Goal: Task Accomplishment & Management: Use online tool/utility

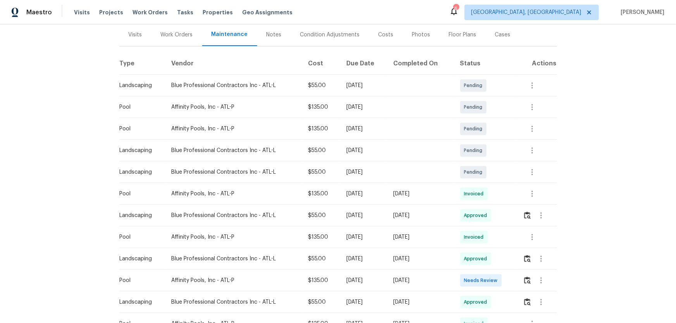
scroll to position [105, 0]
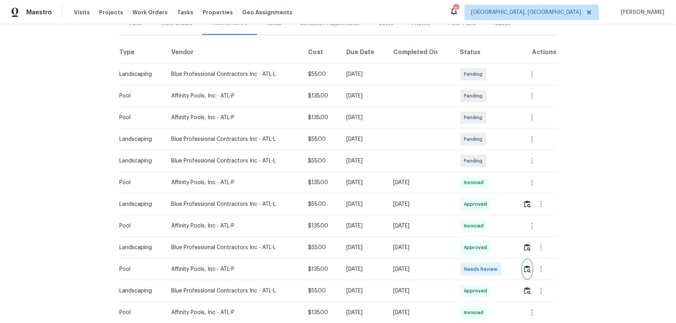
click at [528, 266] on img "button" at bounding box center [527, 269] width 7 height 7
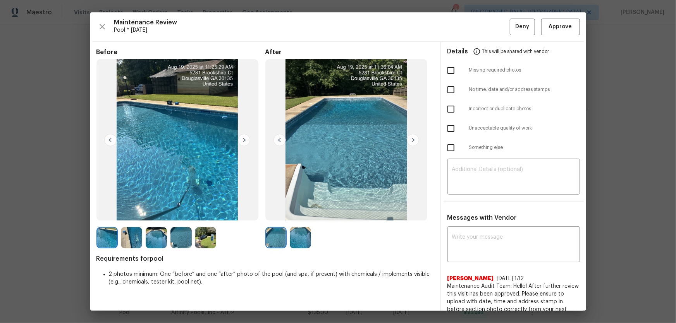
click at [296, 241] on img at bounding box center [300, 237] width 21 height 21
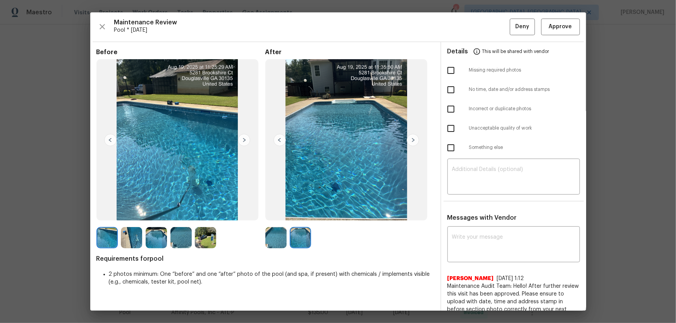
click at [283, 241] on img at bounding box center [275, 237] width 21 height 21
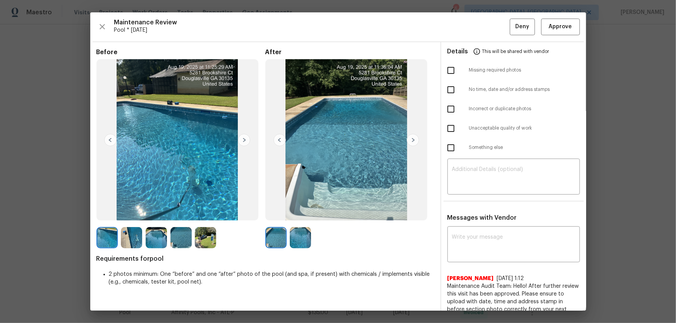
click at [292, 243] on img at bounding box center [300, 237] width 21 height 21
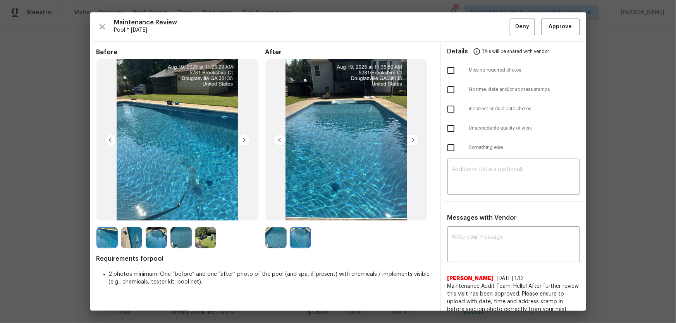
click at [275, 237] on img at bounding box center [275, 237] width 21 height 21
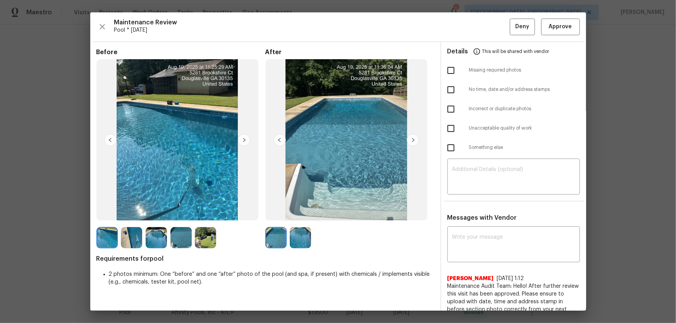
click at [296, 239] on img at bounding box center [300, 237] width 21 height 21
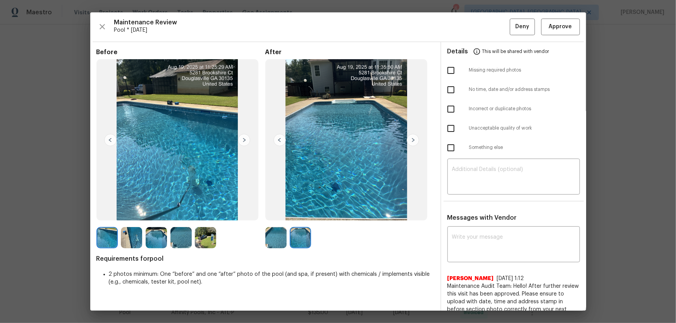
click at [134, 242] on img at bounding box center [131, 237] width 21 height 21
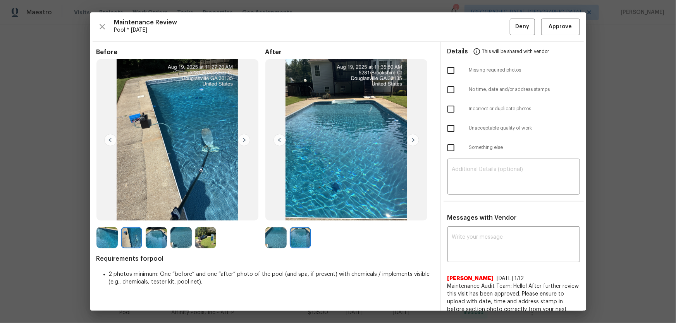
click at [170, 243] on div at bounding box center [158, 237] width 25 height 21
click at [194, 244] on div at bounding box center [182, 237] width 25 height 21
click at [204, 244] on img at bounding box center [205, 237] width 21 height 21
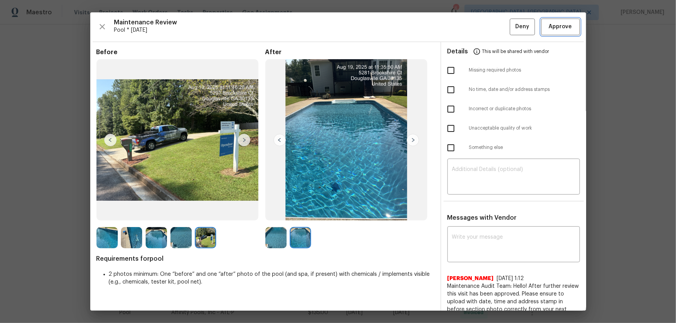
click at [553, 25] on span "Approve" at bounding box center [560, 27] width 23 height 10
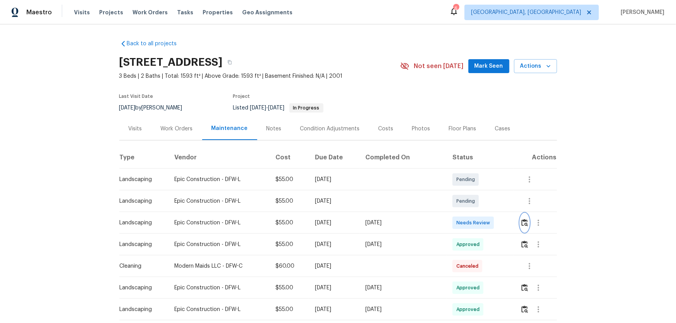
click at [520, 218] on button "button" at bounding box center [524, 223] width 9 height 19
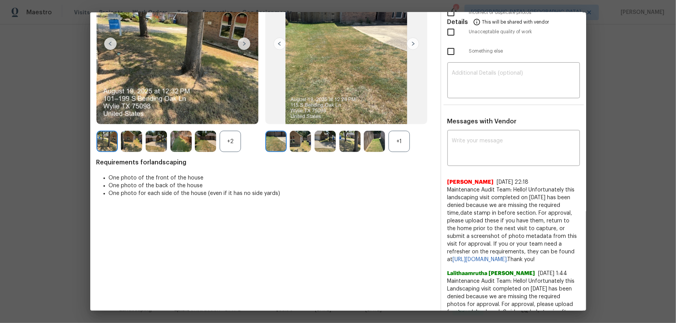
scroll to position [105, 0]
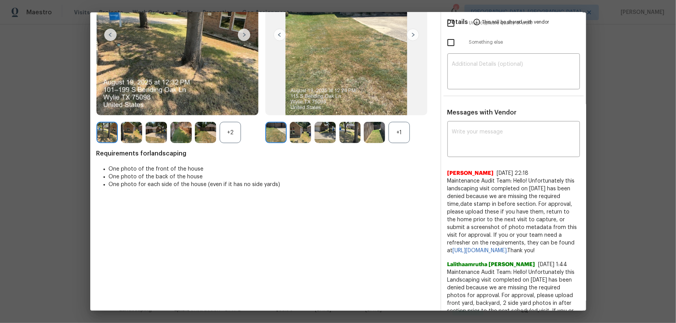
click at [399, 139] on div "+1" at bounding box center [398, 132] width 21 height 21
click at [229, 132] on div "+2" at bounding box center [230, 132] width 21 height 21
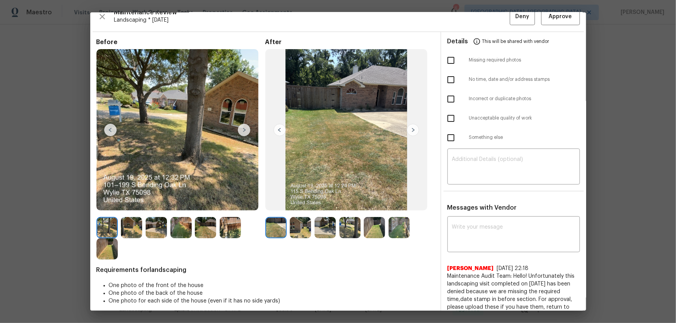
scroll to position [0, 0]
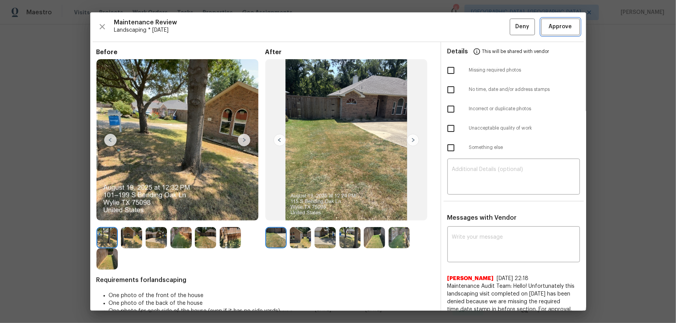
click at [564, 23] on span "Approve" at bounding box center [560, 27] width 23 height 10
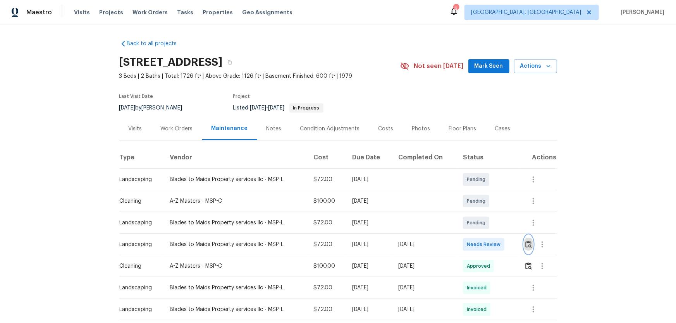
click at [481, 213] on img "button" at bounding box center [528, 244] width 7 height 7
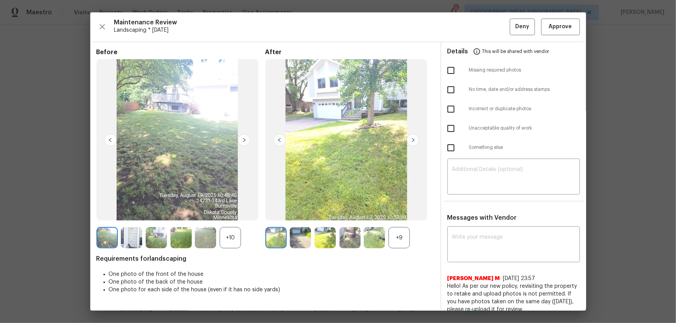
click at [402, 213] on div "+9" at bounding box center [398, 237] width 21 height 21
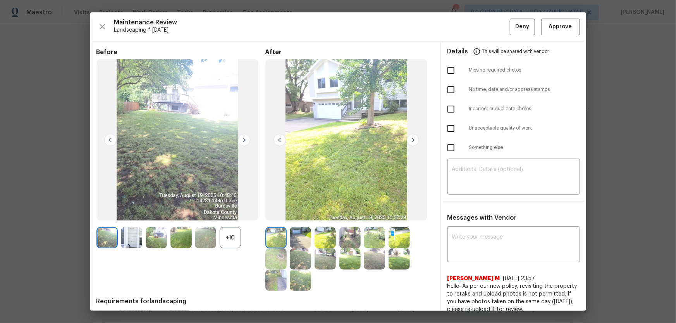
click at [237, 213] on div "+10" at bounding box center [230, 237] width 21 height 21
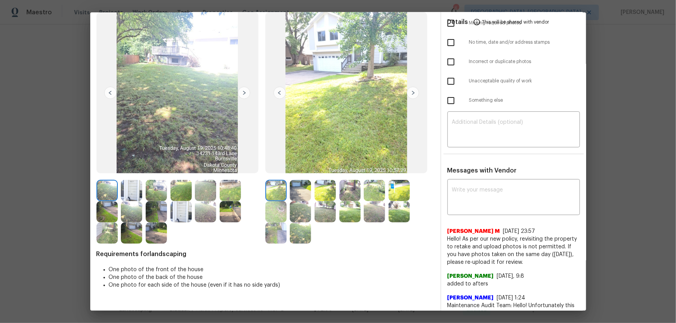
scroll to position [35, 0]
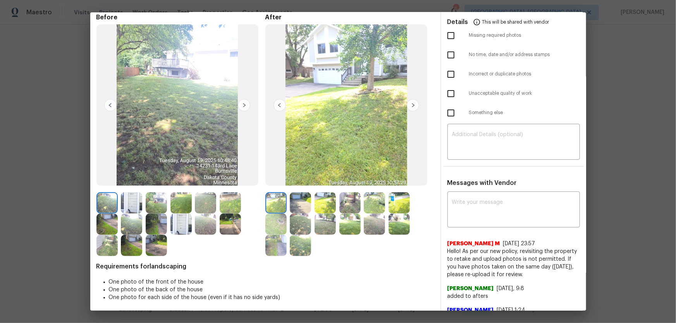
click at [294, 203] on img at bounding box center [300, 202] width 21 height 21
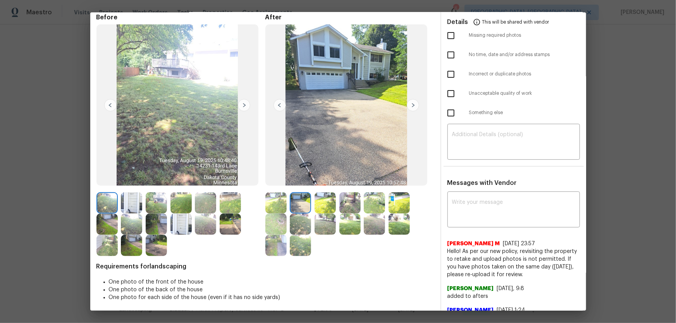
click at [326, 205] on img at bounding box center [324, 202] width 21 height 21
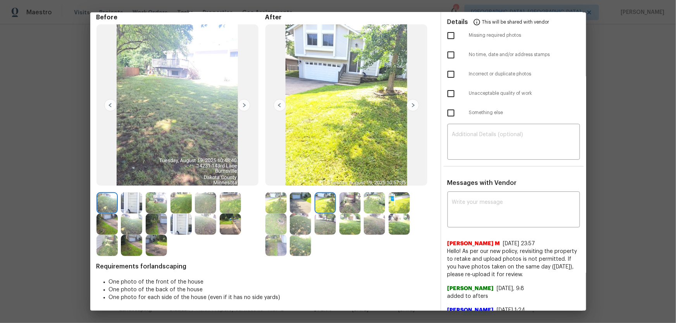
click at [347, 204] on img at bounding box center [349, 202] width 21 height 21
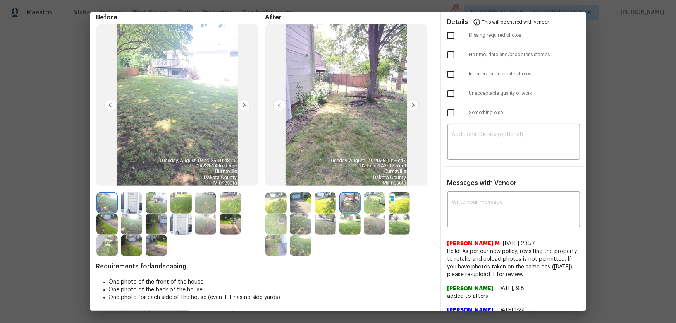
click at [371, 204] on img at bounding box center [374, 202] width 21 height 21
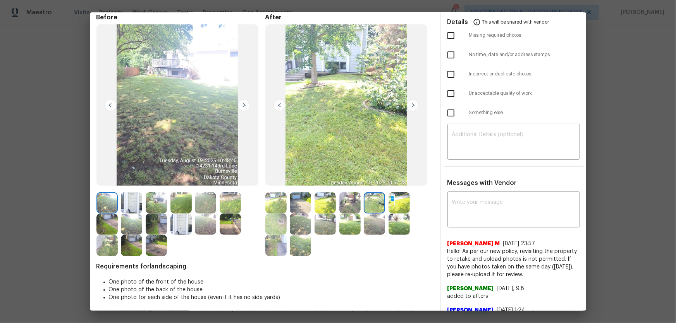
click at [391, 204] on img at bounding box center [398, 202] width 21 height 21
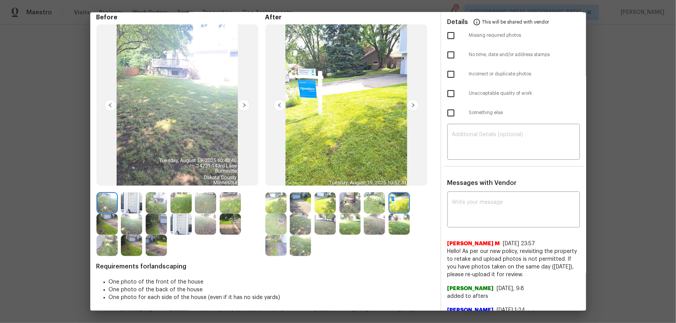
click at [284, 213] on img at bounding box center [275, 224] width 21 height 21
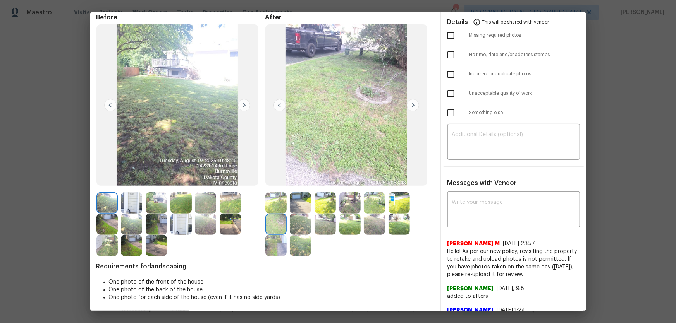
click at [295, 213] on img at bounding box center [300, 224] width 21 height 21
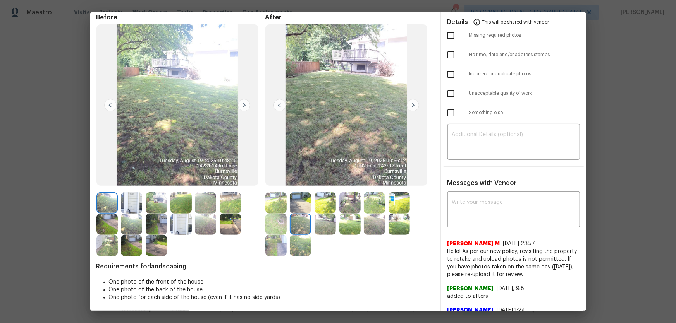
click at [320, 213] on img at bounding box center [324, 224] width 21 height 21
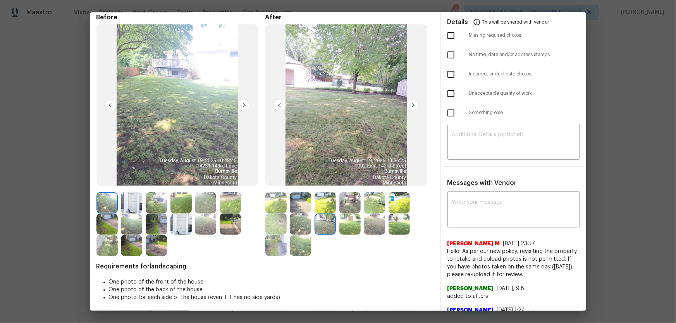
click at [352, 213] on img at bounding box center [349, 224] width 21 height 21
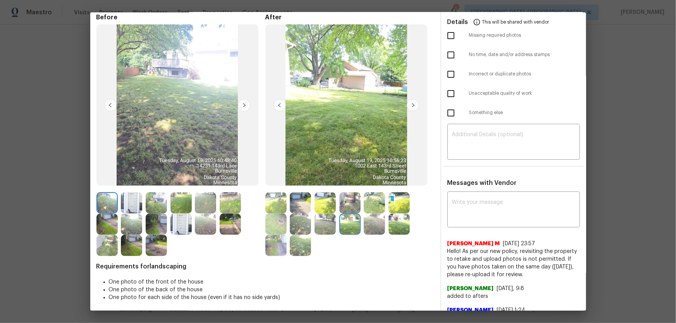
click at [374, 213] on img at bounding box center [374, 224] width 21 height 21
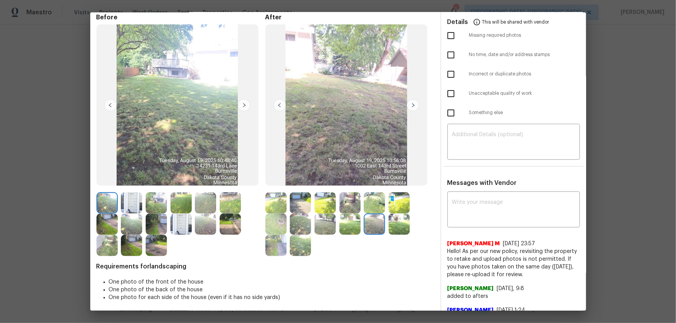
click at [402, 213] on img at bounding box center [398, 224] width 21 height 21
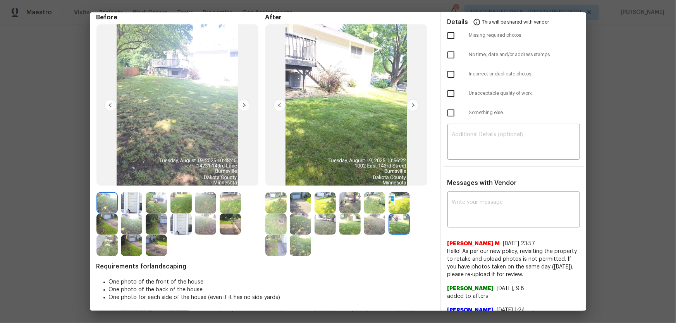
click at [273, 213] on img at bounding box center [275, 245] width 21 height 21
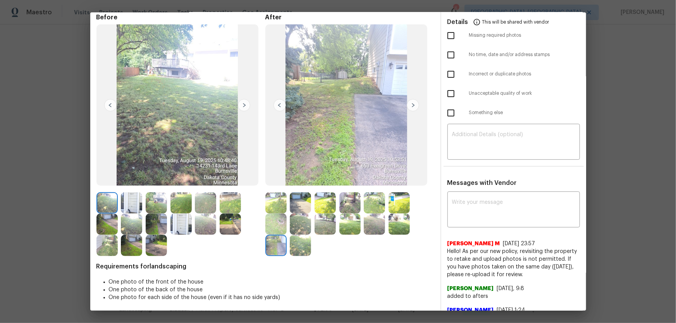
click at [307, 213] on img at bounding box center [300, 245] width 21 height 21
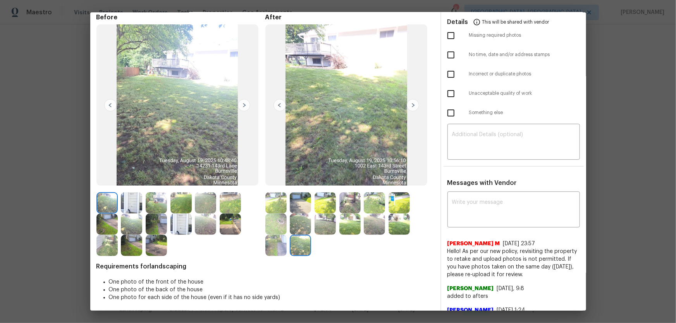
click at [296, 213] on img at bounding box center [300, 245] width 21 height 21
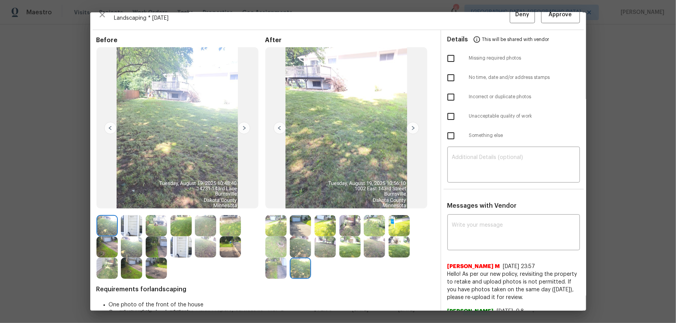
scroll to position [0, 0]
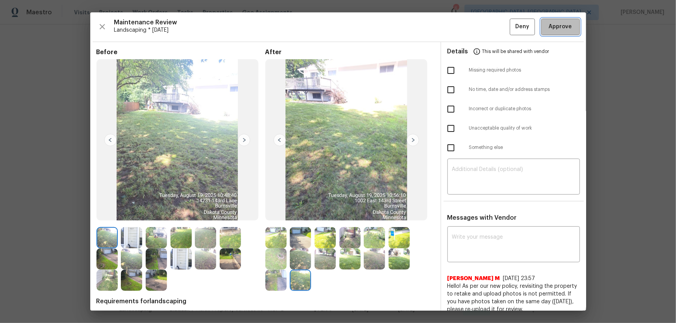
click at [481, 30] on span "Approve" at bounding box center [560, 27] width 26 height 10
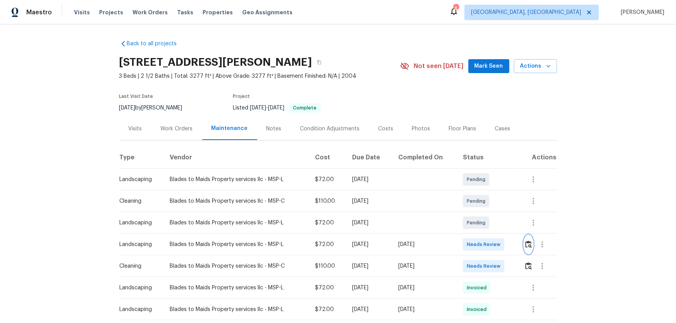
click at [481, 213] on img "button" at bounding box center [528, 244] width 7 height 7
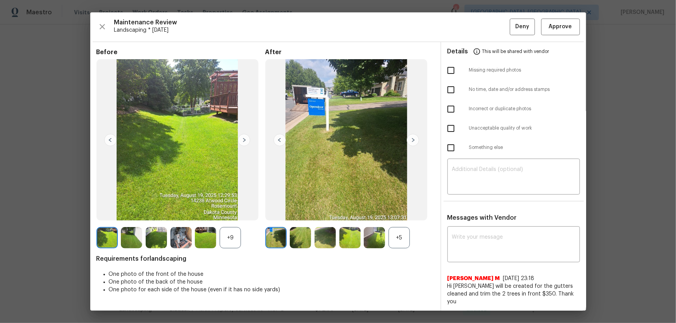
click at [389, 213] on div "+5" at bounding box center [398, 237] width 21 height 21
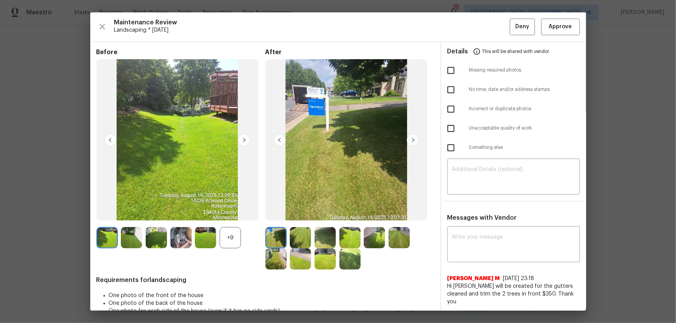
click at [225, 213] on div "+9" at bounding box center [230, 237] width 21 height 21
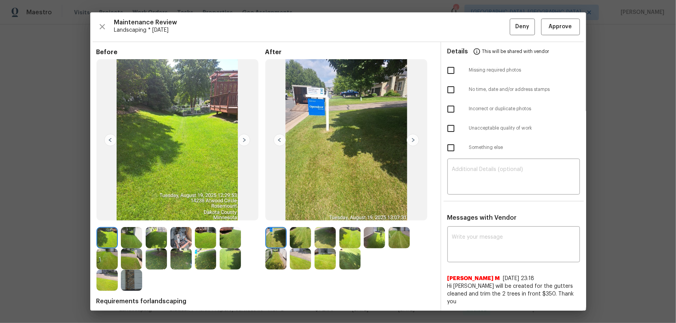
click at [298, 213] on img at bounding box center [300, 237] width 21 height 21
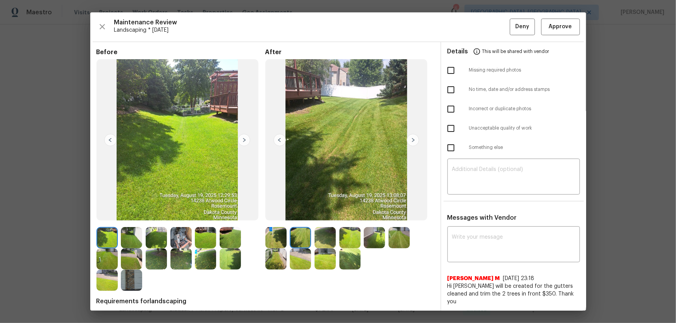
click at [326, 213] on img at bounding box center [324, 237] width 21 height 21
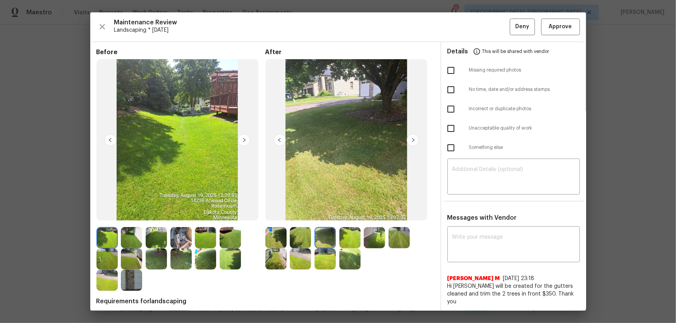
click at [351, 213] on img at bounding box center [349, 237] width 21 height 21
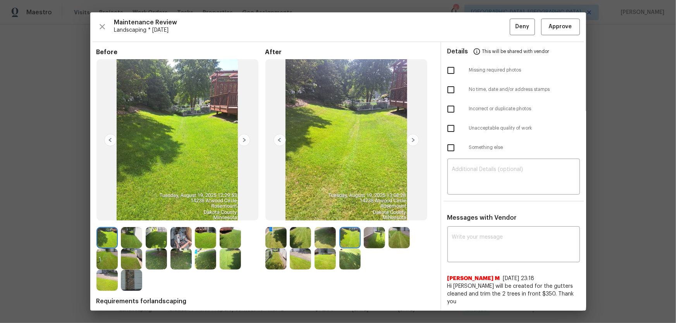
click at [375, 213] on img at bounding box center [374, 237] width 21 height 21
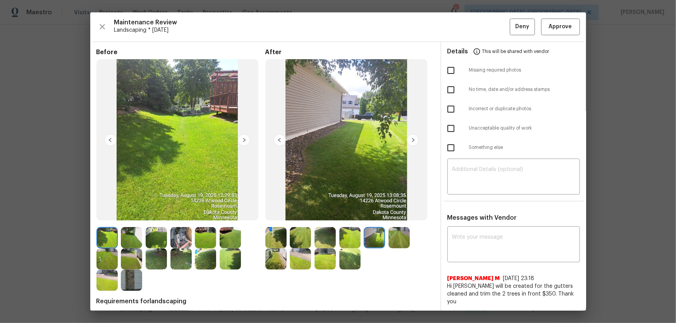
click at [394, 213] on img at bounding box center [398, 237] width 21 height 21
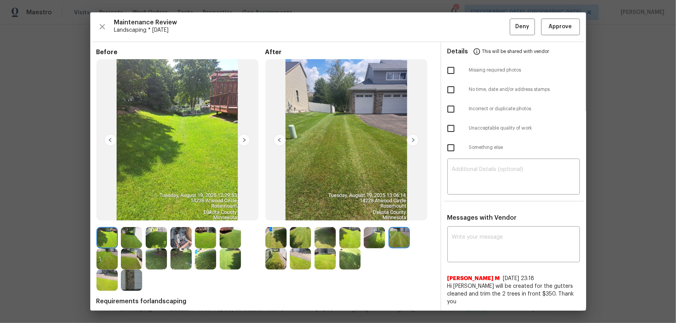
click at [266, 213] on img at bounding box center [275, 259] width 21 height 21
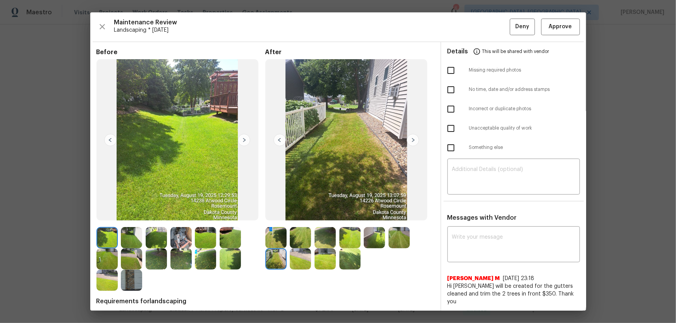
click at [302, 213] on img at bounding box center [300, 259] width 21 height 21
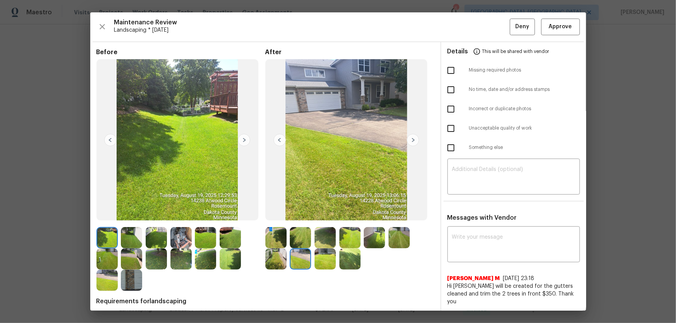
click at [321, 213] on img at bounding box center [324, 259] width 21 height 21
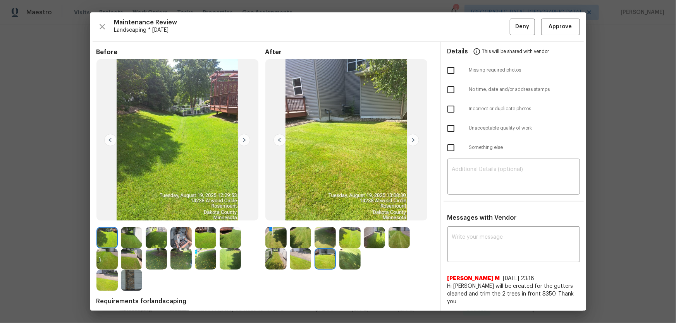
click at [351, 213] on img at bounding box center [349, 259] width 21 height 21
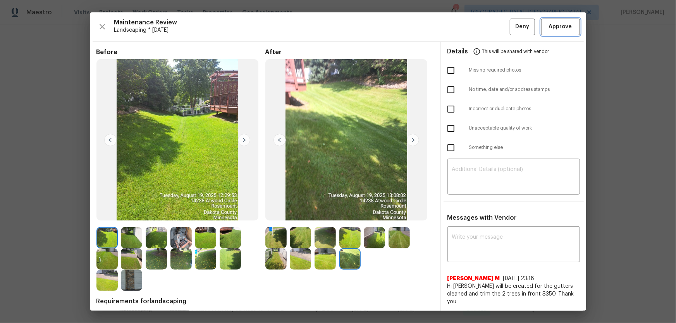
click at [481, 26] on span "Approve" at bounding box center [560, 27] width 23 height 10
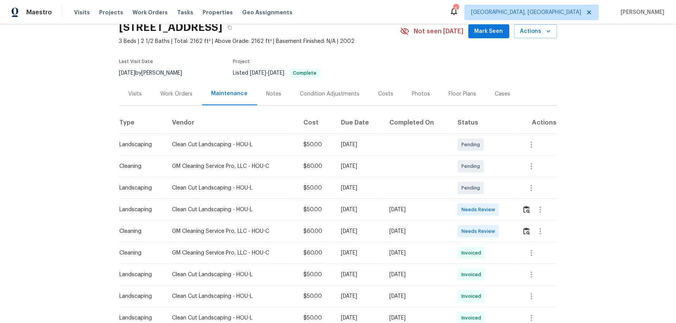
scroll to position [70, 0]
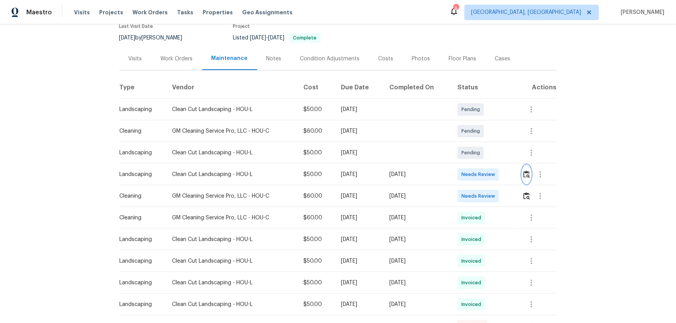
click at [528, 176] on img "button" at bounding box center [526, 174] width 7 height 7
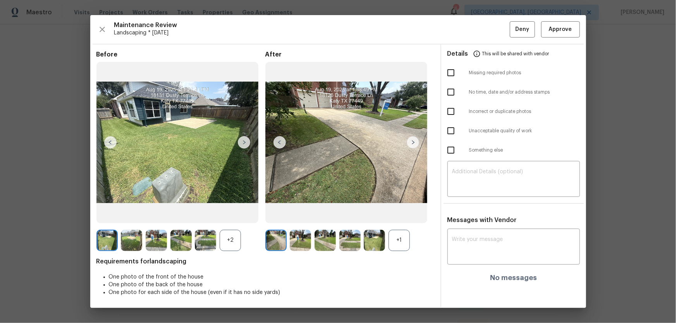
click at [398, 236] on div "+1" at bounding box center [398, 240] width 21 height 21
click at [228, 241] on div "+2" at bounding box center [230, 240] width 21 height 21
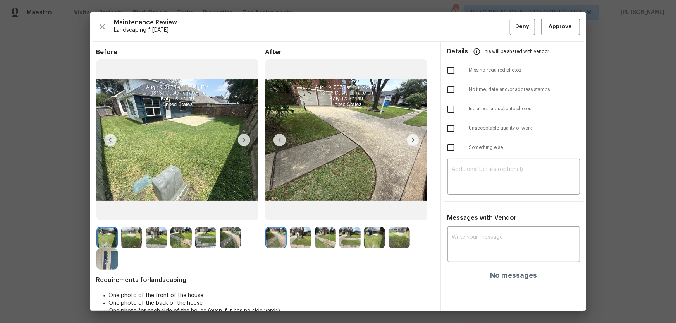
scroll to position [15, 0]
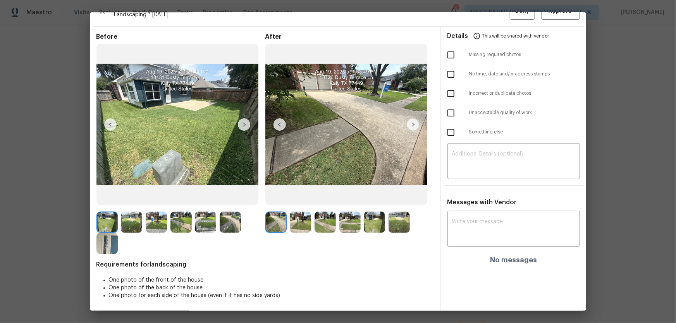
click at [304, 222] on img at bounding box center [300, 222] width 21 height 21
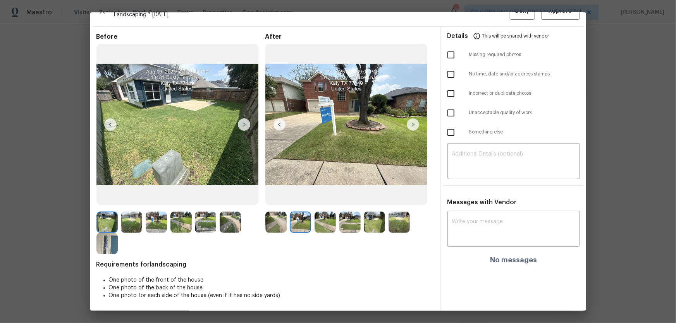
click at [331, 223] on img at bounding box center [324, 222] width 21 height 21
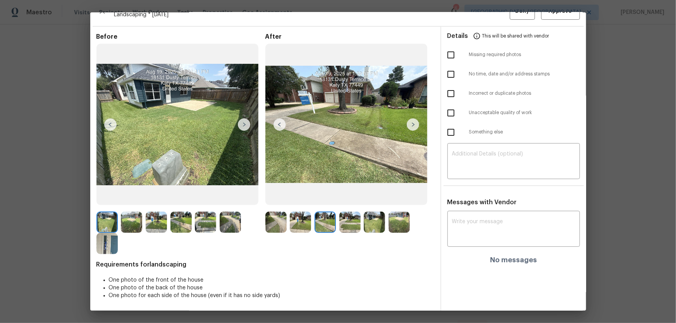
click at [347, 223] on img at bounding box center [349, 222] width 21 height 21
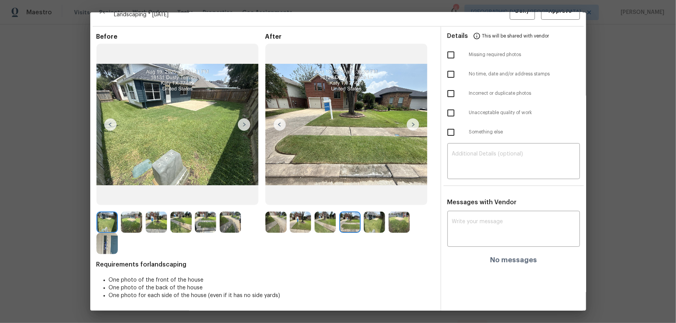
click at [371, 223] on img at bounding box center [374, 222] width 21 height 21
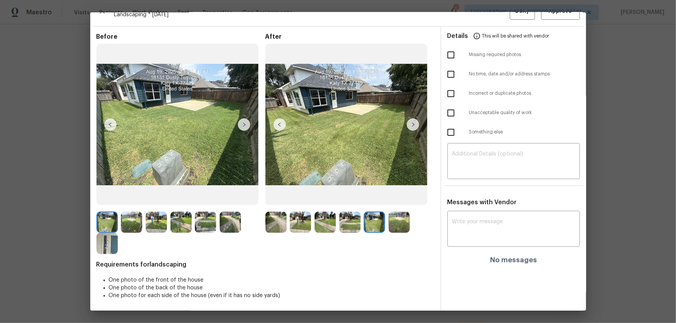
click at [392, 224] on img at bounding box center [398, 222] width 21 height 21
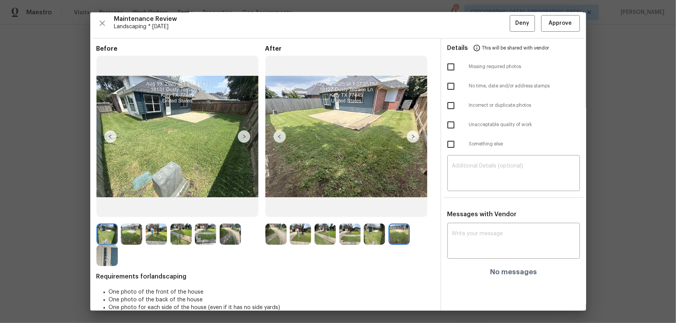
scroll to position [0, 0]
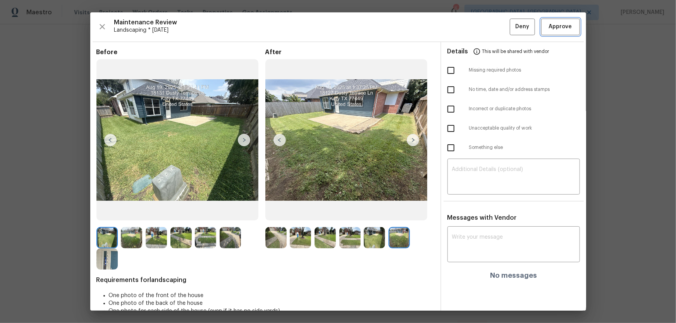
click at [541, 33] on button "Approve" at bounding box center [560, 27] width 39 height 17
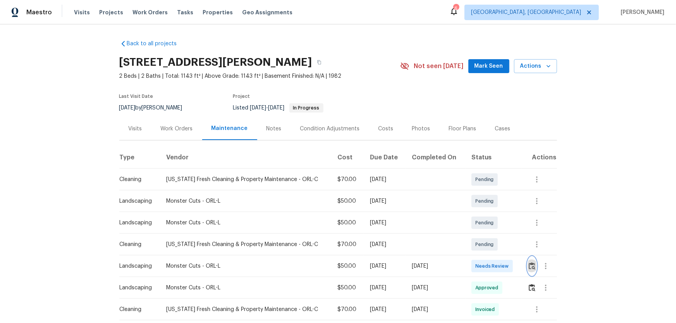
click at [530, 266] on img "button" at bounding box center [532, 266] width 7 height 7
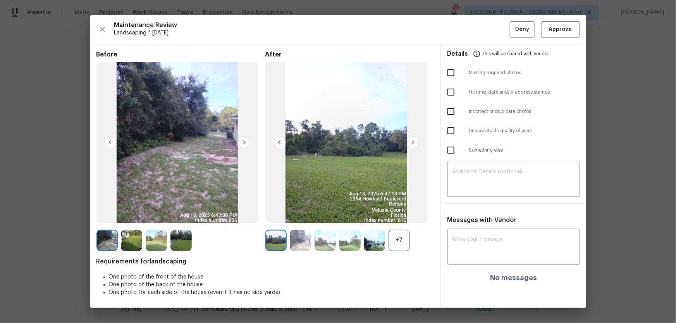
click at [404, 245] on div "+7" at bounding box center [398, 240] width 21 height 21
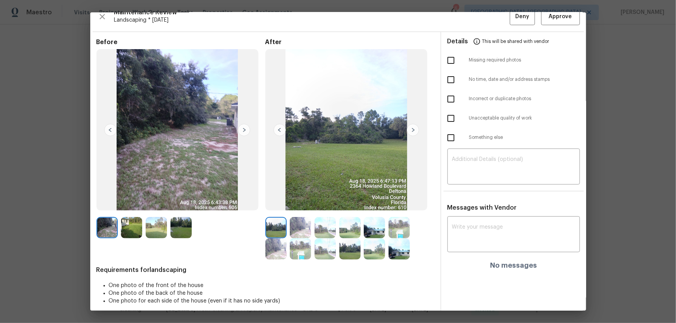
scroll to position [15, 0]
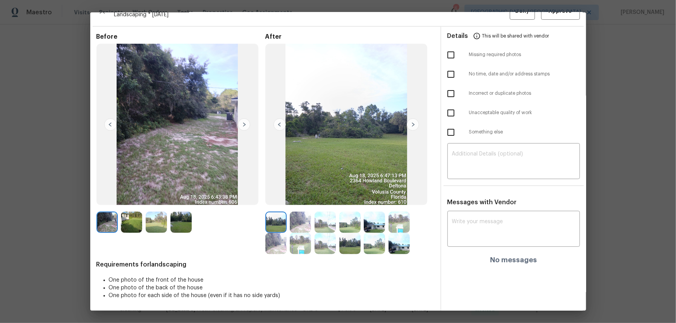
click at [295, 223] on img at bounding box center [300, 222] width 21 height 21
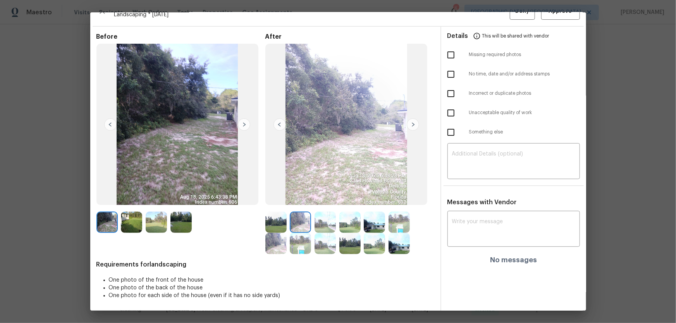
click at [316, 227] on img at bounding box center [324, 222] width 21 height 21
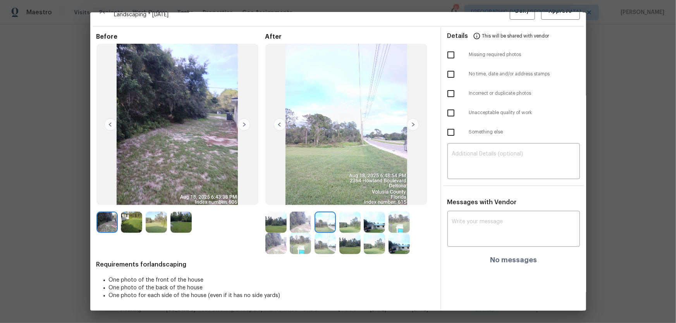
click at [357, 228] on img at bounding box center [349, 222] width 21 height 21
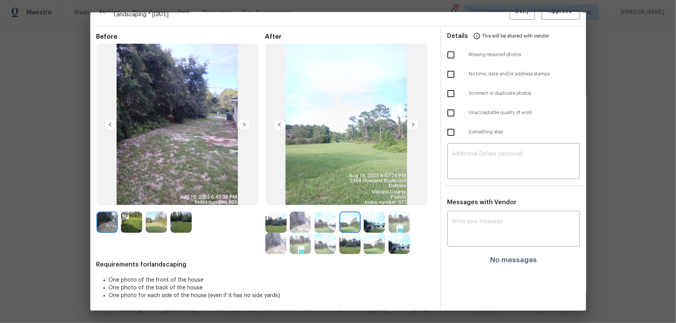
click at [365, 227] on img at bounding box center [374, 222] width 21 height 21
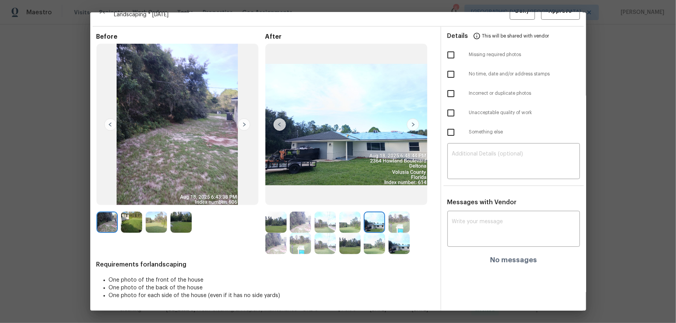
click at [392, 228] on img at bounding box center [398, 222] width 21 height 21
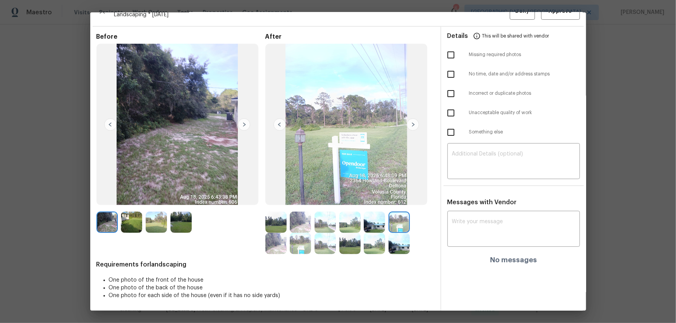
click at [277, 243] on img at bounding box center [275, 243] width 21 height 21
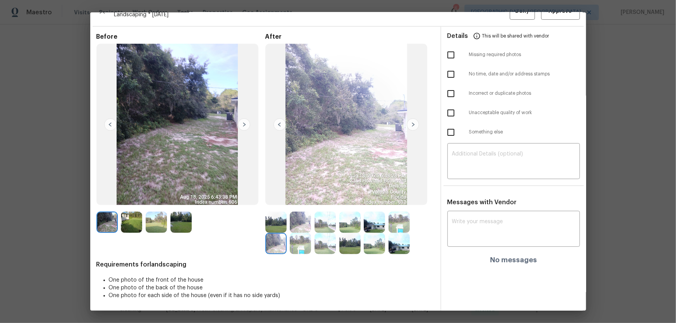
click at [300, 246] on img at bounding box center [300, 243] width 21 height 21
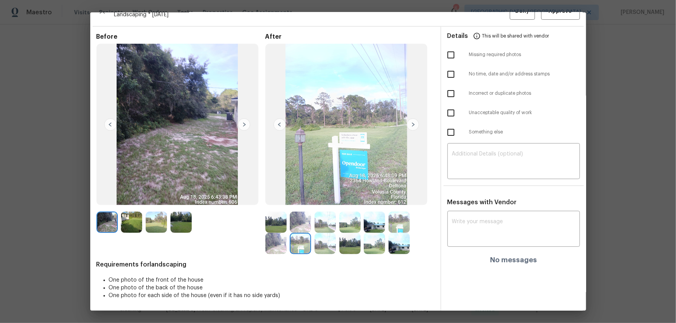
click at [314, 248] on img at bounding box center [324, 243] width 21 height 21
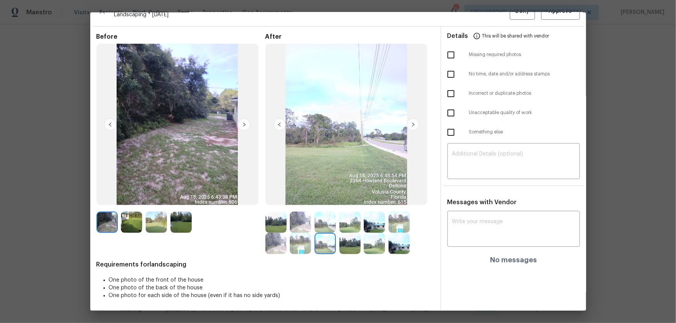
click at [357, 249] on img at bounding box center [349, 243] width 21 height 21
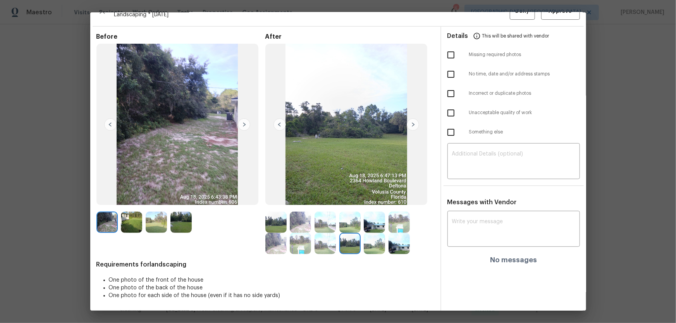
click at [375, 247] on img at bounding box center [374, 243] width 21 height 21
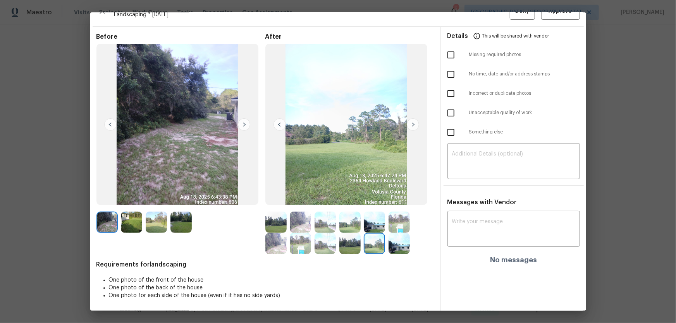
click at [391, 244] on img at bounding box center [398, 243] width 21 height 21
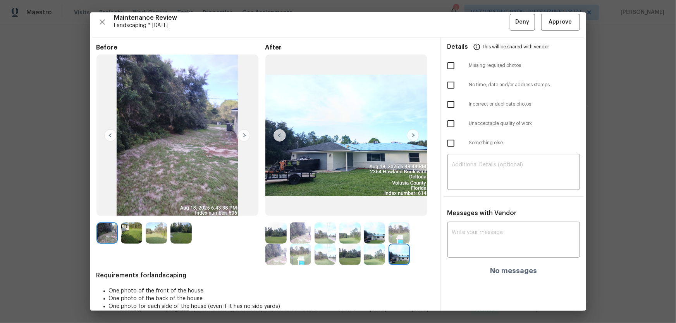
scroll to position [0, 0]
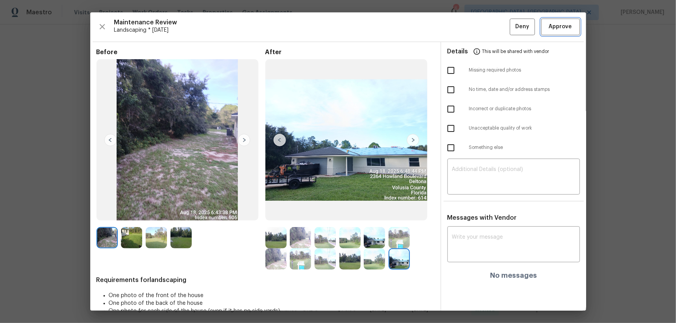
click at [549, 30] on span "Approve" at bounding box center [560, 27] width 23 height 10
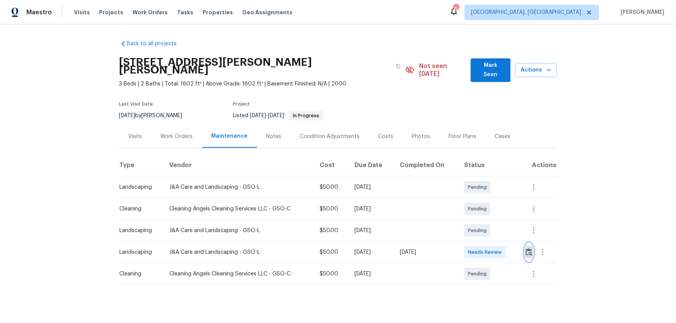
click at [481, 213] on img "button" at bounding box center [529, 252] width 7 height 7
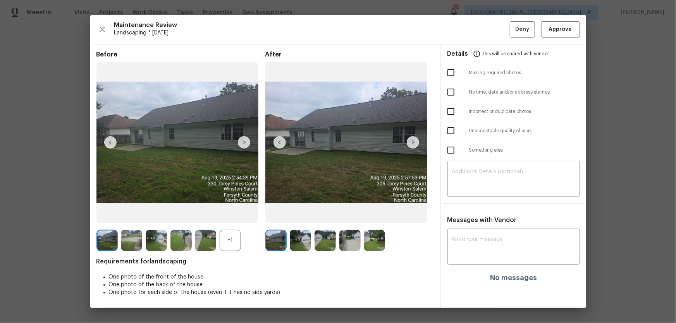
click at [232, 213] on div "+1" at bounding box center [230, 240] width 21 height 21
click at [306, 213] on img at bounding box center [300, 240] width 21 height 21
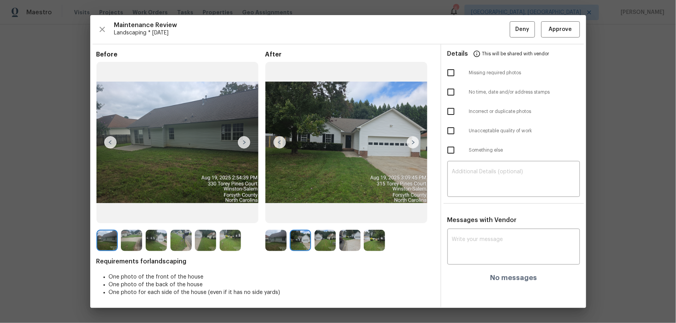
click at [329, 213] on img at bounding box center [324, 240] width 21 height 21
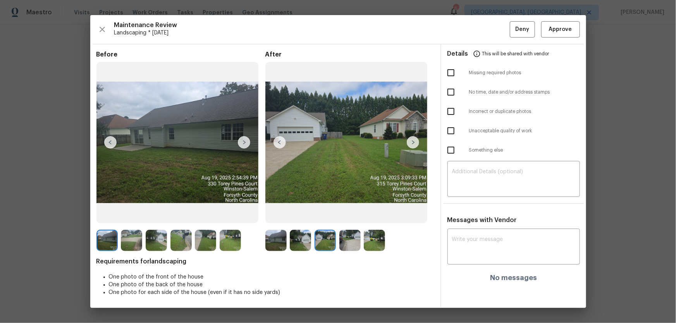
click at [345, 213] on img at bounding box center [349, 240] width 21 height 21
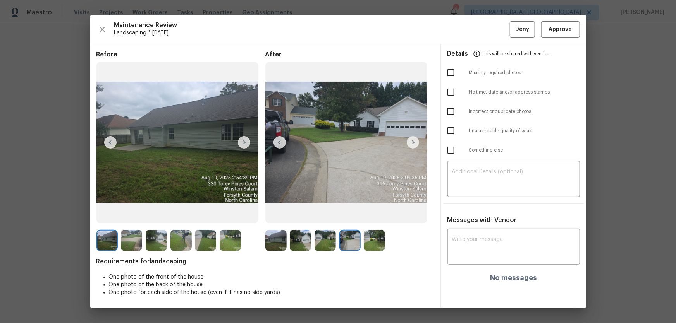
click at [373, 213] on img at bounding box center [374, 240] width 21 height 21
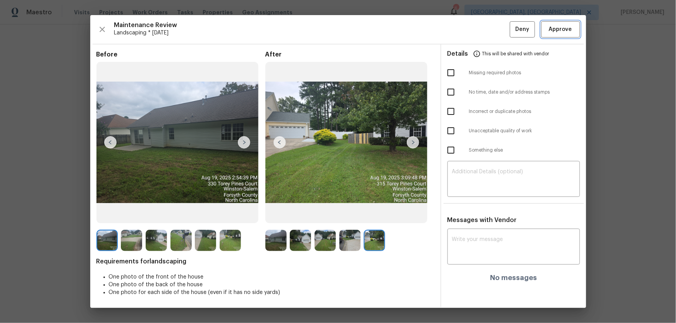
click at [481, 33] on span "Approve" at bounding box center [560, 30] width 23 height 10
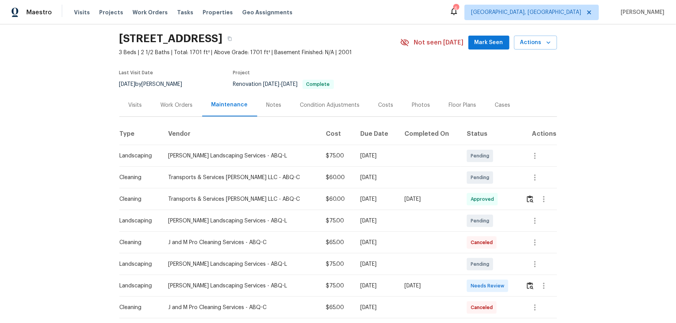
scroll to position [35, 0]
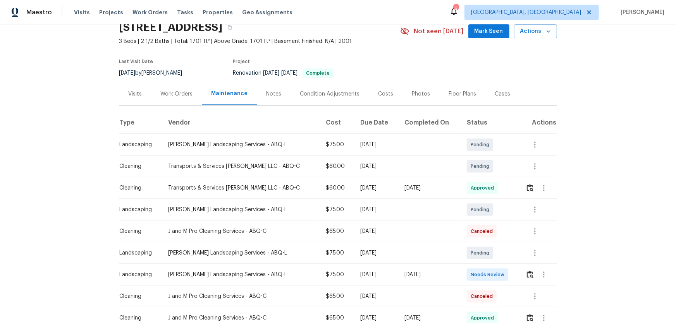
click at [481, 213] on div at bounding box center [543, 275] width 19 height 19
click at [481, 213] on button "button" at bounding box center [530, 275] width 9 height 19
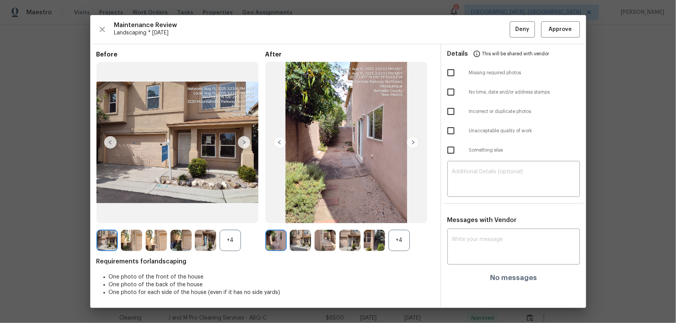
click at [399, 213] on div "+4" at bounding box center [398, 240] width 21 height 21
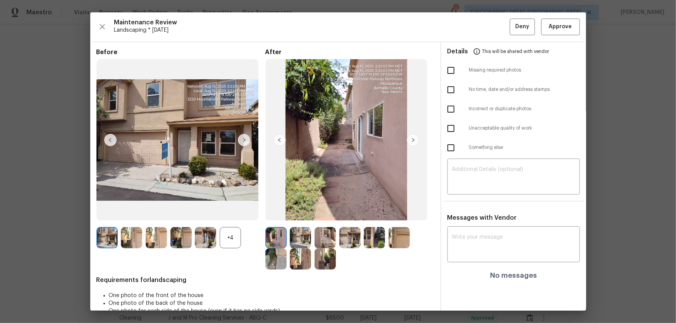
click at [234, 213] on div "+4" at bounding box center [230, 237] width 21 height 21
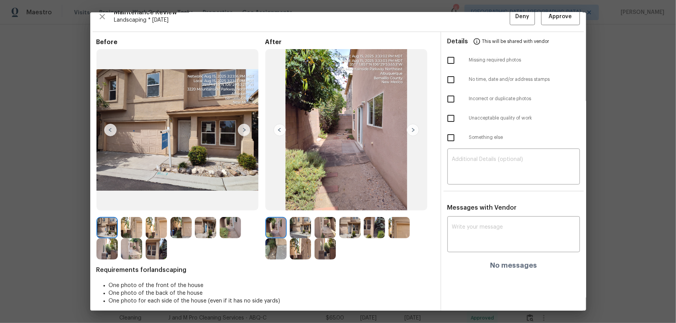
scroll to position [15, 0]
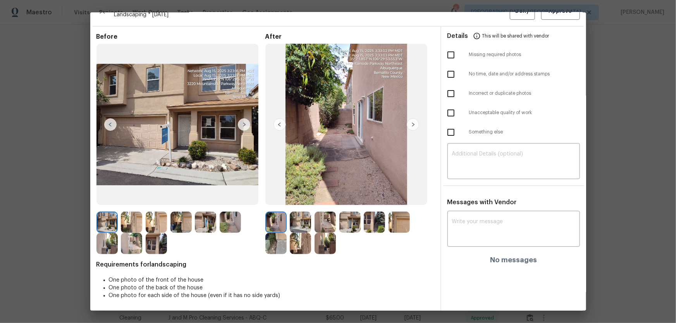
click at [296, 213] on img at bounding box center [300, 222] width 21 height 21
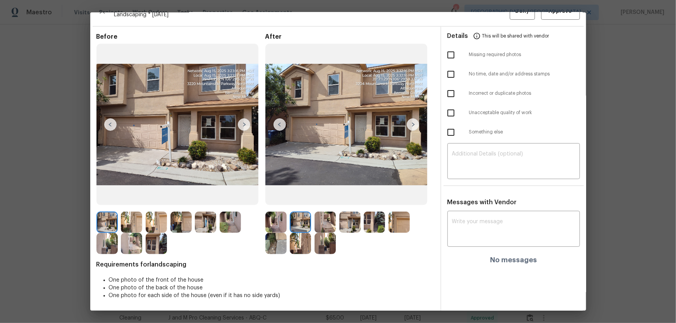
click at [321, 213] on img at bounding box center [324, 222] width 21 height 21
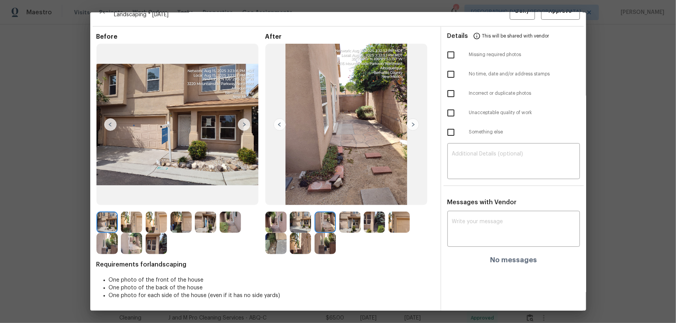
click at [339, 213] on img at bounding box center [349, 222] width 21 height 21
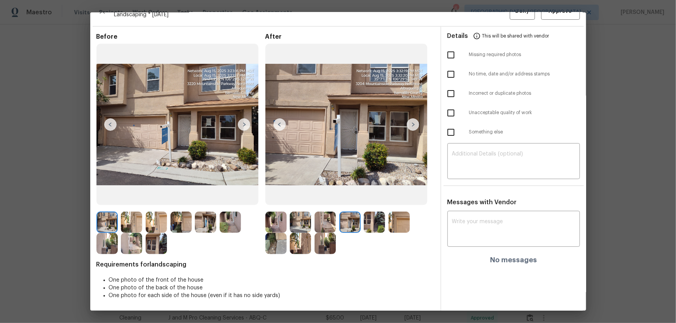
click at [373, 213] on img at bounding box center [374, 222] width 21 height 21
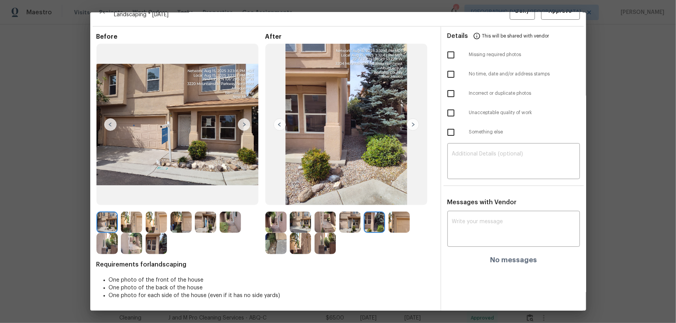
click at [390, 213] on img at bounding box center [398, 222] width 21 height 21
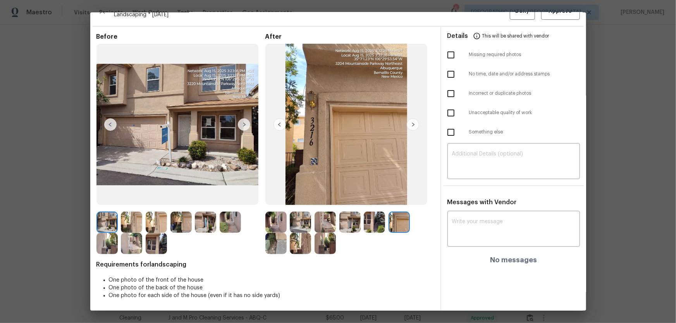
click at [270, 213] on img at bounding box center [275, 243] width 21 height 21
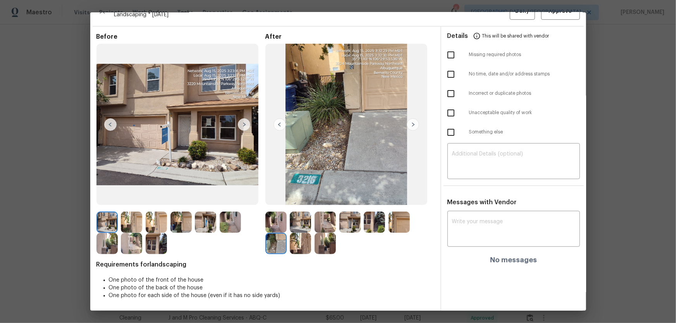
click at [296, 213] on img at bounding box center [300, 243] width 21 height 21
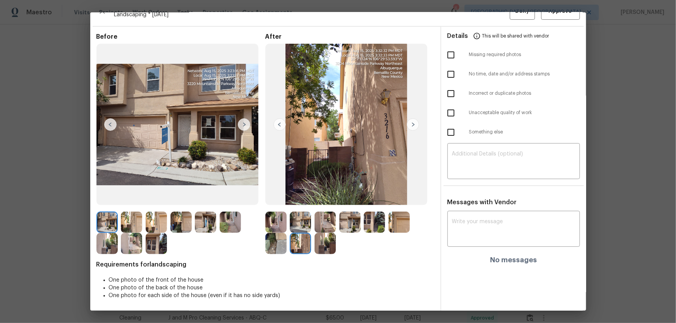
click at [314, 213] on img at bounding box center [324, 243] width 21 height 21
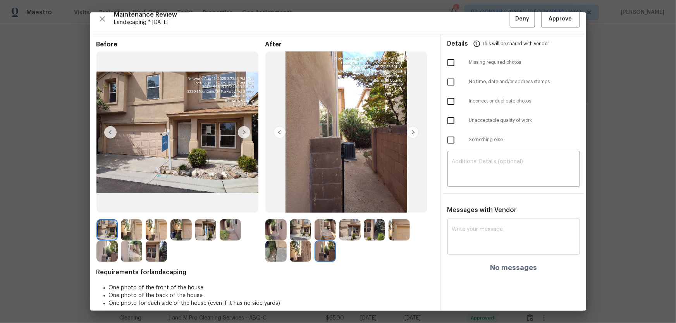
scroll to position [0, 0]
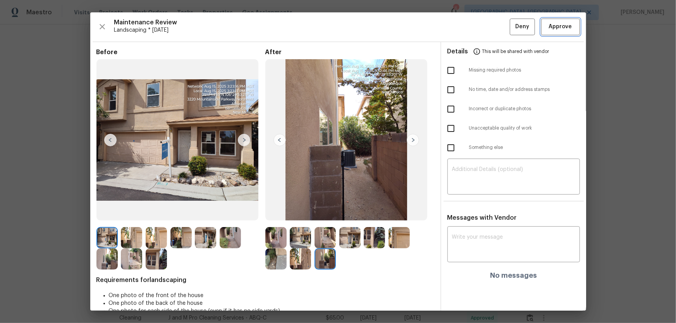
click at [481, 28] on span "Approve" at bounding box center [560, 27] width 23 height 10
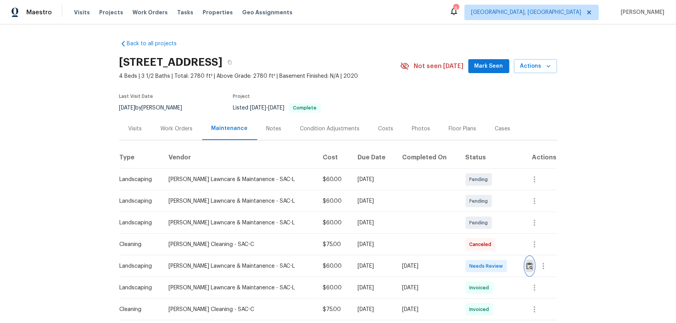
click at [527, 269] on img "button" at bounding box center [529, 266] width 7 height 7
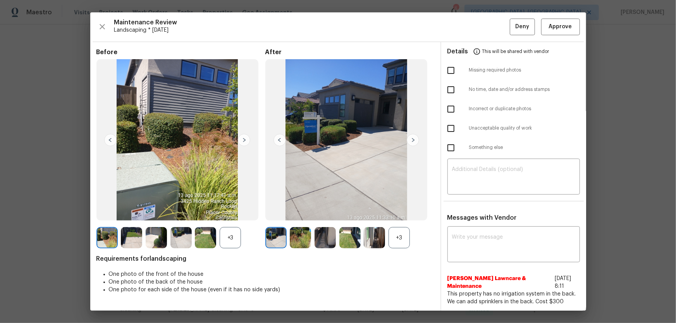
click at [401, 234] on div "+3" at bounding box center [398, 237] width 21 height 21
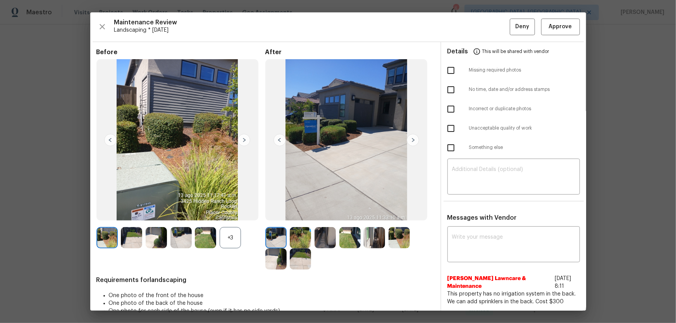
click at [234, 240] on div "+3" at bounding box center [230, 237] width 21 height 21
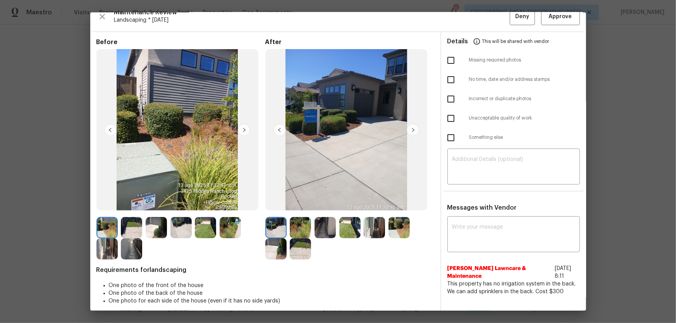
scroll to position [15, 0]
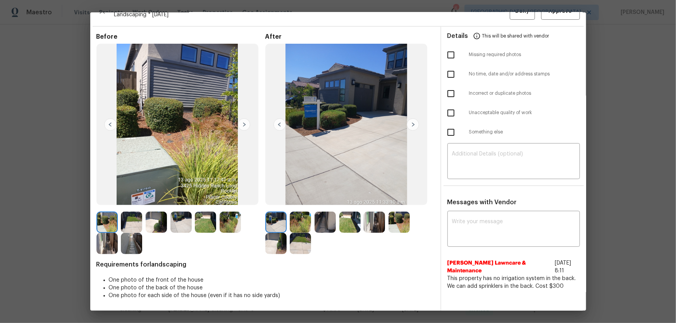
click at [296, 225] on img at bounding box center [300, 222] width 21 height 21
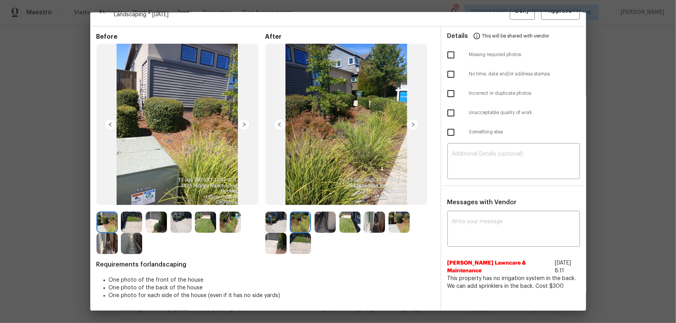
click at [335, 225] on div at bounding box center [326, 222] width 25 height 21
click at [325, 223] on img at bounding box center [324, 222] width 21 height 21
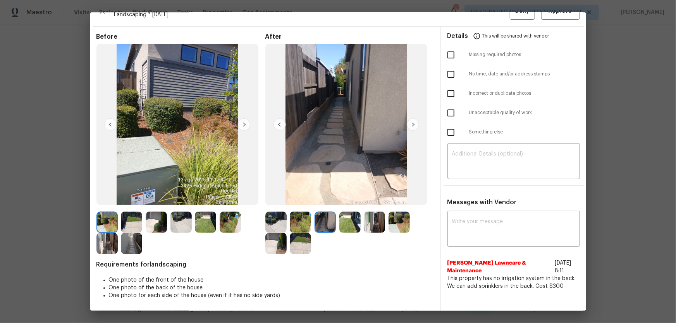
click at [358, 228] on img at bounding box center [349, 222] width 21 height 21
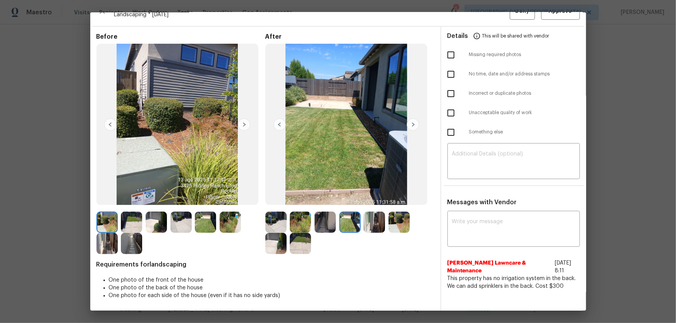
click at [369, 223] on img at bounding box center [374, 222] width 21 height 21
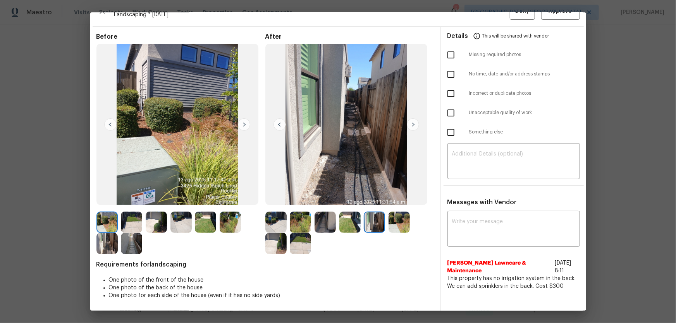
click at [403, 225] on img at bounding box center [398, 222] width 21 height 21
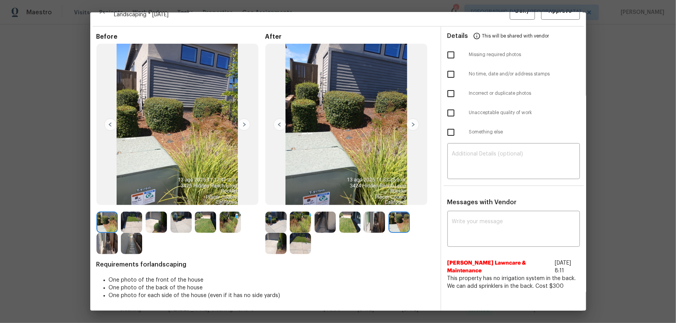
click at [278, 246] on img at bounding box center [275, 243] width 21 height 21
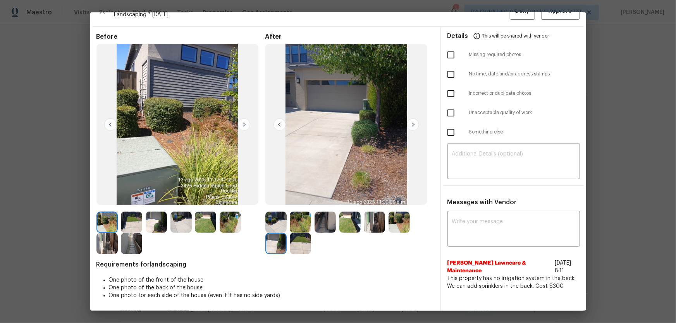
click at [295, 247] on img at bounding box center [300, 243] width 21 height 21
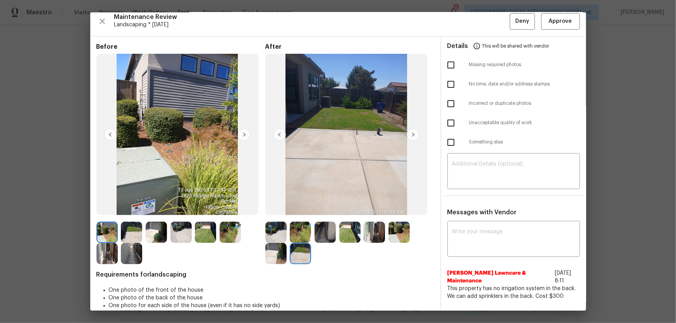
scroll to position [0, 0]
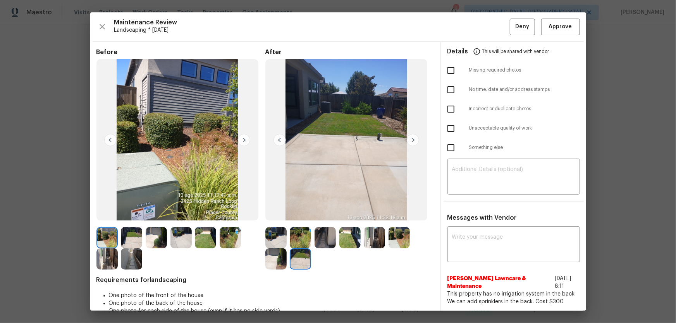
click at [271, 233] on img at bounding box center [275, 237] width 21 height 21
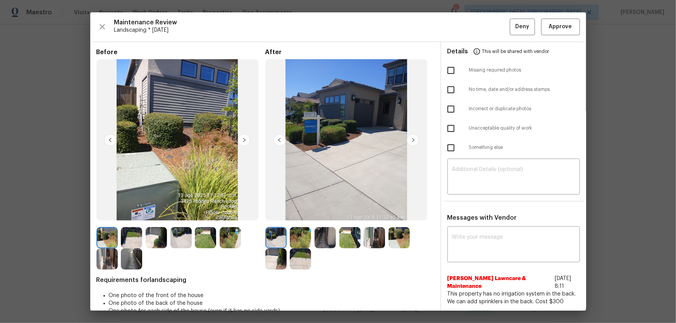
click at [294, 235] on img at bounding box center [300, 237] width 21 height 21
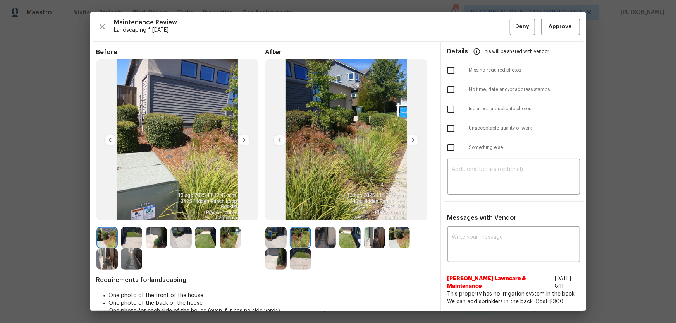
click at [317, 238] on img at bounding box center [324, 237] width 21 height 21
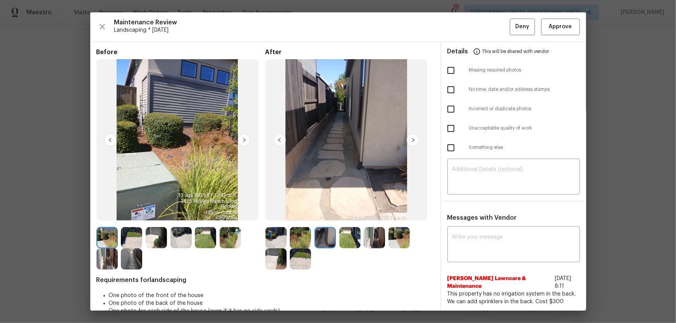
click at [340, 239] on img at bounding box center [349, 237] width 21 height 21
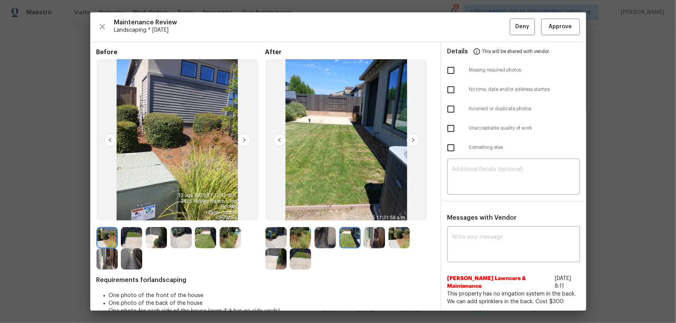
click at [372, 239] on img at bounding box center [374, 237] width 21 height 21
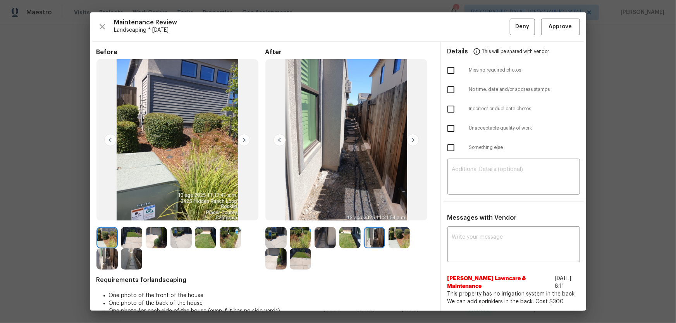
click at [407, 243] on img at bounding box center [398, 237] width 21 height 21
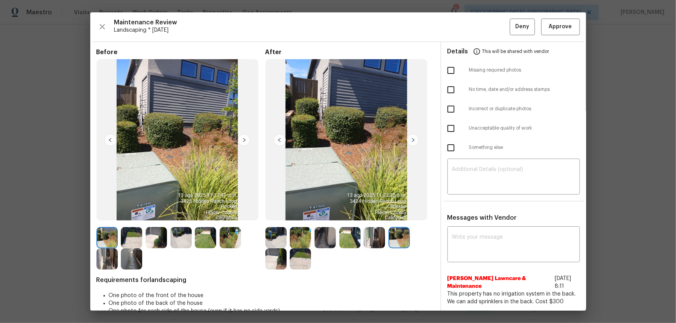
click at [266, 256] on img at bounding box center [275, 259] width 21 height 21
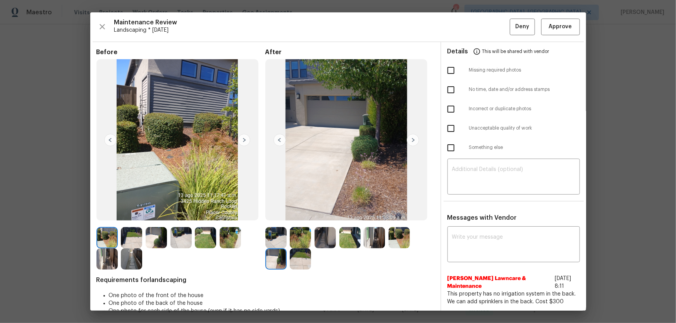
click at [300, 261] on img at bounding box center [300, 259] width 21 height 21
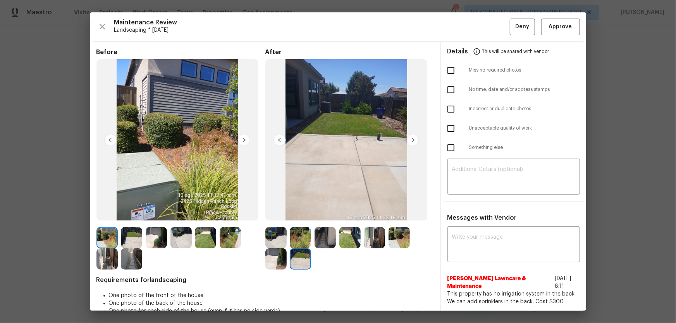
click at [271, 242] on img at bounding box center [275, 237] width 21 height 21
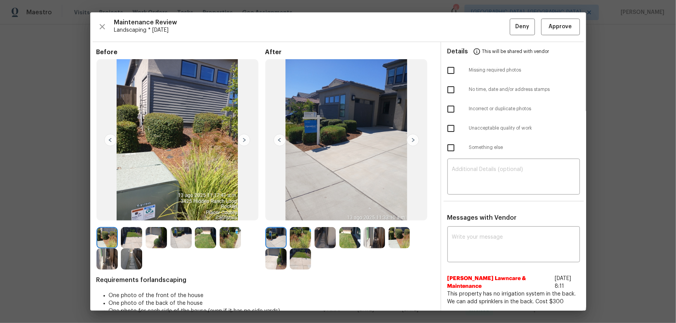
click at [296, 242] on img at bounding box center [300, 237] width 21 height 21
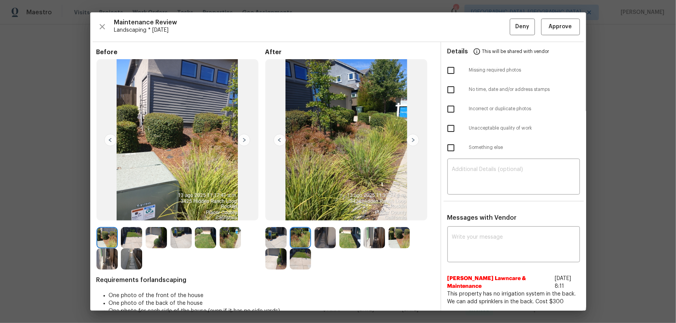
click at [317, 241] on img at bounding box center [324, 237] width 21 height 21
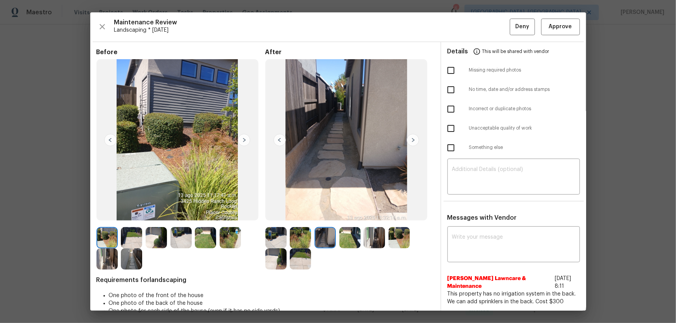
click at [352, 240] on img at bounding box center [349, 237] width 21 height 21
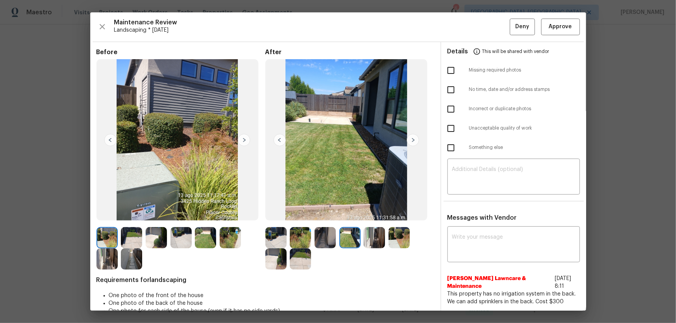
click at [381, 240] on img at bounding box center [374, 237] width 21 height 21
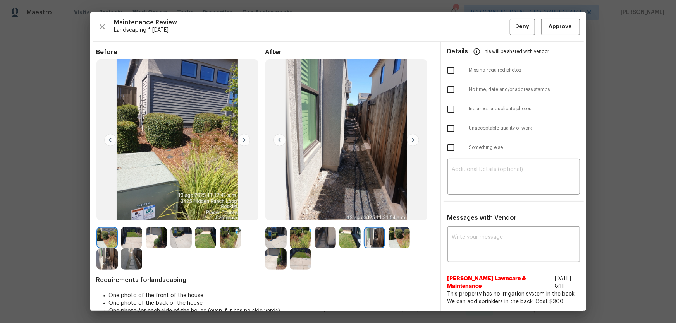
click at [388, 240] on img at bounding box center [398, 237] width 21 height 21
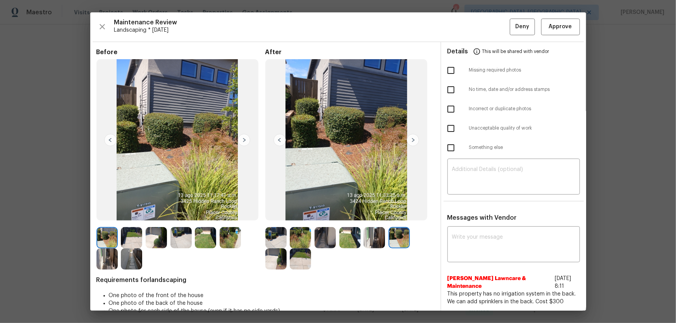
click at [278, 261] on img at bounding box center [275, 259] width 21 height 21
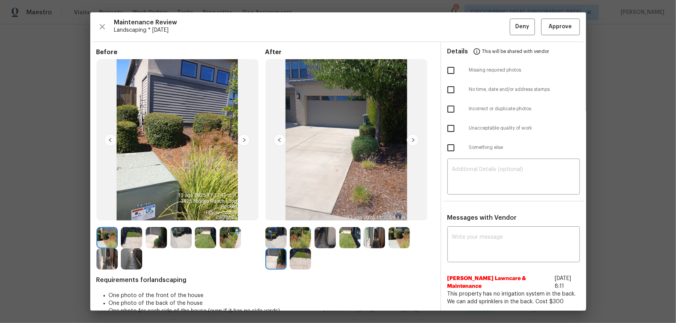
click at [287, 263] on div at bounding box center [277, 259] width 25 height 21
click at [282, 241] on img at bounding box center [275, 237] width 21 height 21
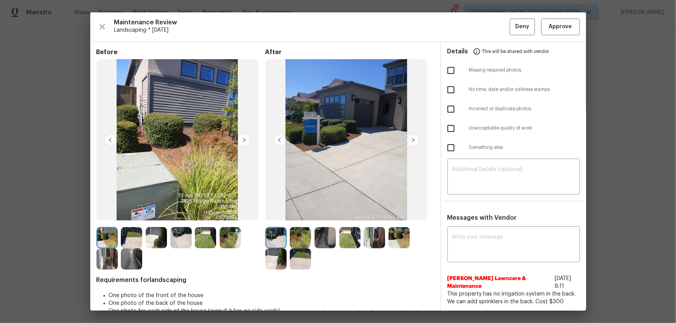
click at [298, 241] on img at bounding box center [300, 237] width 21 height 21
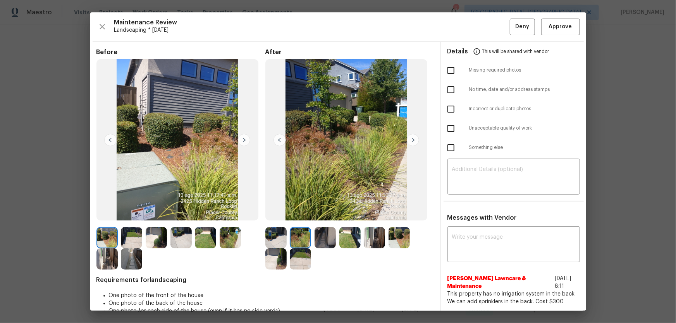
click at [278, 242] on img at bounding box center [275, 237] width 21 height 21
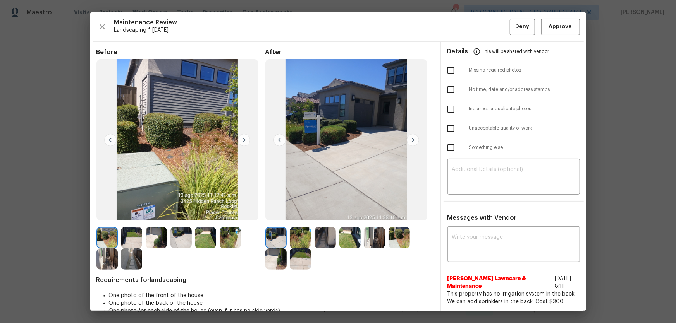
click at [298, 240] on img at bounding box center [300, 237] width 21 height 21
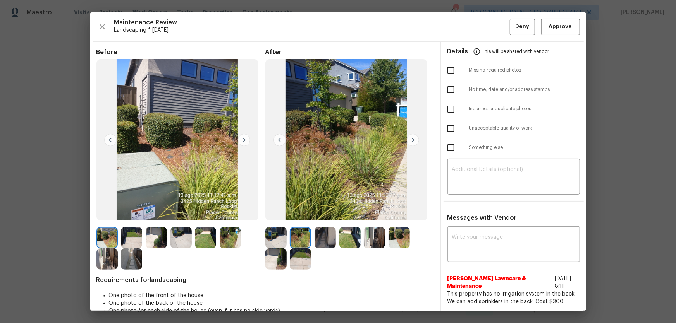
click at [318, 238] on img at bounding box center [324, 237] width 21 height 21
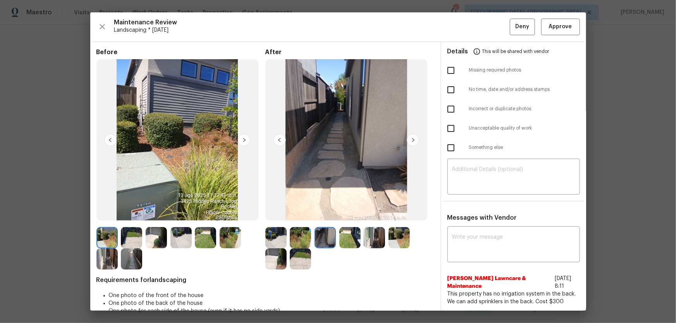
click at [340, 238] on img at bounding box center [349, 237] width 21 height 21
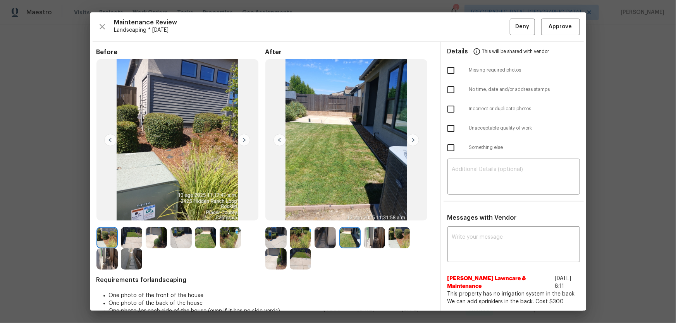
click at [364, 244] on img at bounding box center [374, 237] width 21 height 21
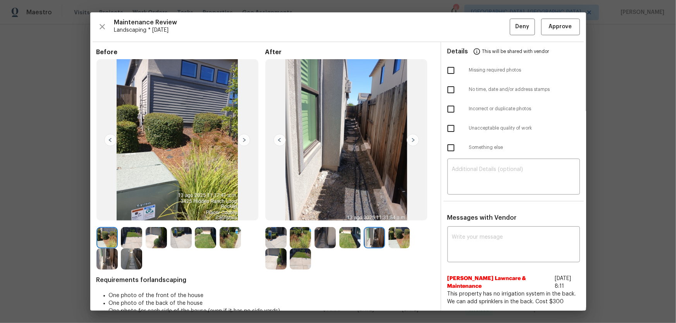
click at [391, 240] on img at bounding box center [398, 237] width 21 height 21
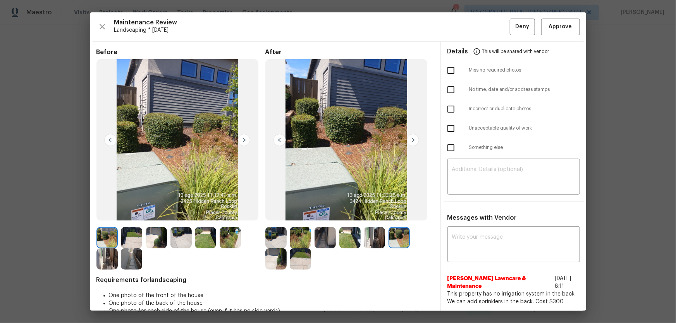
click at [281, 260] on img at bounding box center [275, 259] width 21 height 21
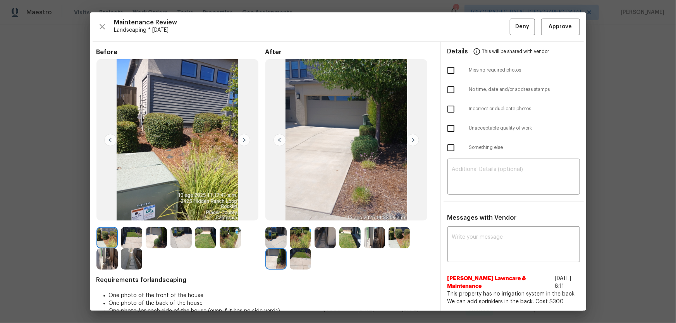
click at [294, 259] on img at bounding box center [300, 259] width 21 height 21
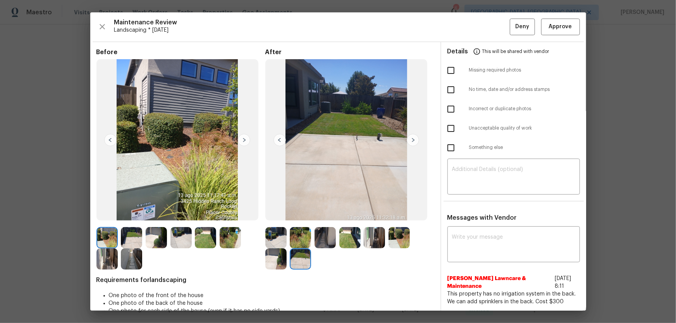
click at [268, 259] on img at bounding box center [275, 259] width 21 height 21
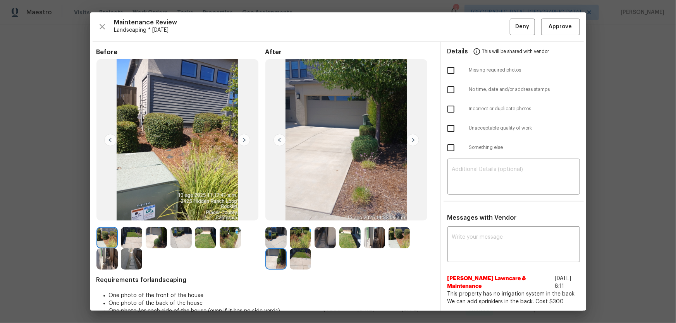
click at [274, 261] on img at bounding box center [275, 259] width 21 height 21
click at [273, 240] on img at bounding box center [275, 237] width 21 height 21
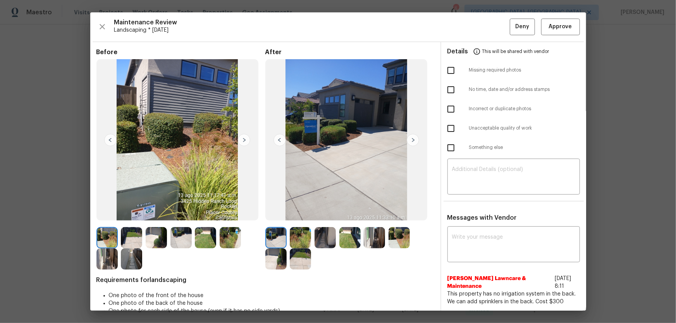
click at [298, 237] on img at bounding box center [300, 237] width 21 height 21
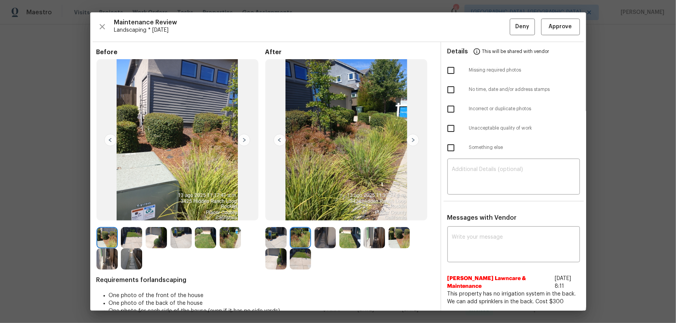
click at [321, 241] on img at bounding box center [324, 237] width 21 height 21
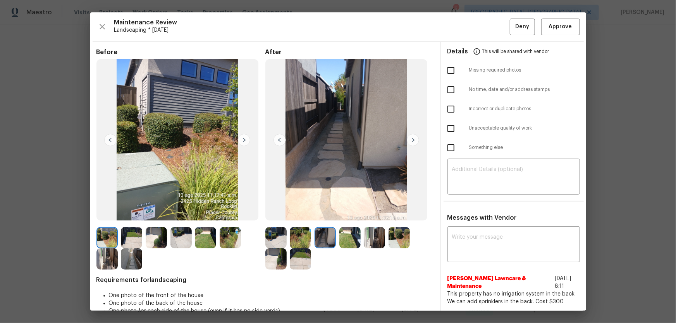
click at [346, 241] on img at bounding box center [349, 237] width 21 height 21
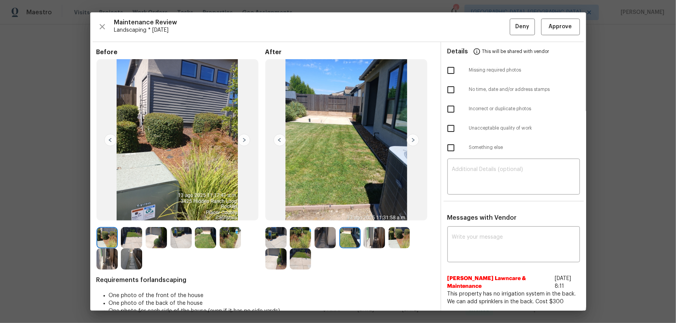
click at [366, 243] on img at bounding box center [374, 237] width 21 height 21
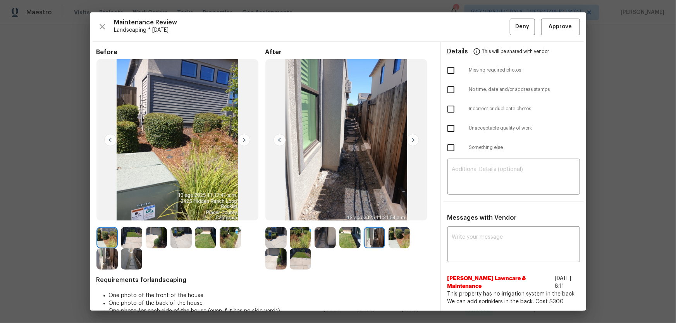
click at [394, 245] on img at bounding box center [398, 237] width 21 height 21
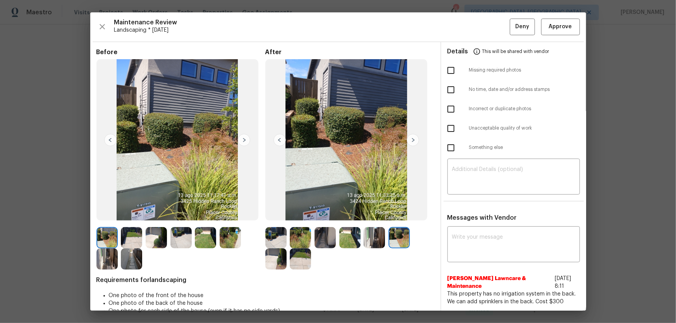
click at [269, 263] on img at bounding box center [275, 259] width 21 height 21
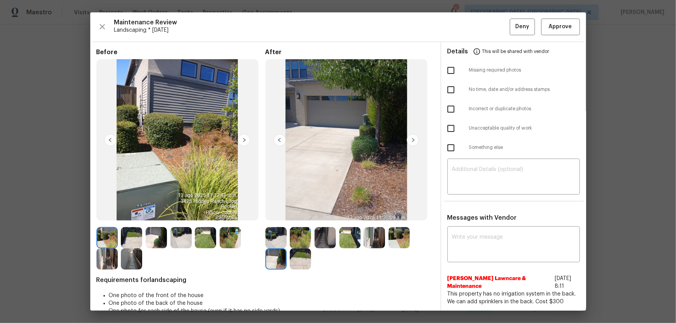
click at [291, 263] on img at bounding box center [300, 259] width 21 height 21
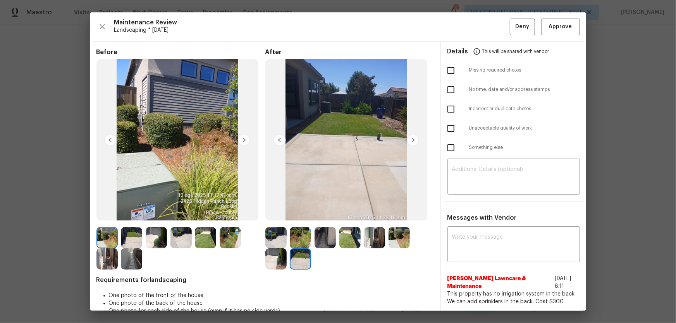
click at [275, 264] on img at bounding box center [275, 259] width 21 height 21
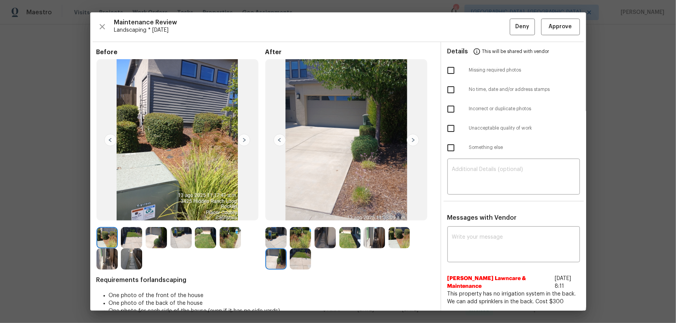
click at [290, 264] on img at bounding box center [300, 259] width 21 height 21
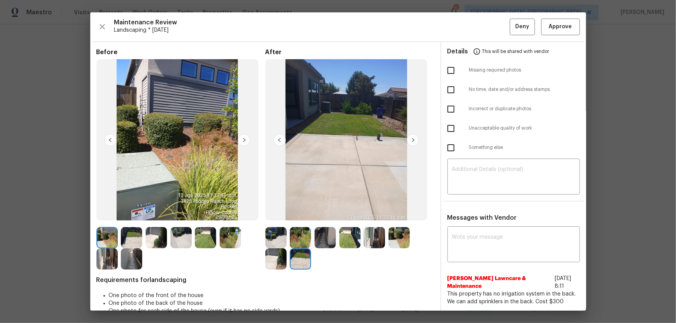
click at [271, 237] on img at bounding box center [275, 237] width 21 height 21
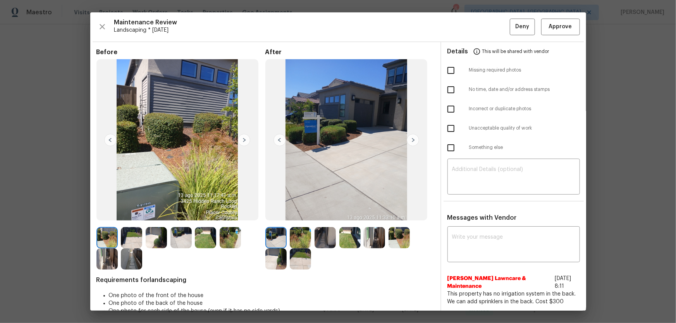
click at [296, 239] on img at bounding box center [300, 237] width 21 height 21
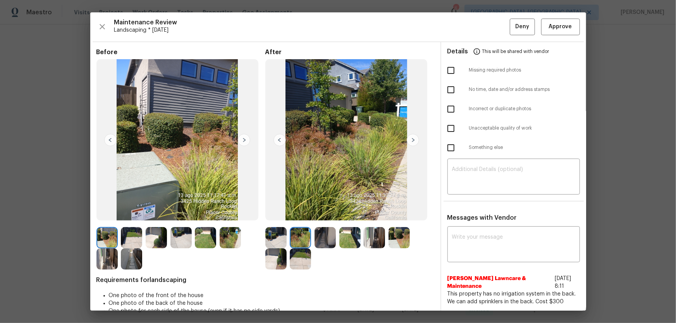
click at [277, 237] on img at bounding box center [275, 237] width 21 height 21
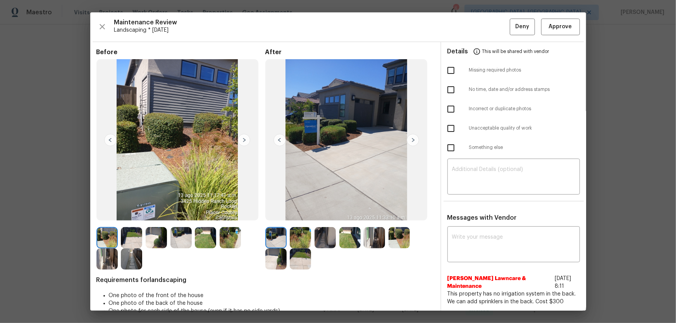
click at [206, 237] on img at bounding box center [205, 237] width 21 height 21
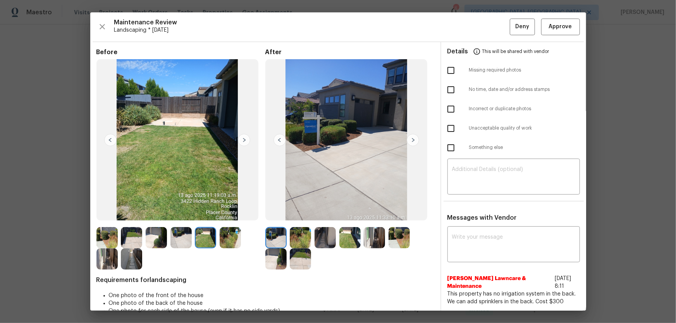
click at [172, 238] on img at bounding box center [180, 237] width 21 height 21
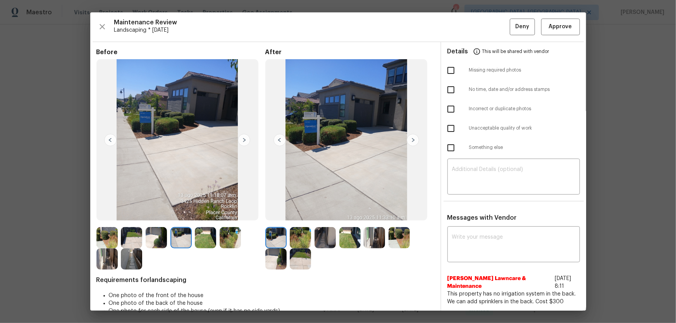
click at [140, 256] on img at bounding box center [131, 259] width 21 height 21
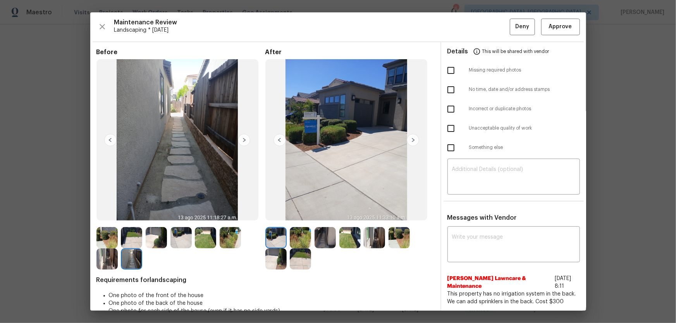
click at [118, 260] on div at bounding box center [108, 259] width 25 height 21
click at [138, 243] on img at bounding box center [131, 237] width 21 height 21
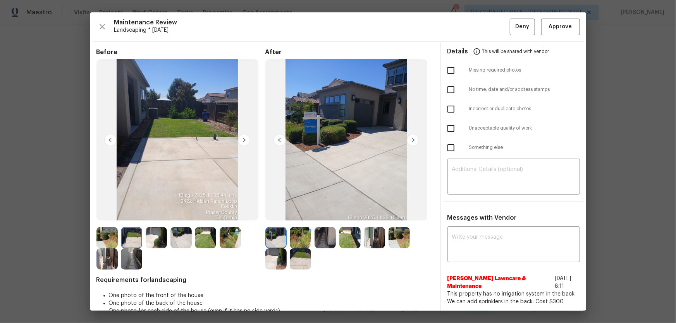
click at [165, 238] on img at bounding box center [156, 237] width 21 height 21
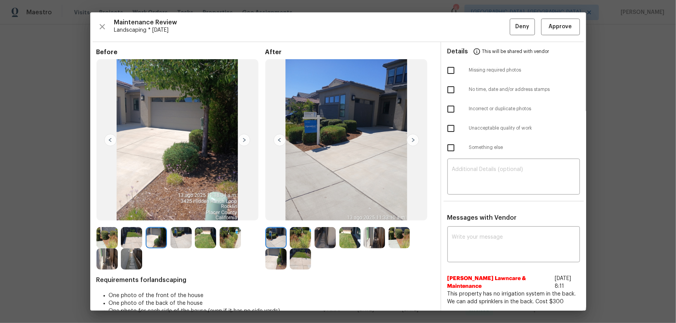
click at [187, 238] on img at bounding box center [180, 237] width 21 height 21
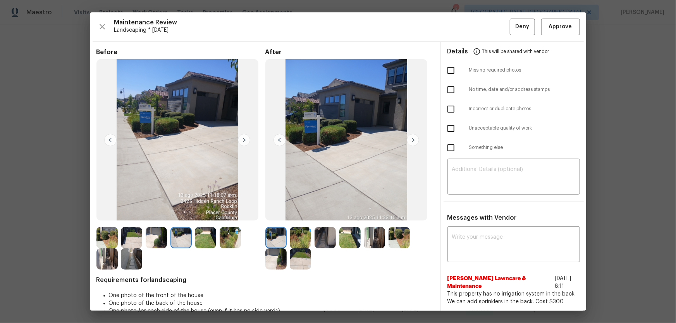
click at [213, 238] on img at bounding box center [205, 237] width 21 height 21
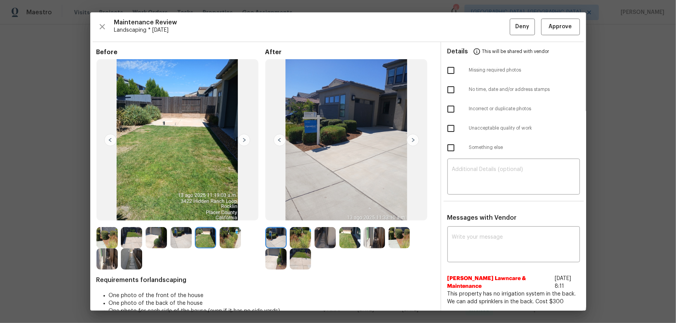
click at [236, 242] on img at bounding box center [230, 237] width 21 height 21
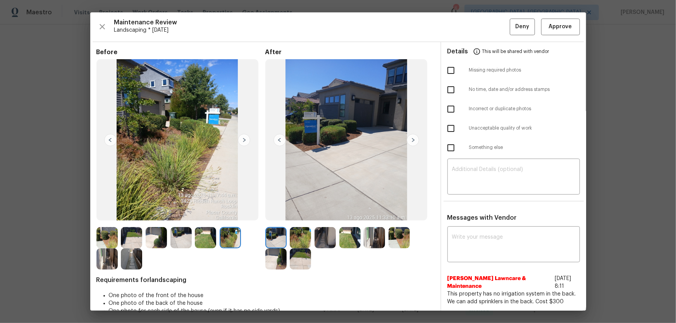
click at [106, 262] on img at bounding box center [106, 259] width 21 height 21
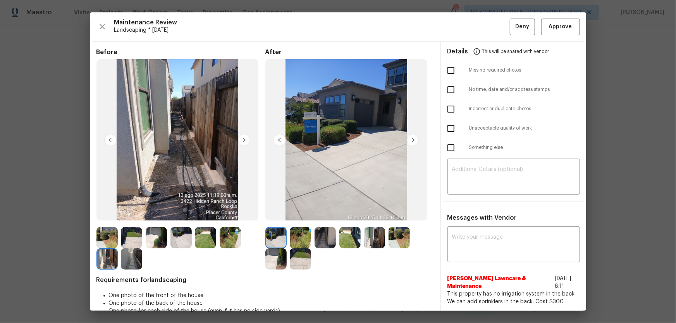
click at [129, 262] on img at bounding box center [131, 259] width 21 height 21
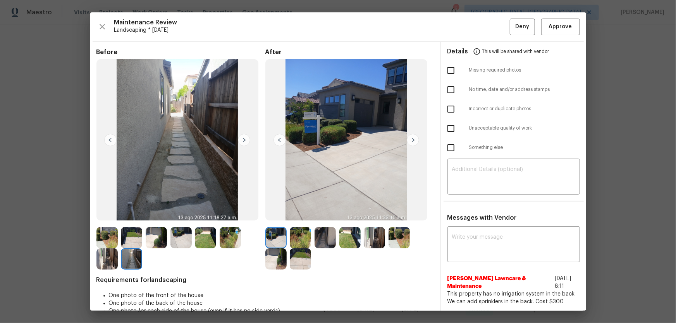
click at [144, 239] on div at bounding box center [133, 237] width 25 height 21
click at [155, 241] on img at bounding box center [156, 237] width 21 height 21
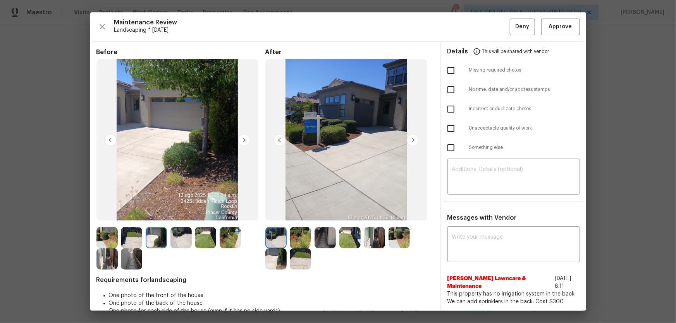
click at [176, 239] on img at bounding box center [180, 237] width 21 height 21
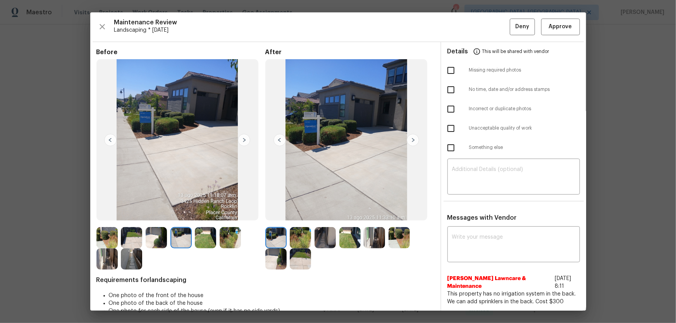
click at [204, 239] on img at bounding box center [205, 237] width 21 height 21
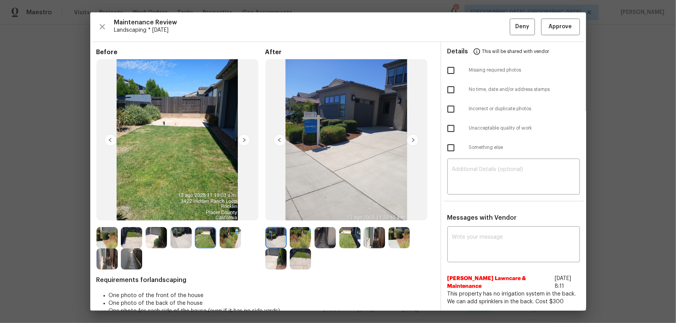
click at [291, 229] on img at bounding box center [300, 237] width 21 height 21
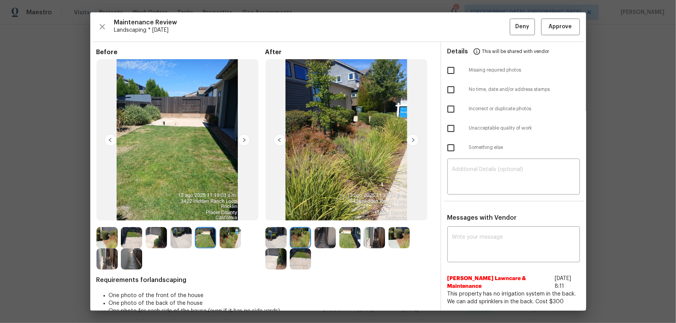
click at [324, 240] on img at bounding box center [324, 237] width 21 height 21
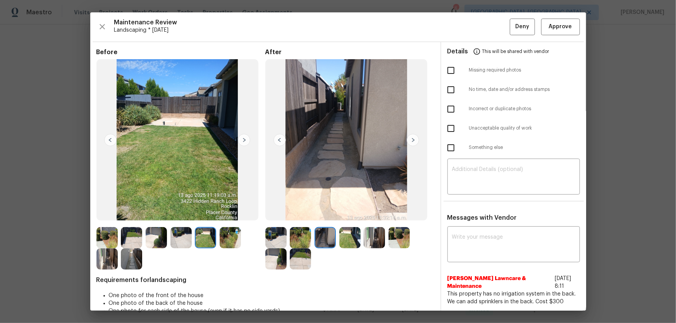
click at [345, 240] on img at bounding box center [349, 237] width 21 height 21
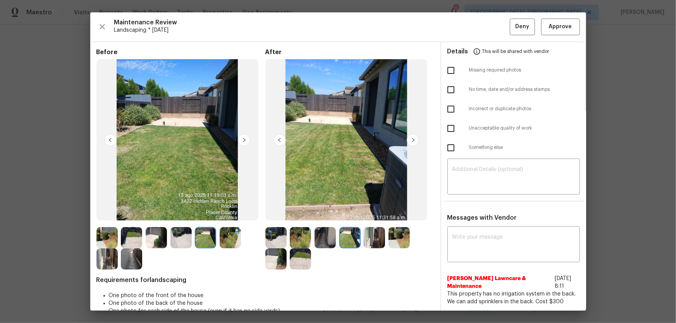
click at [366, 242] on img at bounding box center [374, 237] width 21 height 21
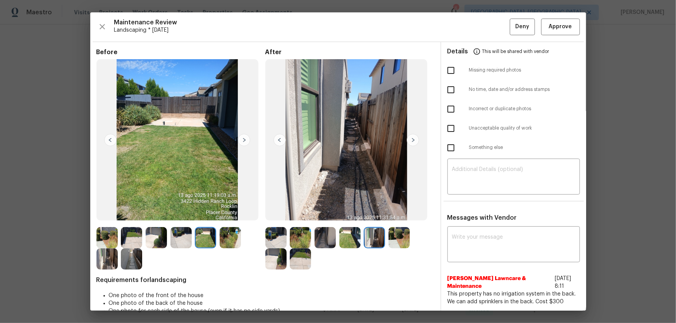
click at [393, 240] on img at bounding box center [398, 237] width 21 height 21
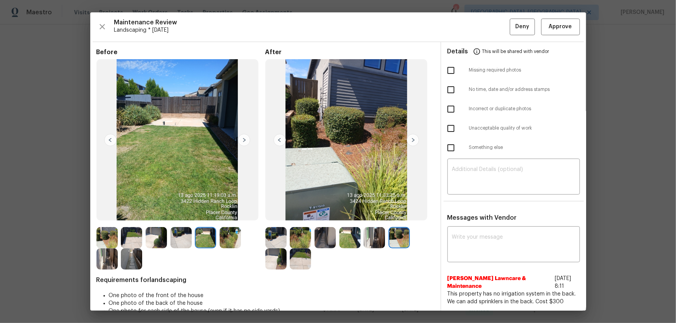
click at [272, 257] on img at bounding box center [275, 259] width 21 height 21
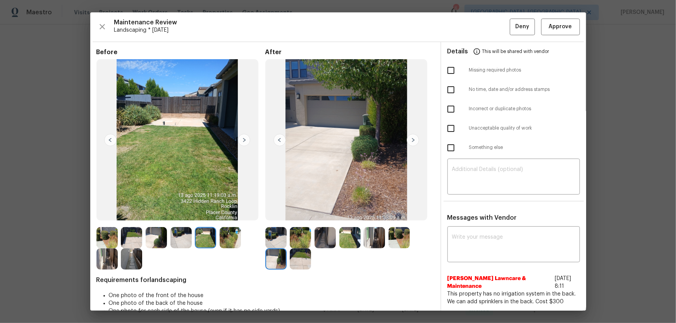
click at [290, 261] on img at bounding box center [300, 259] width 21 height 21
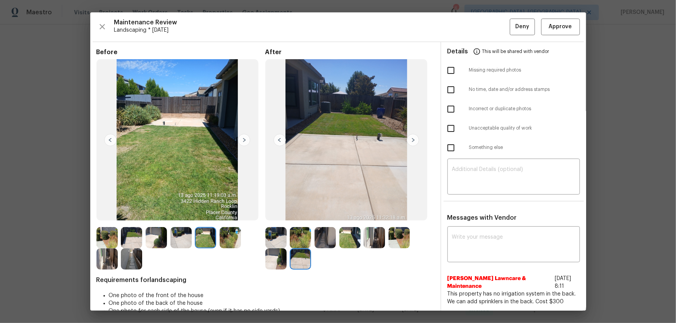
click at [265, 239] on img at bounding box center [275, 237] width 21 height 21
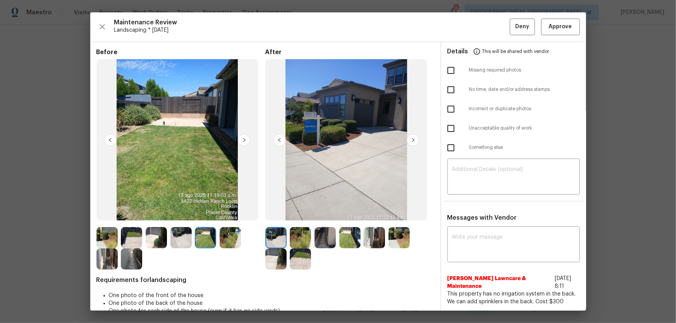
click at [328, 236] on img at bounding box center [324, 237] width 21 height 21
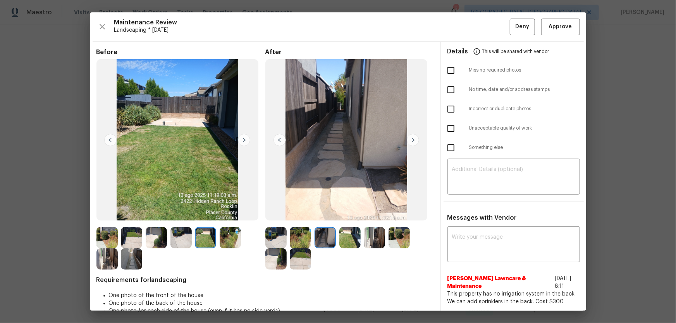
click at [302, 256] on img at bounding box center [300, 259] width 21 height 21
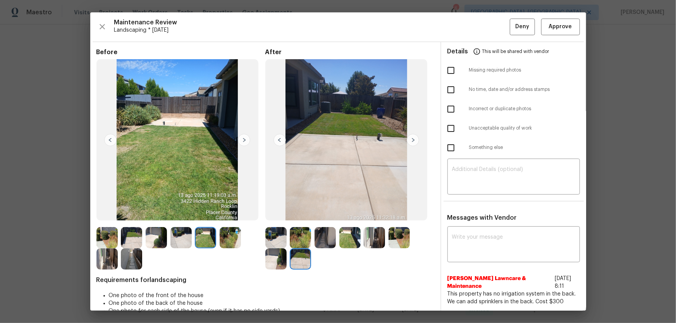
click at [274, 255] on img at bounding box center [275, 259] width 21 height 21
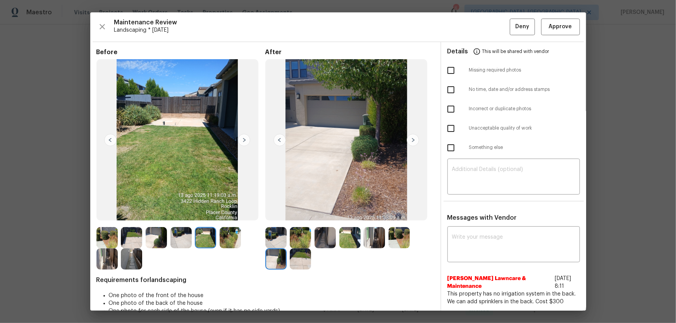
click at [361, 235] on div at bounding box center [351, 237] width 25 height 21
click at [352, 237] on img at bounding box center [349, 237] width 21 height 21
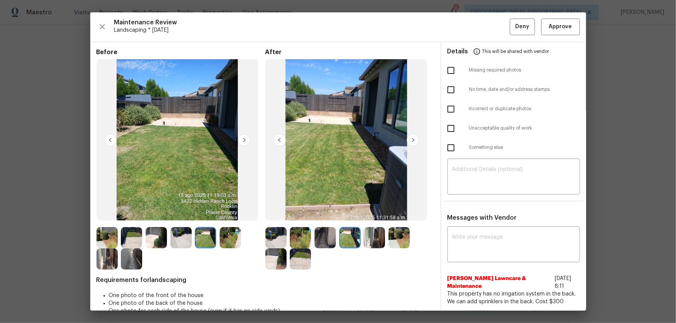
click at [352, 237] on img at bounding box center [349, 237] width 21 height 21
click at [368, 237] on img at bounding box center [374, 237] width 21 height 21
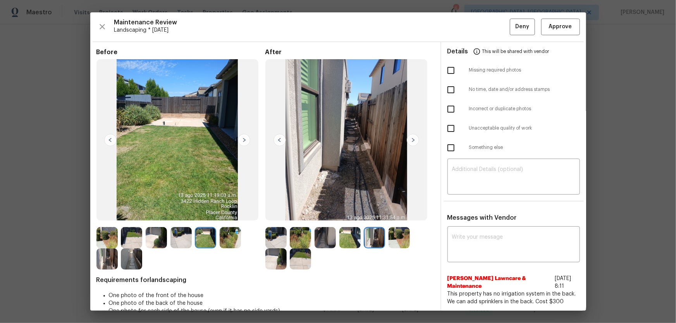
click at [393, 239] on img at bounding box center [398, 237] width 21 height 21
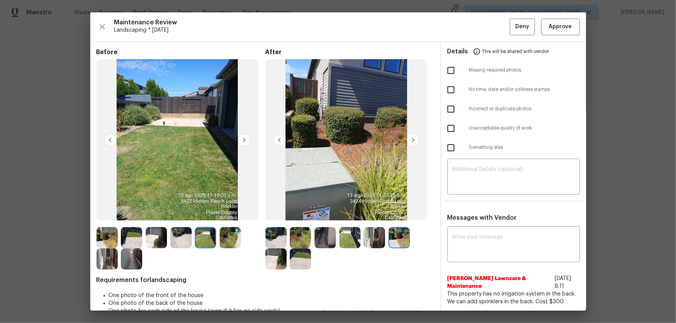
click at [265, 263] on img at bounding box center [275, 259] width 21 height 21
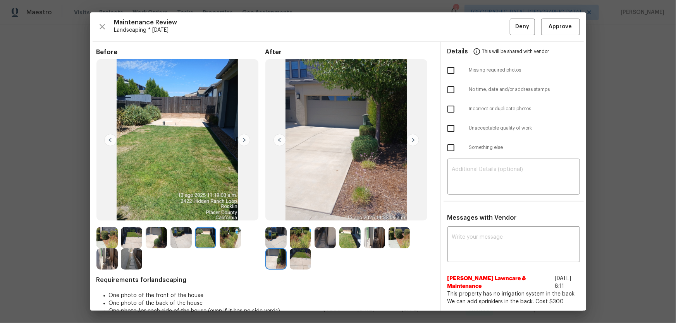
click at [290, 260] on img at bounding box center [300, 259] width 21 height 21
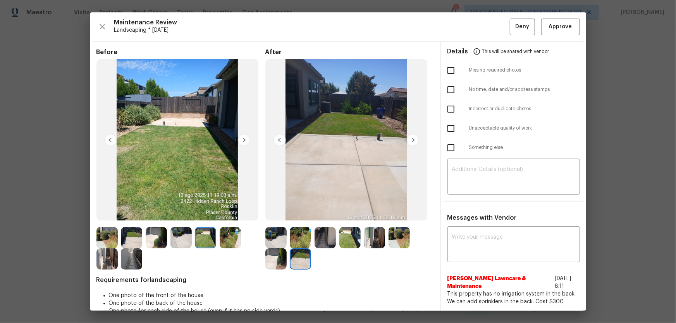
click at [278, 239] on img at bounding box center [275, 237] width 21 height 21
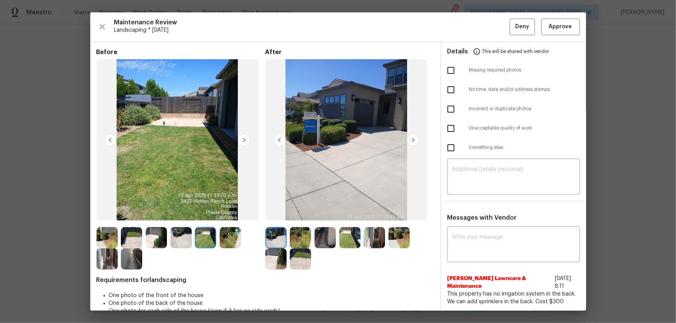
click at [295, 238] on img at bounding box center [300, 237] width 21 height 21
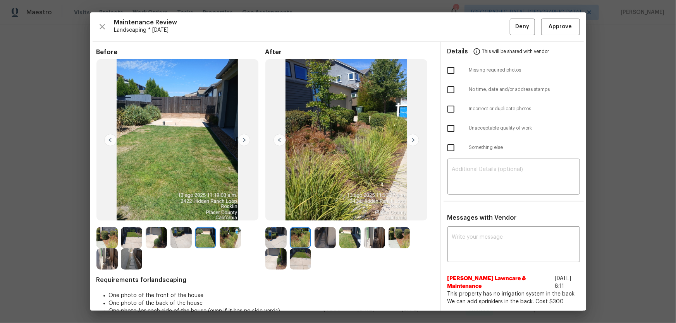
click at [320, 241] on img at bounding box center [324, 237] width 21 height 21
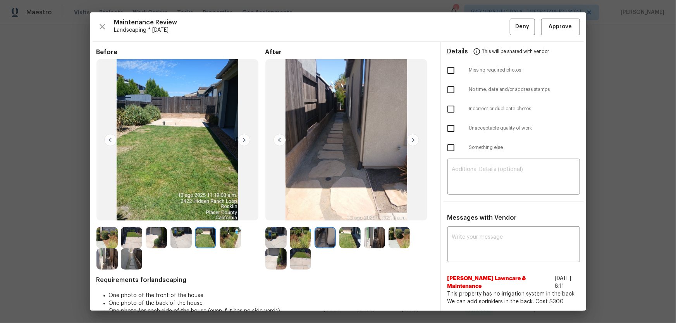
click at [340, 241] on img at bounding box center [349, 237] width 21 height 21
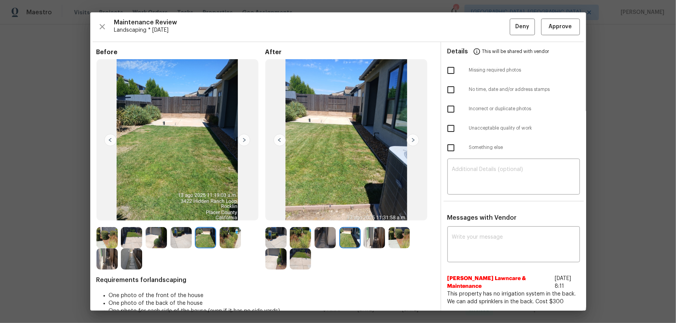
click at [370, 239] on img at bounding box center [374, 237] width 21 height 21
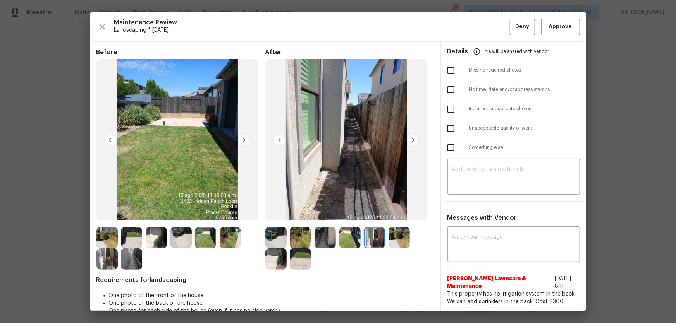
click at [393, 237] on img at bounding box center [398, 237] width 21 height 21
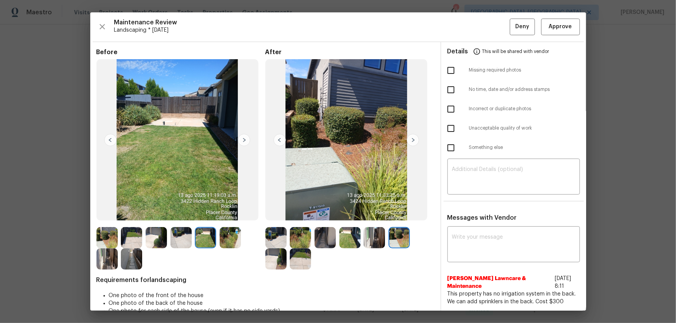
click at [272, 257] on img at bounding box center [275, 259] width 21 height 21
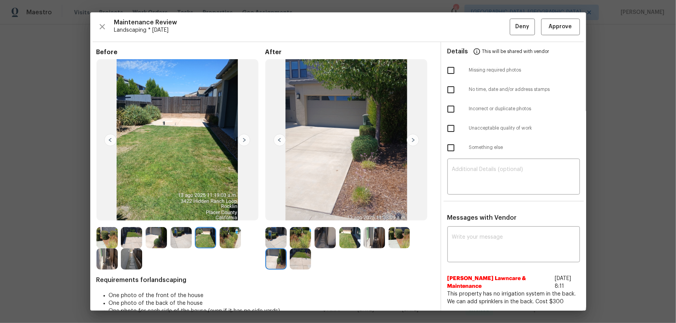
click at [287, 260] on div at bounding box center [277, 259] width 25 height 21
click at [307, 245] on img at bounding box center [300, 237] width 21 height 21
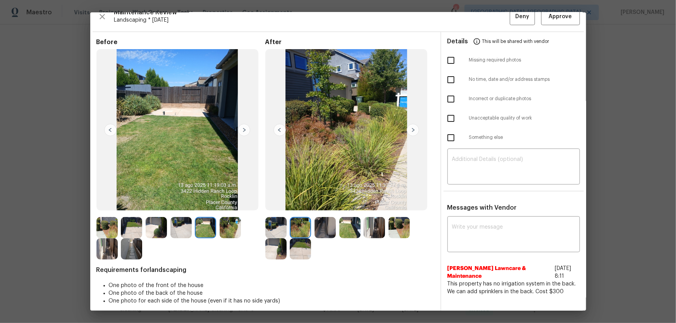
scroll to position [15, 0]
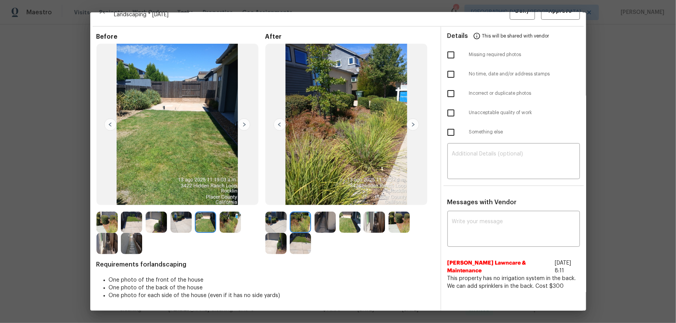
click at [319, 227] on img at bounding box center [324, 222] width 21 height 21
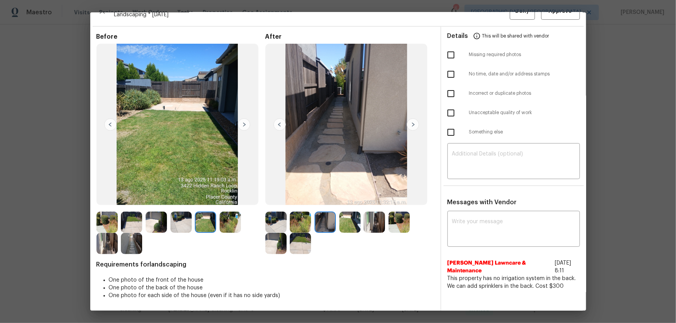
click at [339, 225] on img at bounding box center [349, 222] width 21 height 21
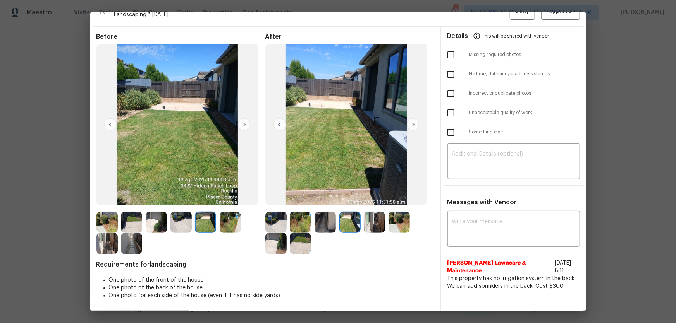
click at [367, 222] on img at bounding box center [374, 222] width 21 height 21
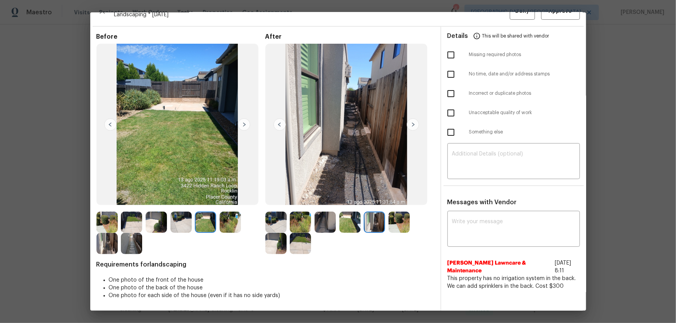
click at [392, 223] on img at bounding box center [398, 222] width 21 height 21
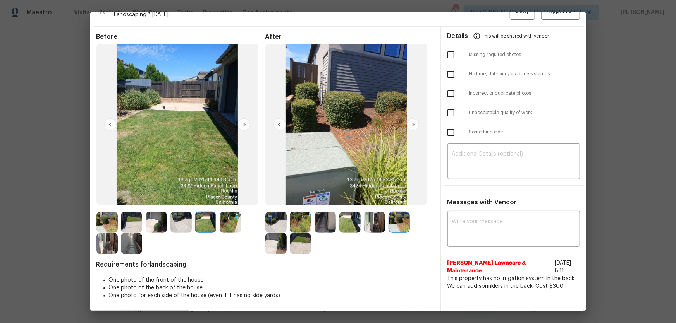
click at [268, 247] on img at bounding box center [275, 243] width 21 height 21
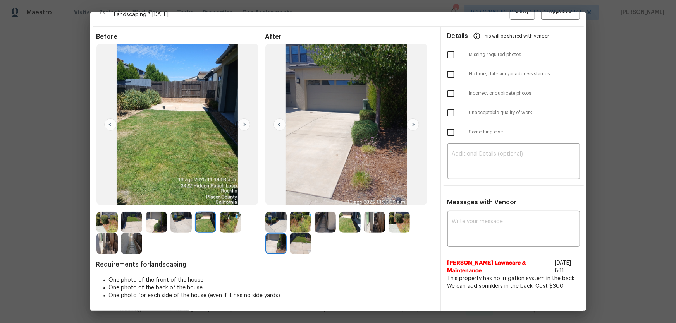
click at [302, 246] on img at bounding box center [300, 243] width 21 height 21
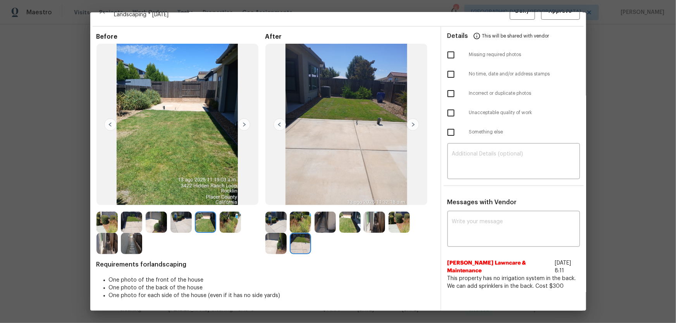
click at [276, 228] on img at bounding box center [275, 222] width 21 height 21
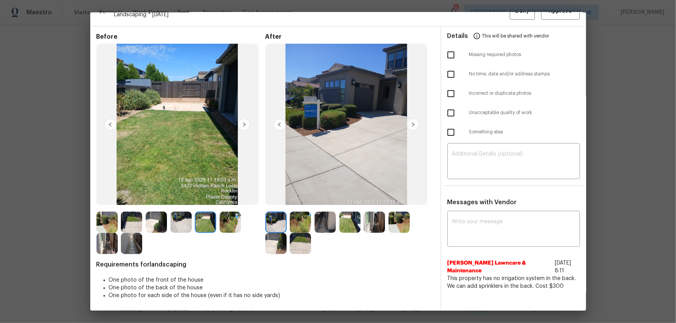
click at [294, 227] on img at bounding box center [300, 222] width 21 height 21
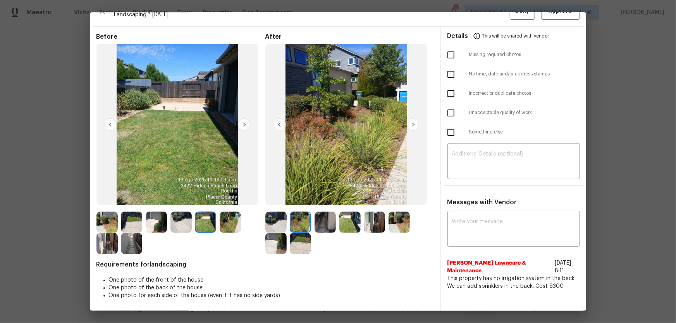
click at [325, 226] on img at bounding box center [324, 222] width 21 height 21
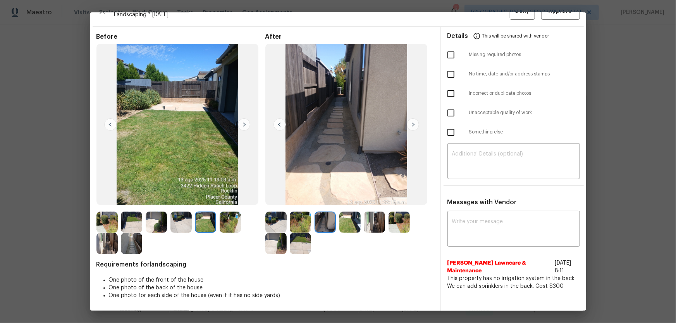
click at [346, 225] on img at bounding box center [349, 222] width 21 height 21
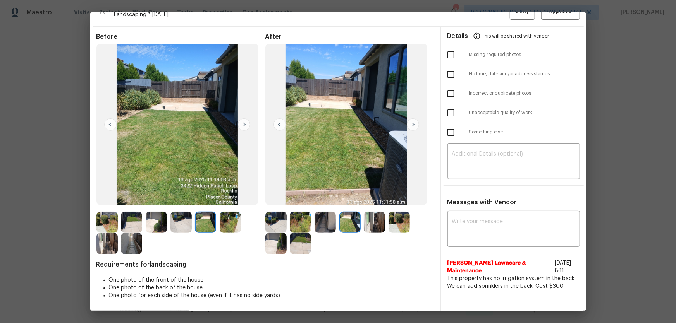
click at [378, 223] on img at bounding box center [374, 222] width 21 height 21
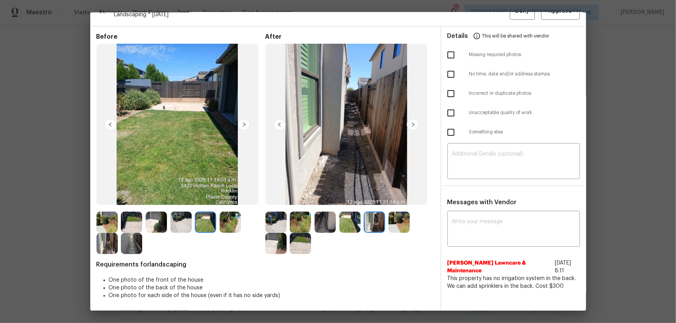
click at [392, 222] on img at bounding box center [398, 222] width 21 height 21
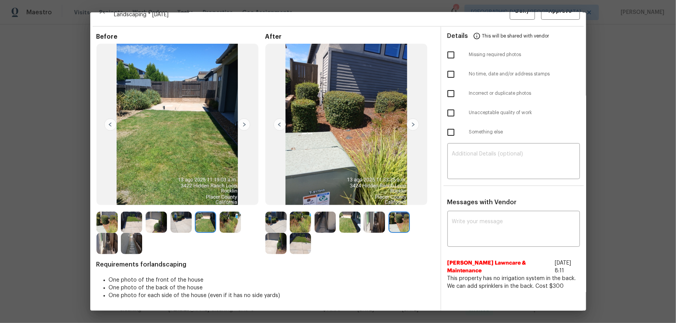
click at [272, 244] on img at bounding box center [275, 243] width 21 height 21
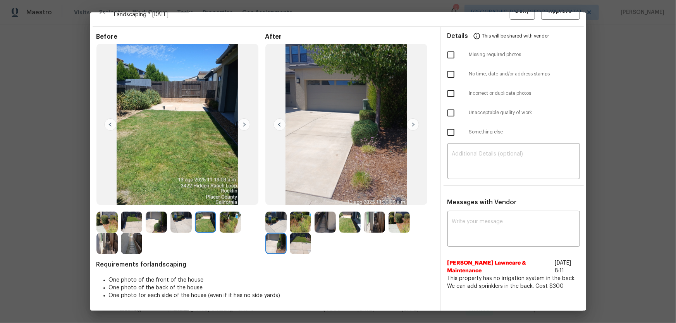
click at [302, 244] on img at bounding box center [300, 243] width 21 height 21
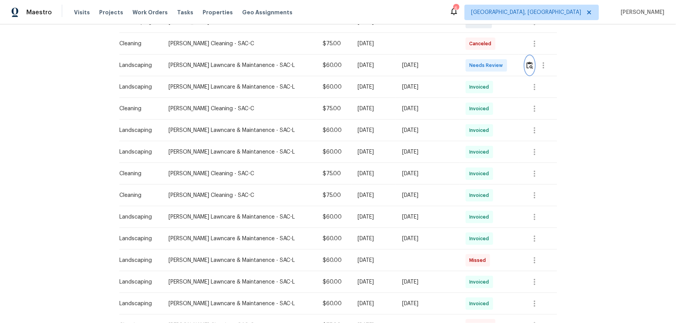
scroll to position [211, 0]
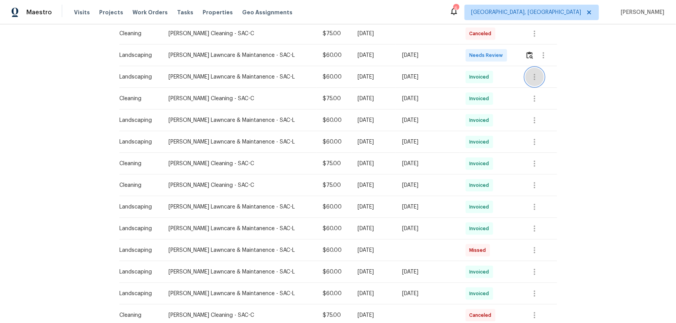
click at [537, 73] on button "button" at bounding box center [534, 77] width 19 height 19
click at [536, 89] on li "View details" at bounding box center [549, 89] width 54 height 13
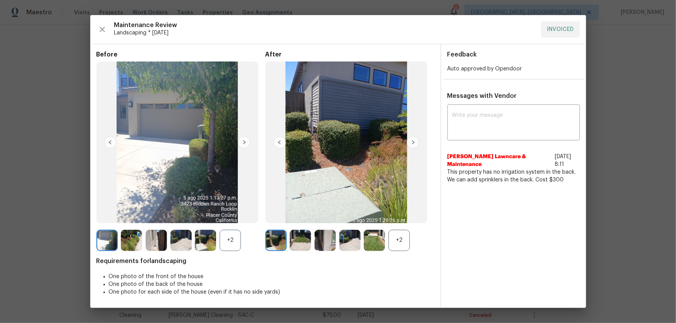
click at [404, 247] on div "+2" at bounding box center [398, 240] width 21 height 21
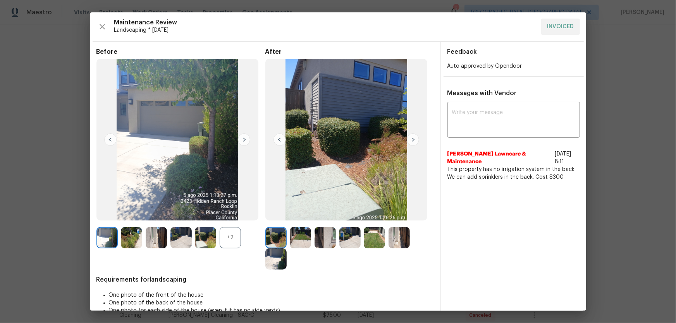
click at [229, 239] on div "+2" at bounding box center [230, 237] width 21 height 21
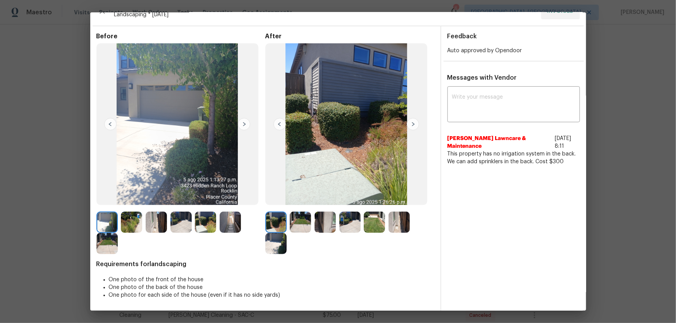
click at [325, 225] on img at bounding box center [324, 222] width 21 height 21
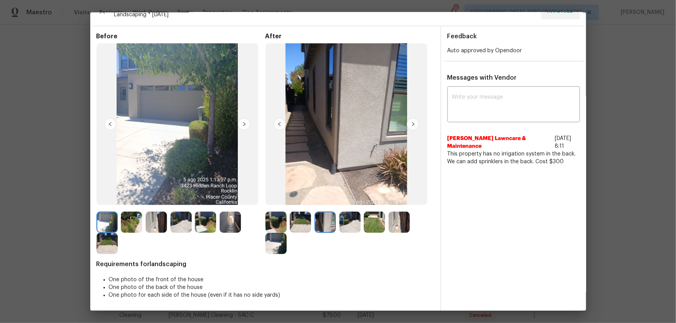
click at [208, 231] on img at bounding box center [205, 222] width 21 height 21
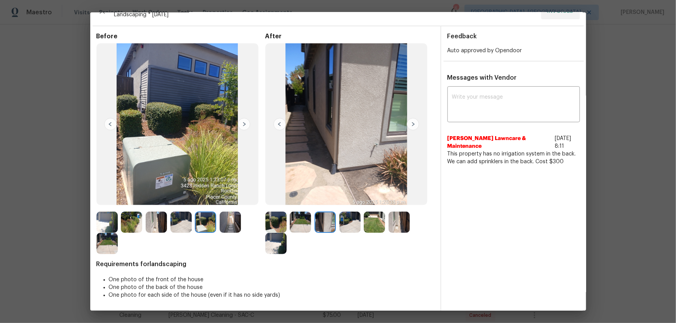
click at [129, 223] on img at bounding box center [131, 222] width 21 height 21
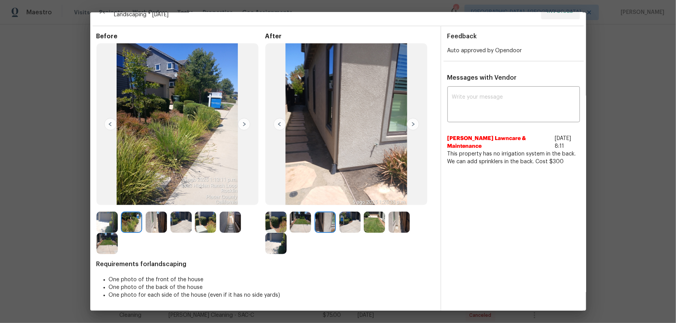
click at [135, 229] on img at bounding box center [131, 222] width 21 height 21
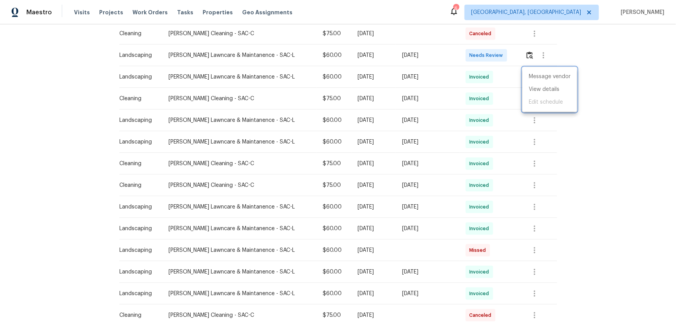
click at [601, 203] on div at bounding box center [338, 161] width 676 height 323
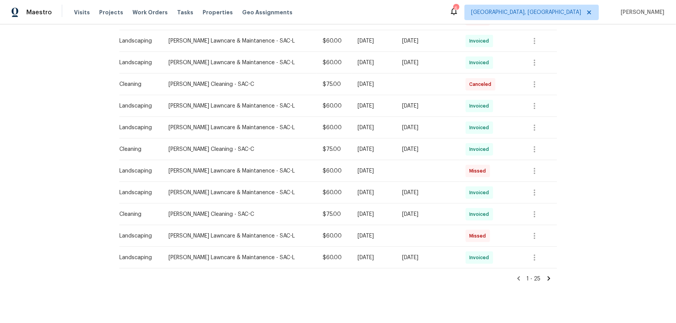
scroll to position [453, 0]
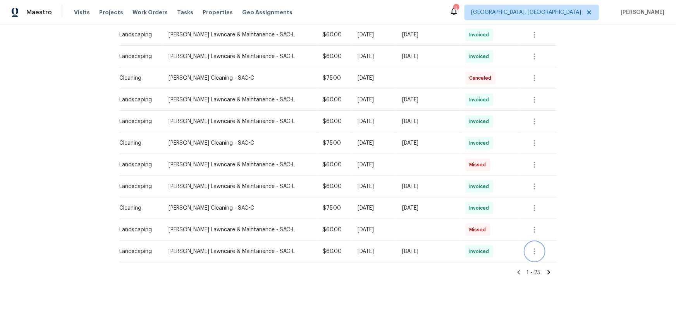
click at [530, 249] on icon "button" at bounding box center [534, 251] width 9 height 9
click at [542, 259] on li "View details" at bounding box center [549, 259] width 54 height 13
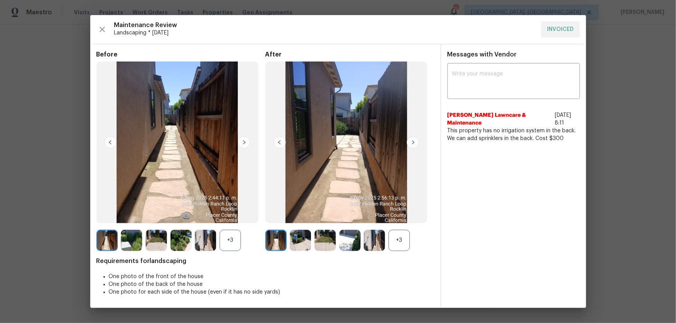
click at [397, 244] on div "+3" at bounding box center [398, 240] width 21 height 21
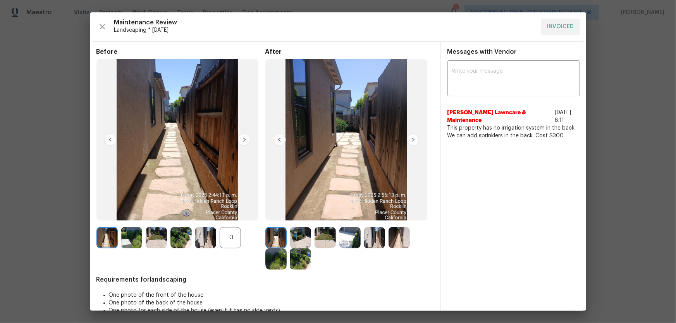
click at [228, 245] on div "+3" at bounding box center [230, 237] width 21 height 21
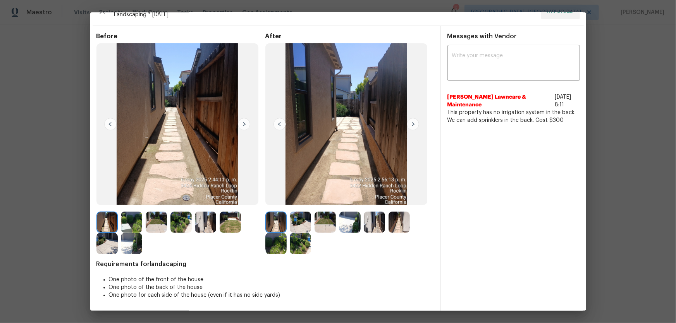
click at [297, 242] on img at bounding box center [300, 243] width 21 height 21
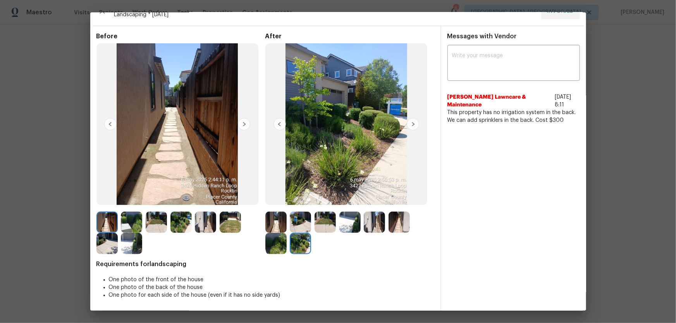
click at [302, 245] on img at bounding box center [300, 243] width 21 height 21
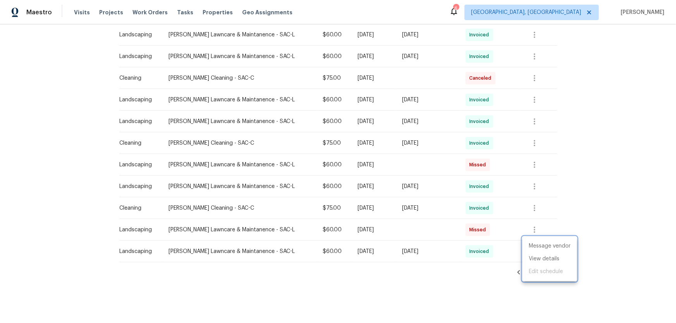
click at [574, 125] on div at bounding box center [338, 161] width 676 height 323
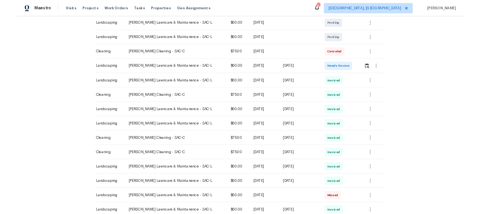
scroll to position [31, 0]
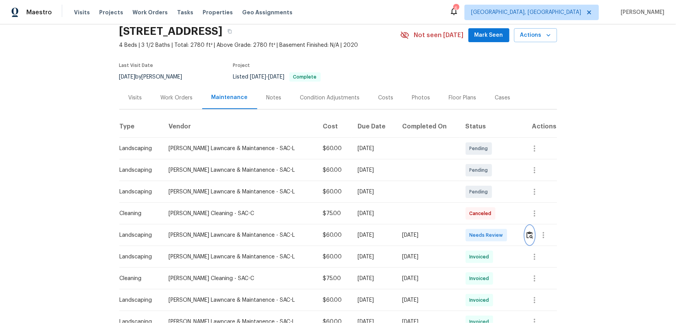
click at [528, 236] on img "button" at bounding box center [529, 235] width 7 height 7
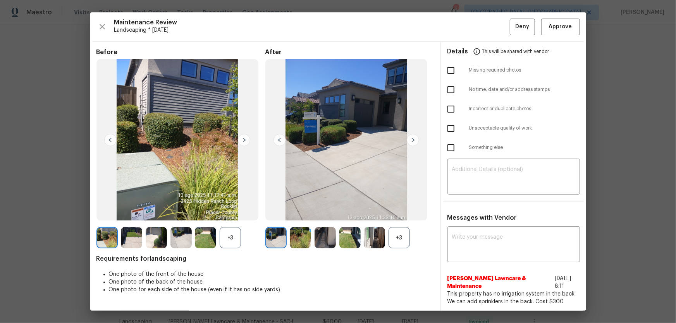
click at [409, 239] on div "+3" at bounding box center [398, 237] width 21 height 21
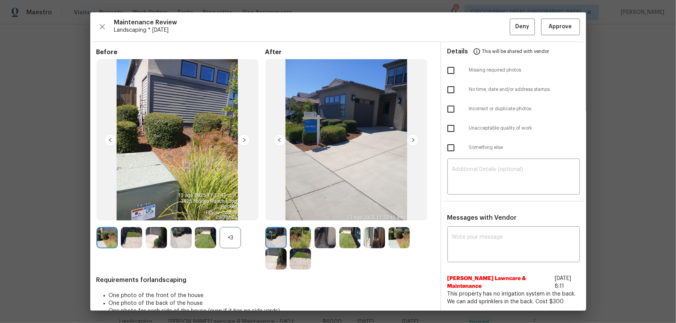
click at [298, 244] on img at bounding box center [300, 237] width 21 height 21
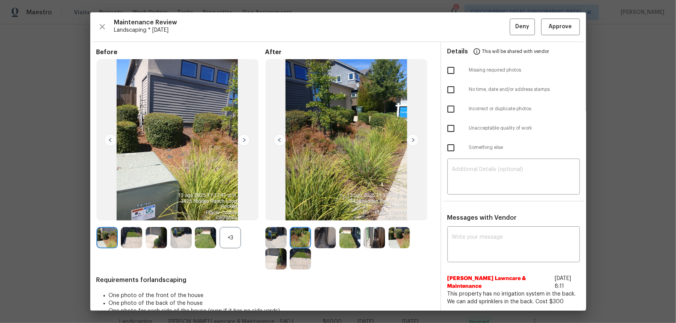
click at [232, 238] on div "+3" at bounding box center [230, 237] width 21 height 21
click at [232, 238] on img at bounding box center [230, 237] width 21 height 21
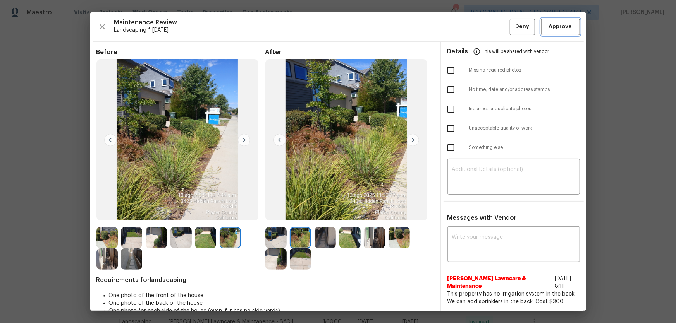
click at [541, 27] on button "Approve" at bounding box center [560, 27] width 39 height 17
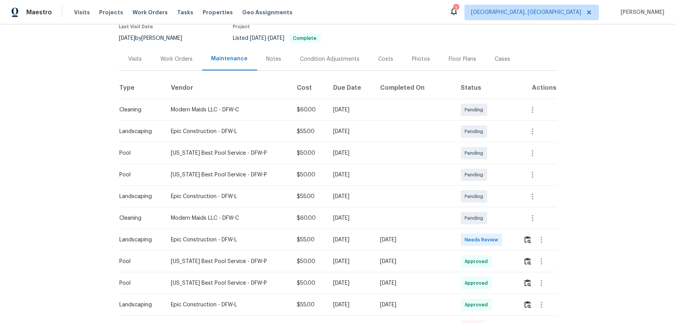
scroll to position [70, 0]
click at [523, 233] on button "button" at bounding box center [527, 239] width 9 height 19
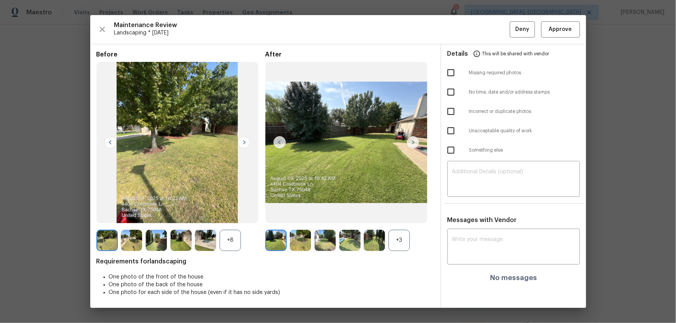
click at [396, 242] on div "+3" at bounding box center [398, 240] width 21 height 21
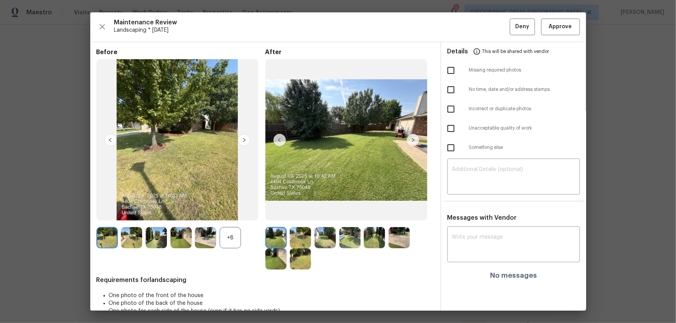
click at [231, 240] on div "+8" at bounding box center [230, 237] width 21 height 21
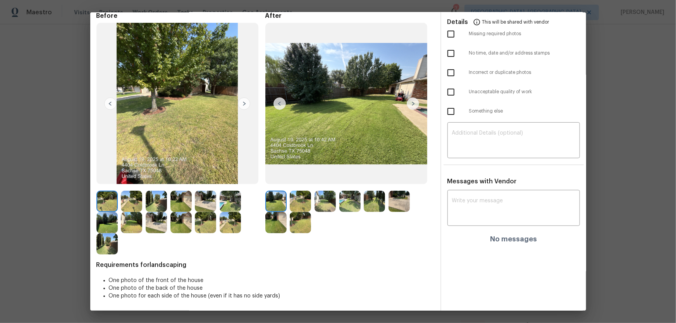
scroll to position [37, 0]
click at [308, 198] on img at bounding box center [300, 201] width 21 height 21
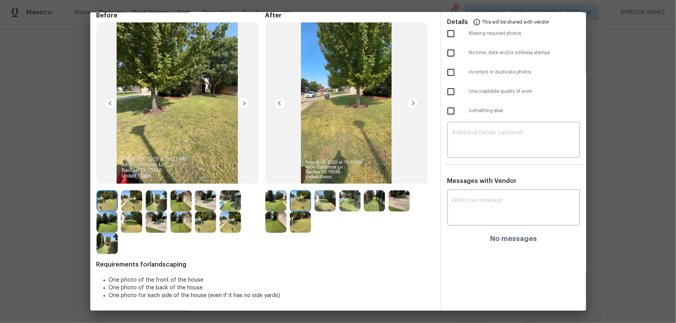
click at [323, 204] on img at bounding box center [324, 201] width 21 height 21
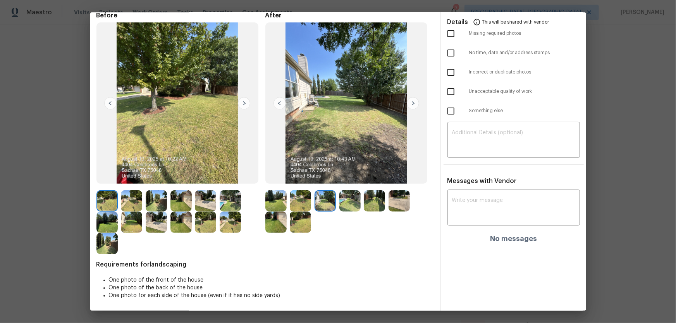
click at [350, 206] on img at bounding box center [349, 201] width 21 height 21
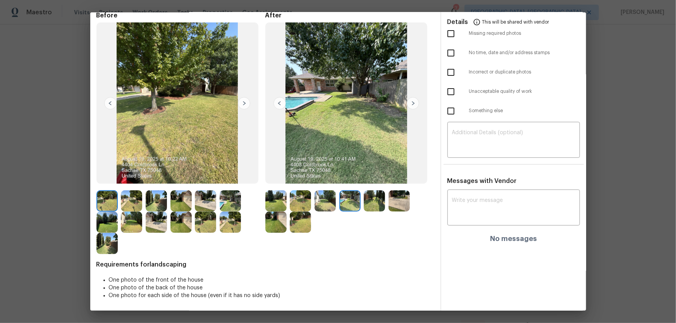
click at [364, 210] on img at bounding box center [374, 201] width 21 height 21
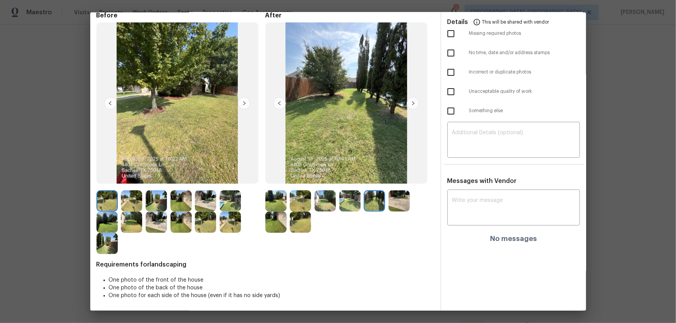
click at [391, 209] on img at bounding box center [398, 201] width 21 height 21
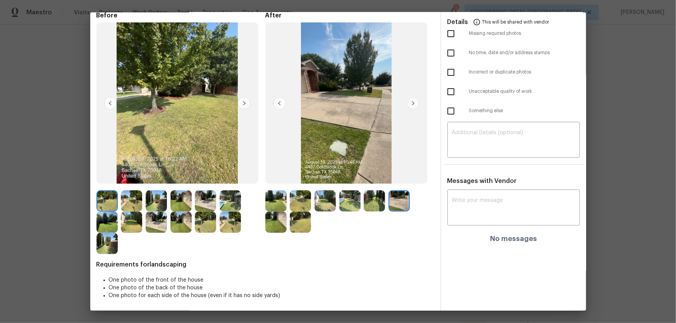
click at [267, 221] on img at bounding box center [275, 222] width 21 height 21
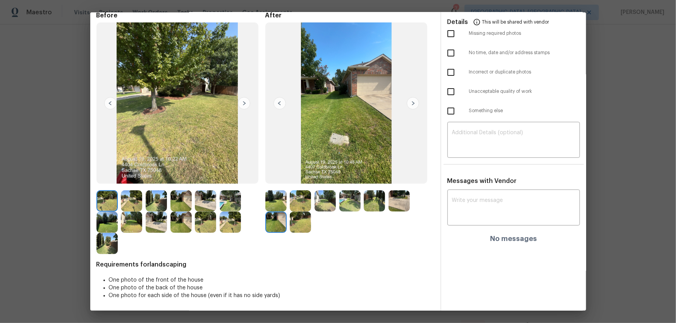
click at [302, 227] on img at bounding box center [300, 222] width 21 height 21
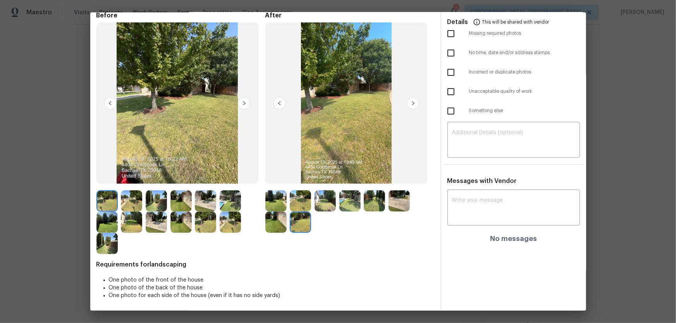
click at [277, 197] on img at bounding box center [275, 201] width 21 height 21
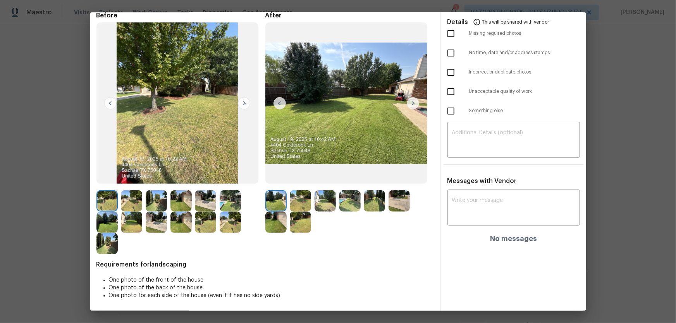
click at [294, 200] on img at bounding box center [300, 201] width 21 height 21
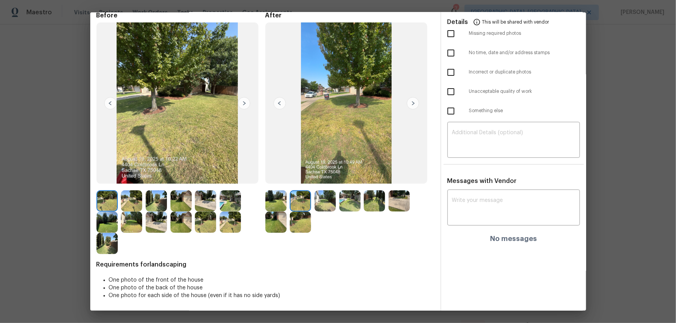
click at [318, 207] on img at bounding box center [324, 201] width 21 height 21
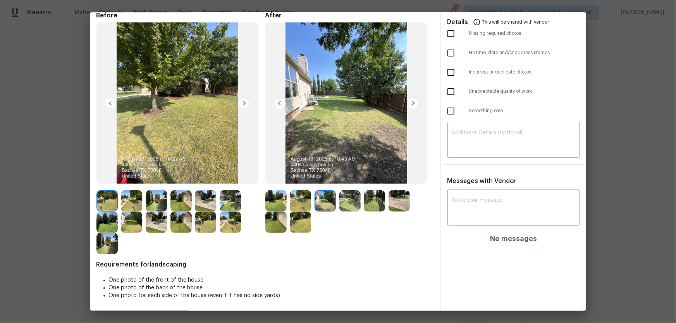
click at [352, 206] on img at bounding box center [349, 201] width 21 height 21
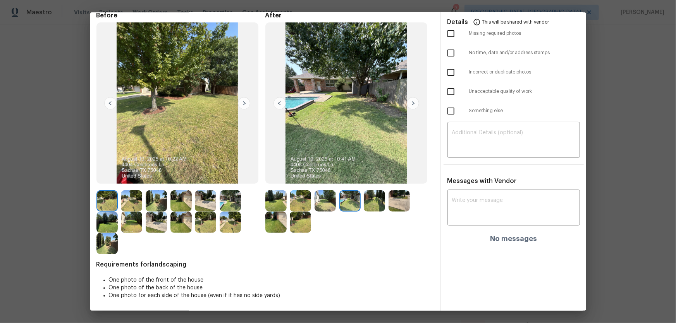
click at [372, 205] on img at bounding box center [374, 201] width 21 height 21
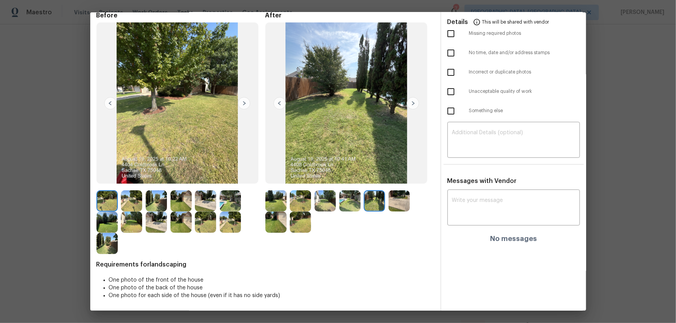
click at [388, 203] on img at bounding box center [398, 201] width 21 height 21
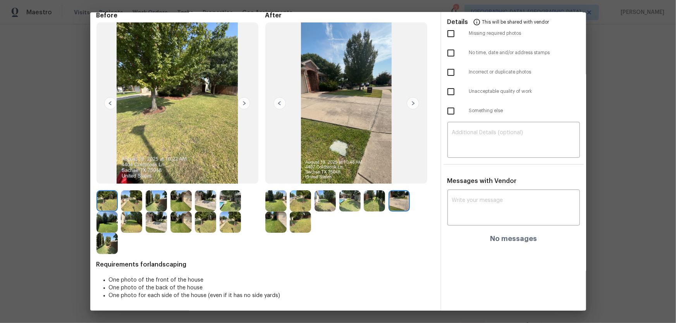
click at [277, 218] on img at bounding box center [275, 222] width 21 height 21
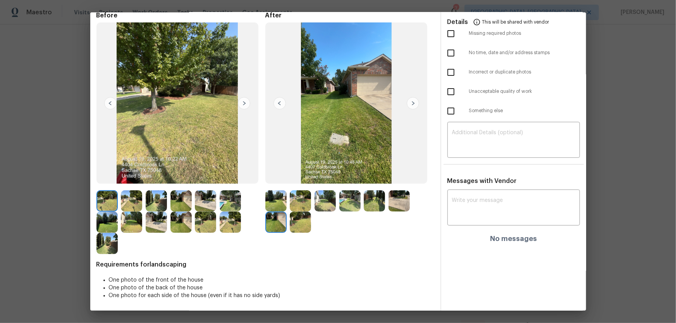
click at [296, 222] on img at bounding box center [300, 222] width 21 height 21
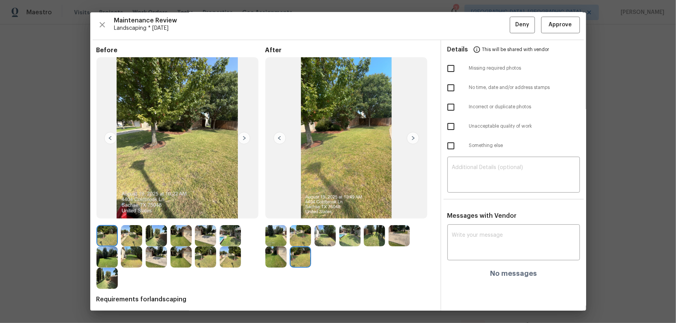
scroll to position [0, 0]
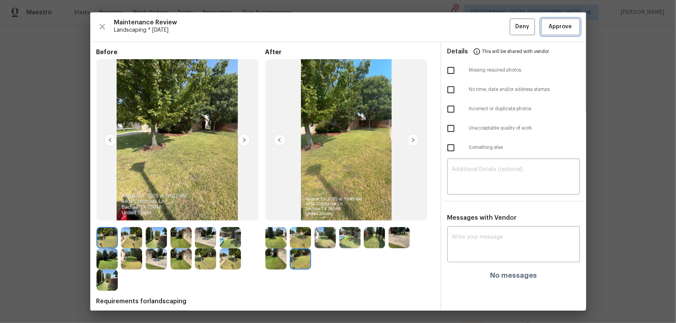
click at [549, 30] on span "Approve" at bounding box center [560, 27] width 23 height 10
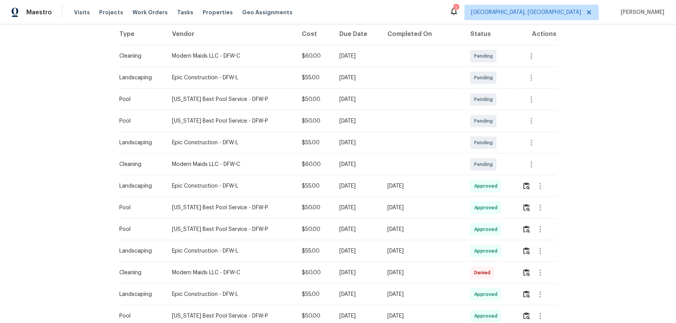
scroll to position [141, 0]
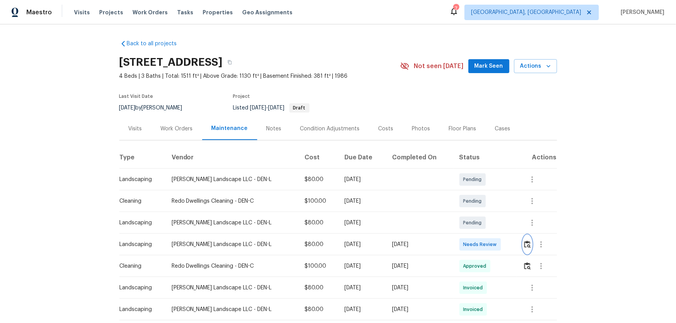
click at [481, 213] on img "button" at bounding box center [527, 244] width 7 height 7
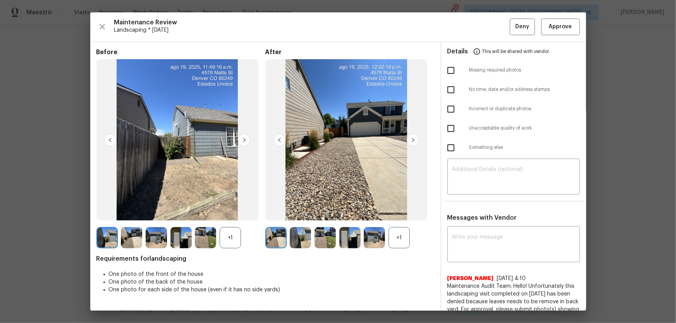
click at [391, 213] on div "+1" at bounding box center [398, 237] width 21 height 21
click at [235, 213] on div "+1" at bounding box center [230, 237] width 21 height 21
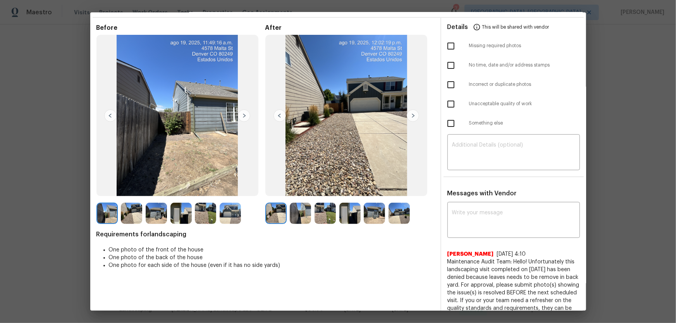
scroll to position [54, 0]
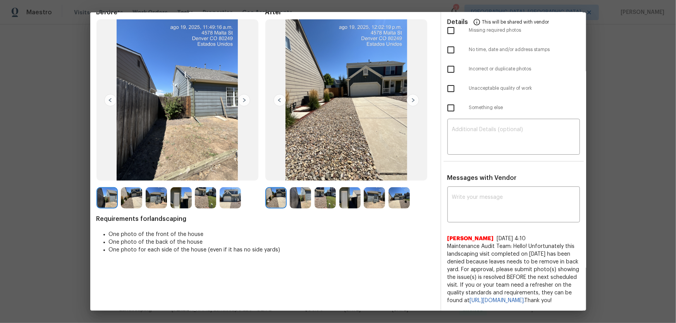
click at [301, 187] on img at bounding box center [300, 197] width 21 height 21
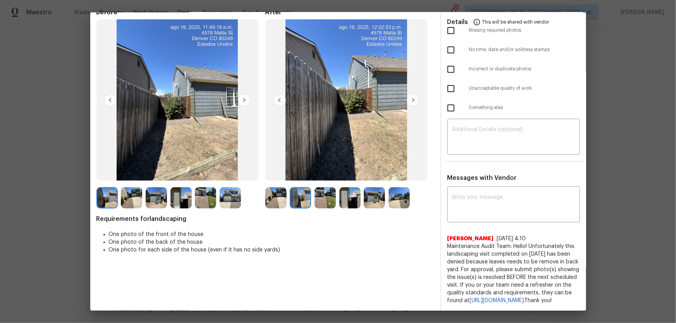
click at [325, 187] on img at bounding box center [324, 197] width 21 height 21
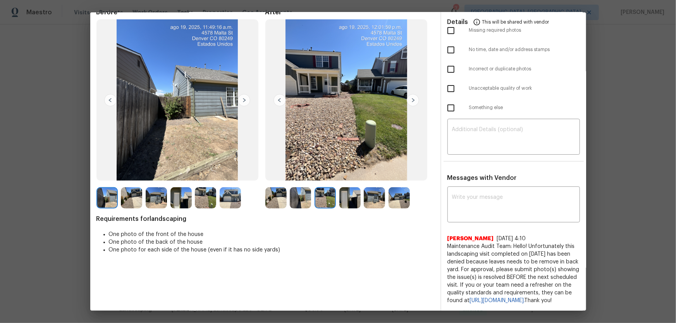
click at [340, 187] on img at bounding box center [349, 197] width 21 height 21
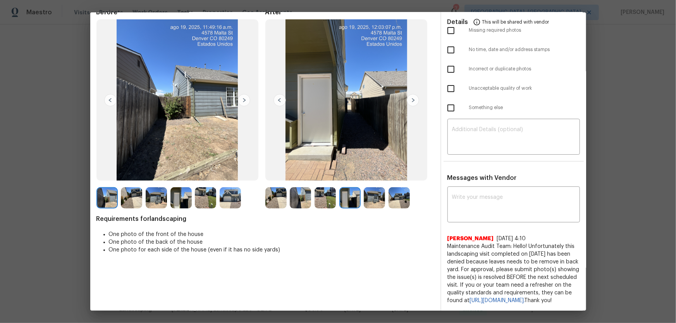
click at [372, 187] on img at bounding box center [374, 197] width 21 height 21
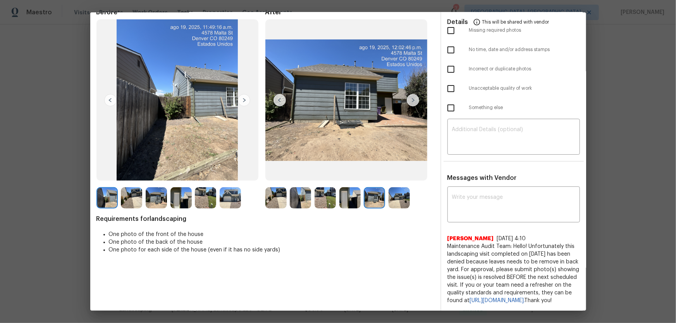
click at [396, 189] on img at bounding box center [398, 197] width 21 height 21
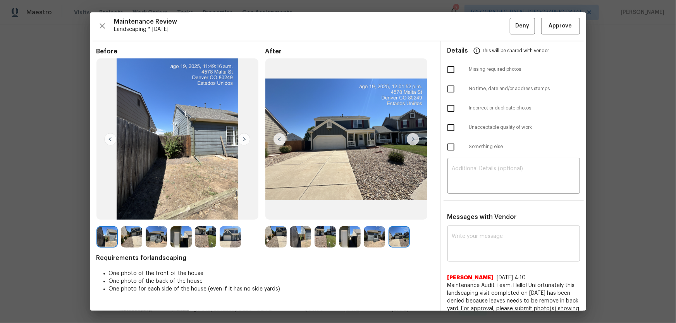
scroll to position [0, 0]
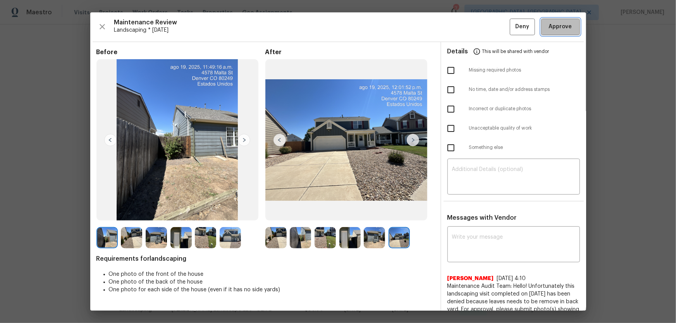
click at [481, 31] on span "Approve" at bounding box center [560, 27] width 23 height 10
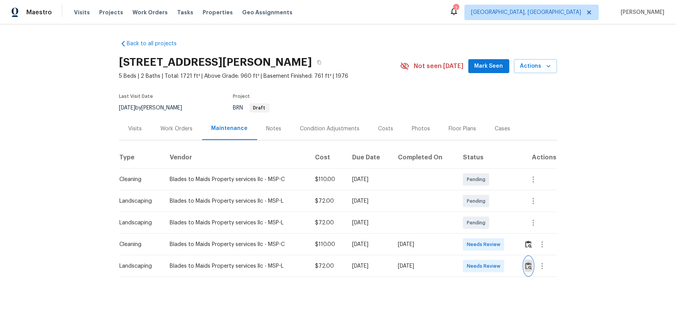
click at [531, 270] on button "button" at bounding box center [528, 266] width 9 height 19
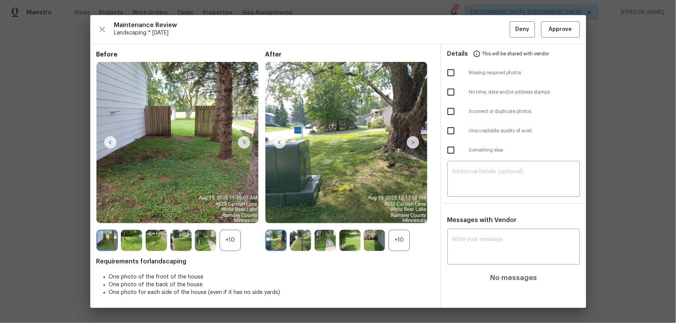
click at [400, 243] on div "+10" at bounding box center [398, 240] width 21 height 21
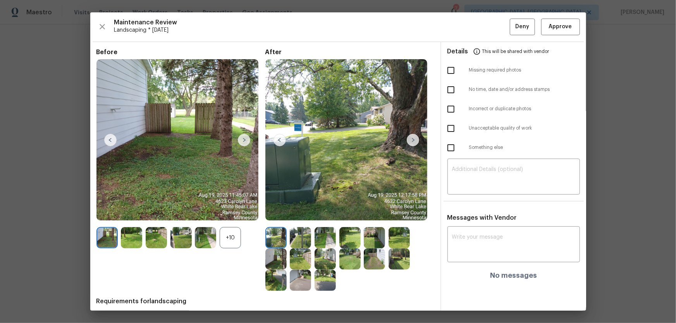
click at [241, 243] on div "+10" at bounding box center [230, 237] width 21 height 21
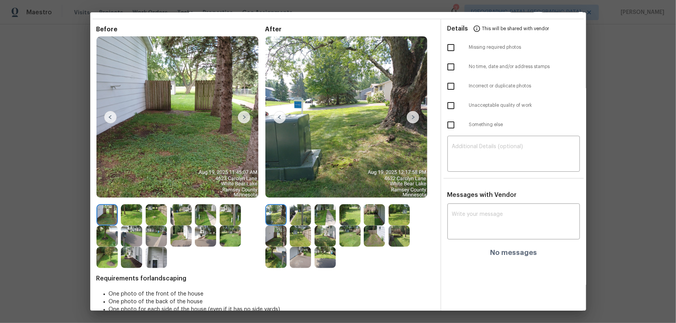
scroll to position [37, 0]
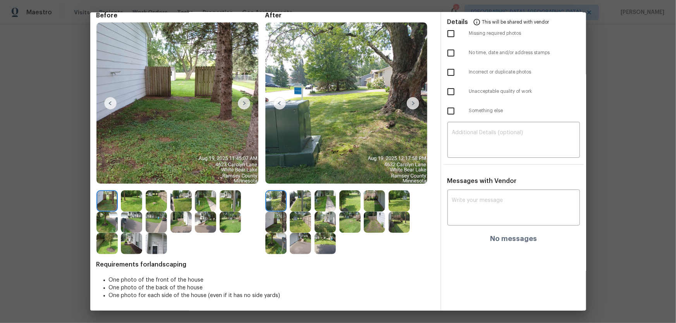
click at [301, 202] on img at bounding box center [300, 201] width 21 height 21
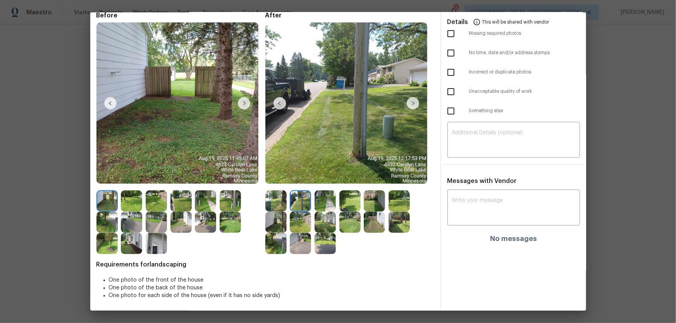
click at [333, 203] on img at bounding box center [324, 201] width 21 height 21
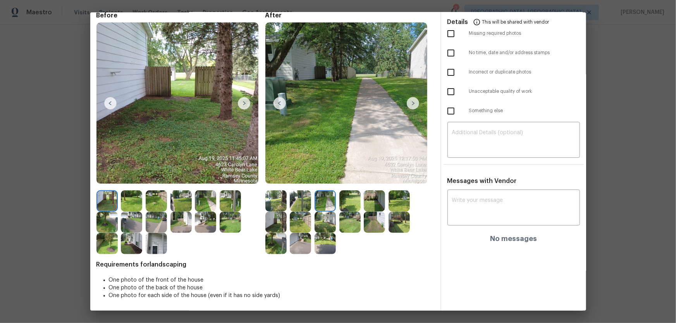
click at [347, 204] on img at bounding box center [349, 201] width 21 height 21
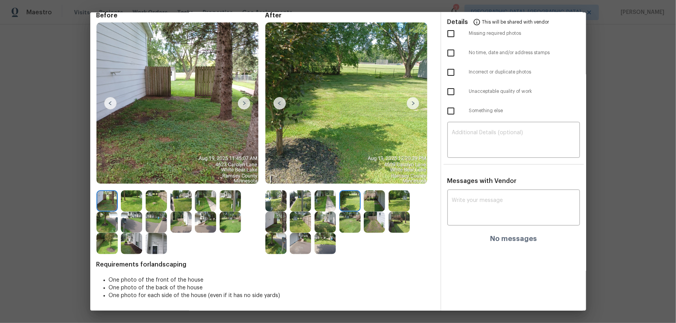
click at [381, 209] on img at bounding box center [374, 201] width 21 height 21
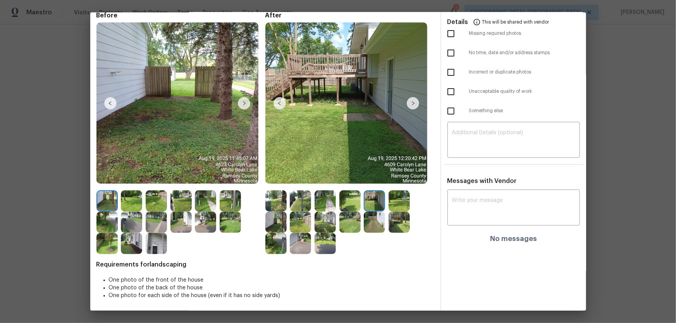
click at [391, 210] on img at bounding box center [398, 201] width 21 height 21
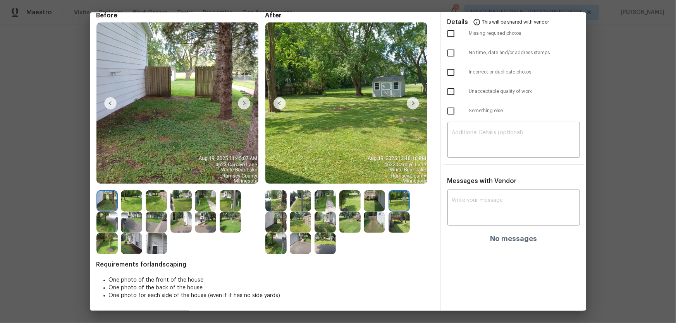
click at [283, 224] on img at bounding box center [275, 222] width 21 height 21
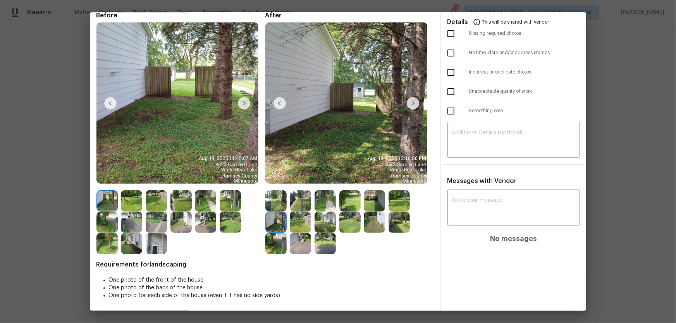
click at [291, 225] on img at bounding box center [300, 222] width 21 height 21
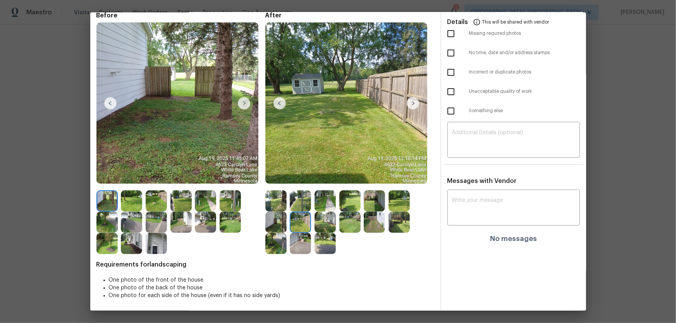
click at [319, 230] on img at bounding box center [324, 222] width 21 height 21
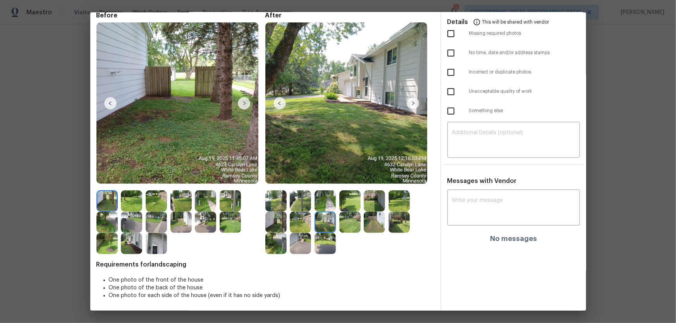
click at [350, 225] on img at bounding box center [349, 222] width 21 height 21
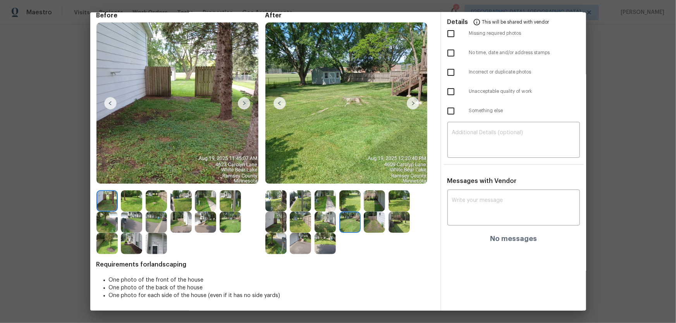
click at [375, 222] on img at bounding box center [374, 222] width 21 height 21
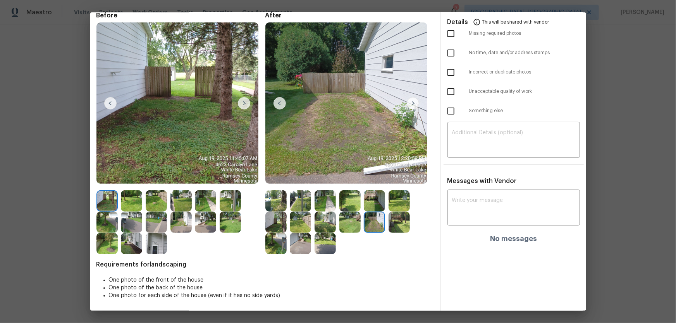
click at [398, 222] on img at bounding box center [398, 222] width 21 height 21
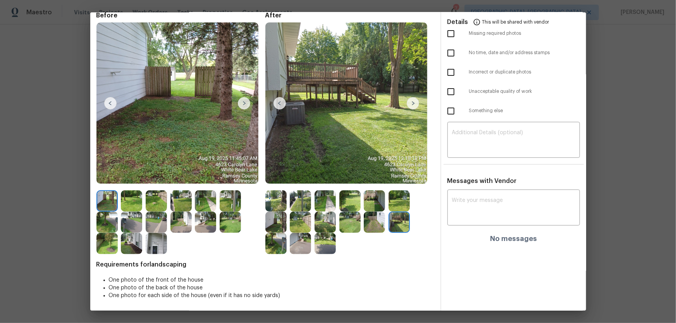
click at [279, 238] on img at bounding box center [275, 243] width 21 height 21
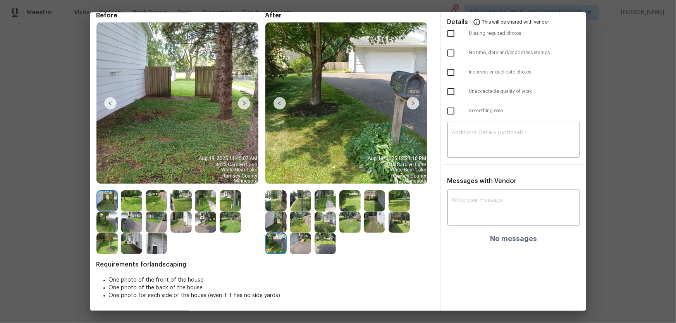
click at [298, 241] on img at bounding box center [300, 243] width 21 height 21
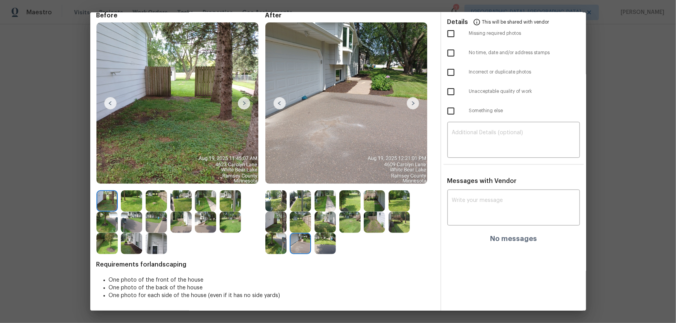
click at [325, 244] on img at bounding box center [324, 243] width 21 height 21
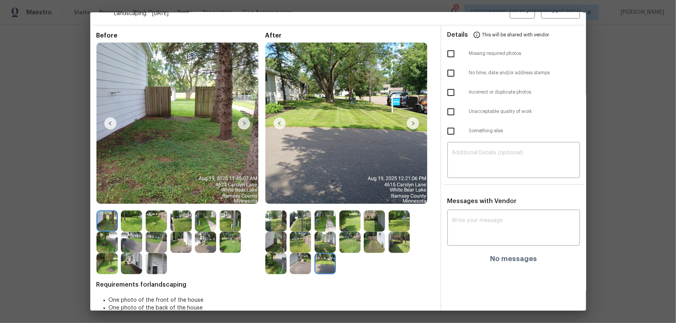
scroll to position [0, 0]
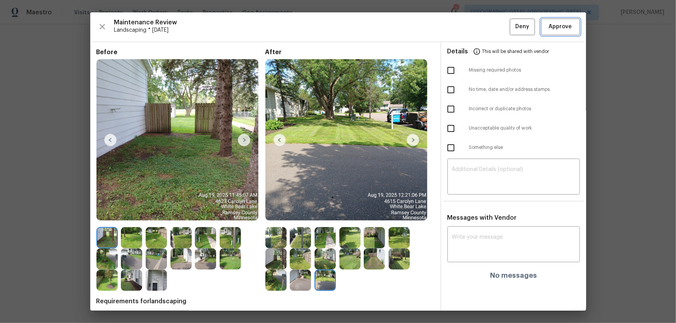
click at [572, 26] on button "Approve" at bounding box center [560, 27] width 39 height 17
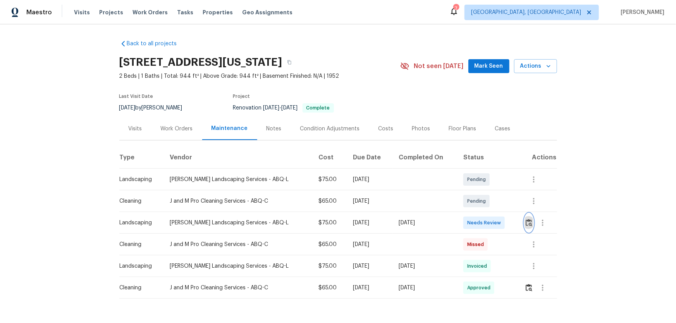
click at [526, 225] on img "button" at bounding box center [529, 222] width 7 height 7
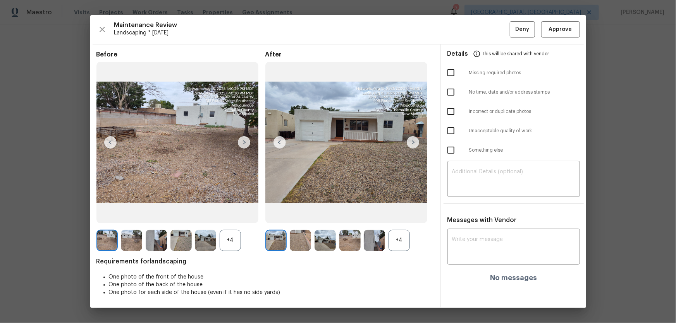
click at [404, 240] on div "+4" at bounding box center [398, 240] width 21 height 21
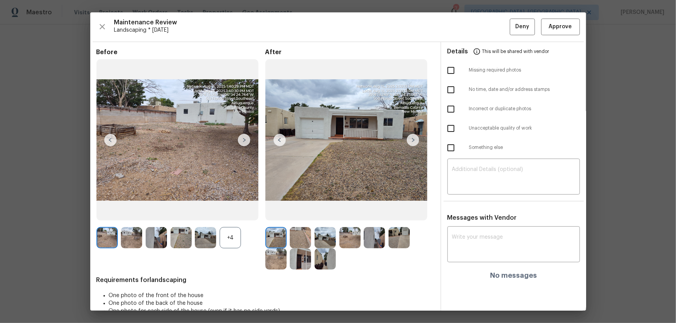
click at [232, 242] on div "+4" at bounding box center [230, 237] width 21 height 21
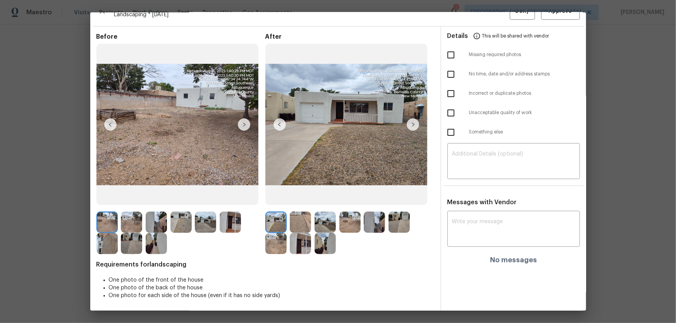
click at [304, 220] on img at bounding box center [300, 222] width 21 height 21
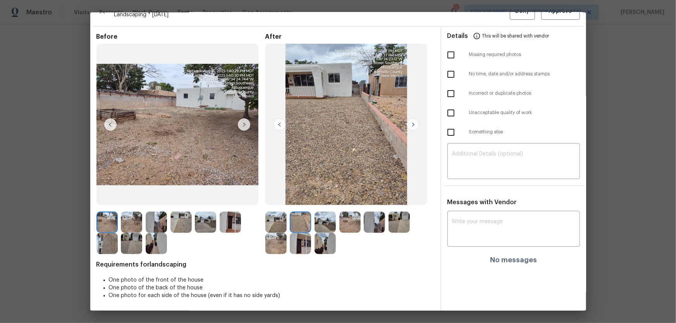
click at [321, 220] on img at bounding box center [324, 222] width 21 height 21
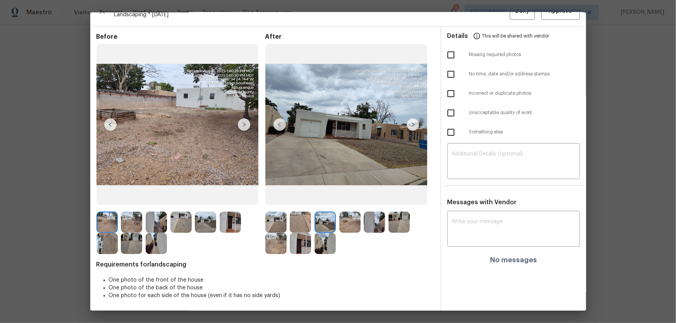
click at [353, 222] on img at bounding box center [349, 222] width 21 height 21
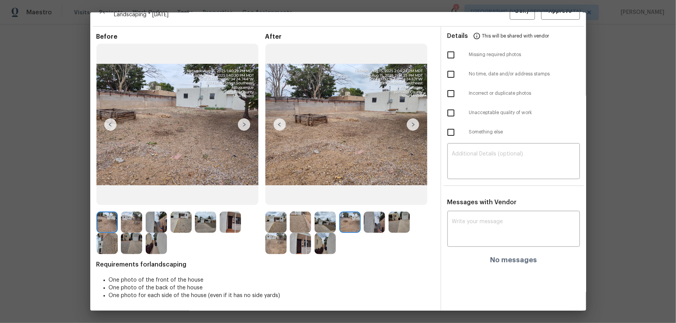
click at [366, 222] on img at bounding box center [374, 222] width 21 height 21
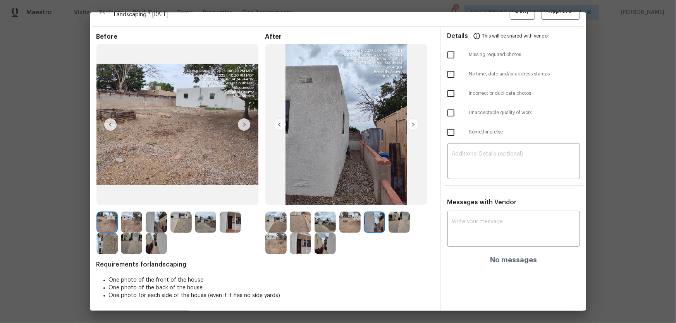
click at [395, 223] on img at bounding box center [398, 222] width 21 height 21
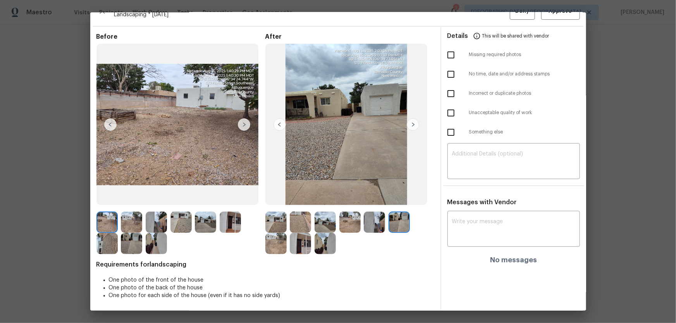
click at [270, 235] on img at bounding box center [275, 243] width 21 height 21
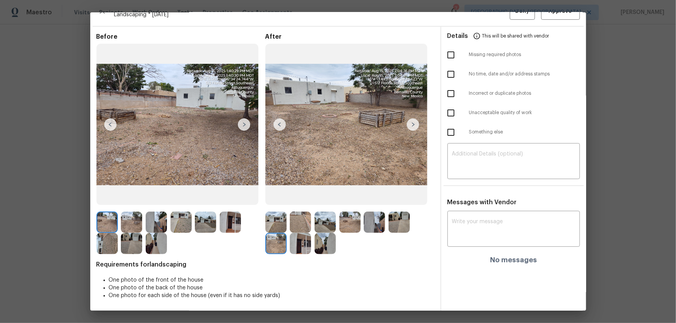
click at [298, 247] on img at bounding box center [300, 243] width 21 height 21
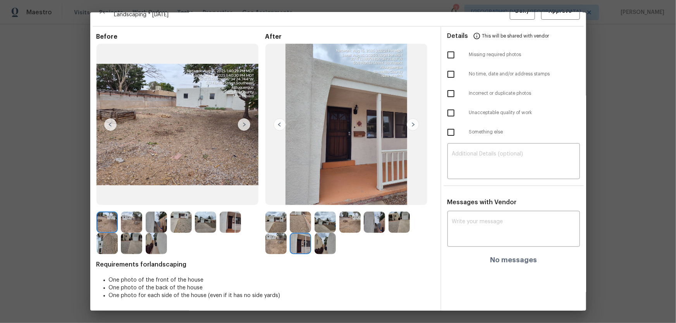
click at [325, 247] on img at bounding box center [324, 243] width 21 height 21
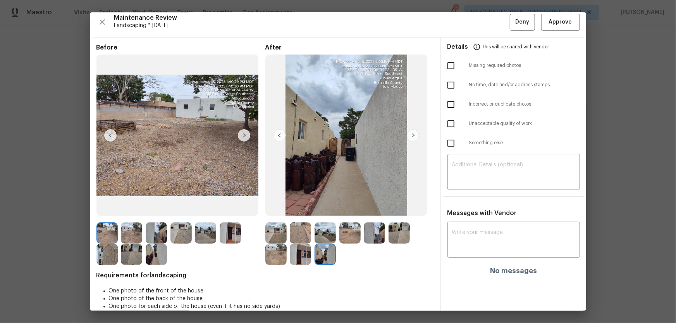
scroll to position [0, 0]
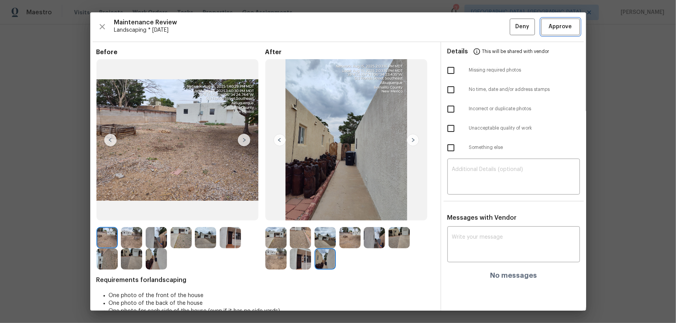
click at [549, 31] on span "Approve" at bounding box center [560, 27] width 23 height 10
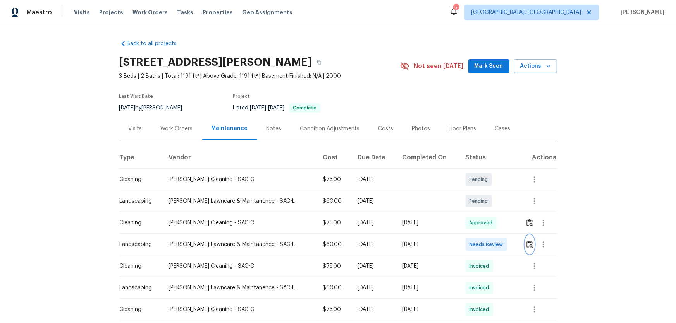
click at [481, 213] on img "button" at bounding box center [529, 244] width 7 height 7
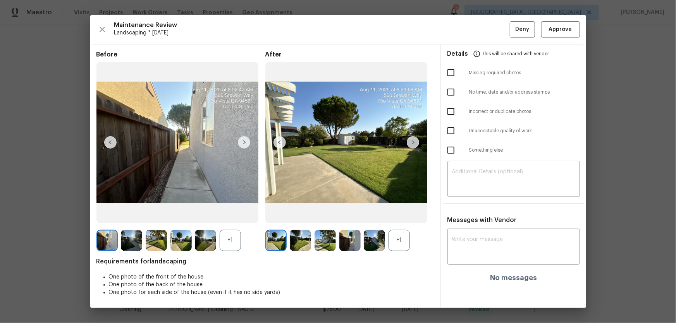
click at [403, 213] on div "+1" at bounding box center [398, 240] width 21 height 21
click at [229, 213] on div "+1" at bounding box center [230, 240] width 21 height 21
click at [296, 213] on img at bounding box center [300, 240] width 21 height 21
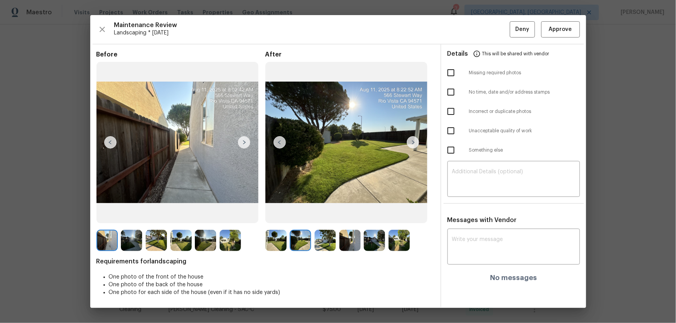
click at [323, 213] on img at bounding box center [324, 240] width 21 height 21
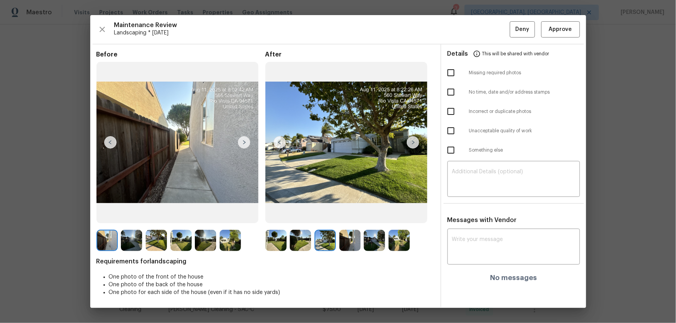
click at [348, 213] on img at bounding box center [349, 240] width 21 height 21
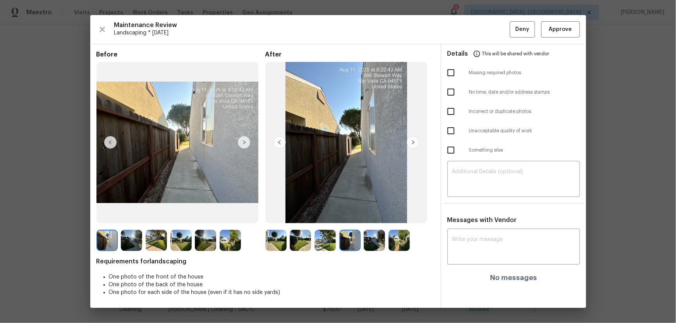
click at [372, 213] on img at bounding box center [374, 240] width 21 height 21
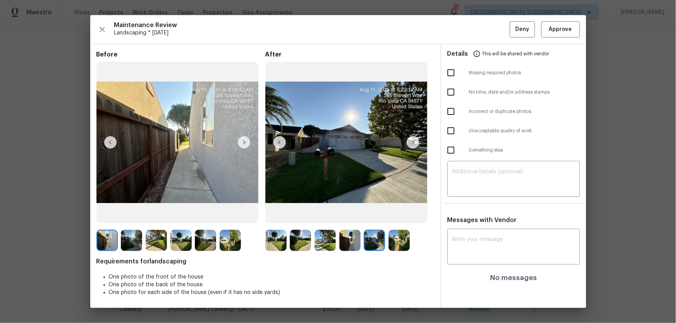
click at [394, 213] on img at bounding box center [398, 240] width 21 height 21
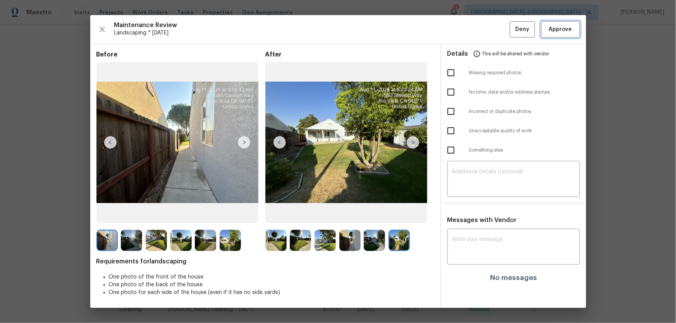
click at [481, 32] on span "Approve" at bounding box center [560, 30] width 23 height 10
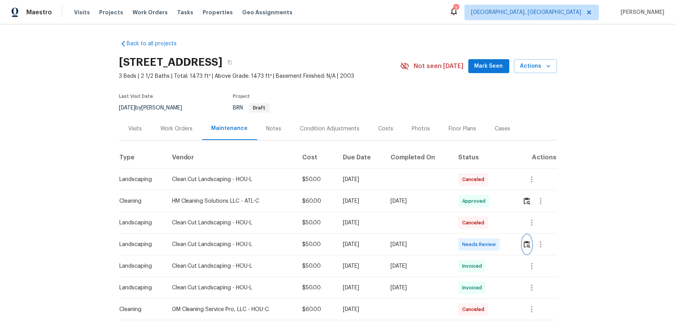
click at [524, 242] on img "button" at bounding box center [527, 244] width 7 height 7
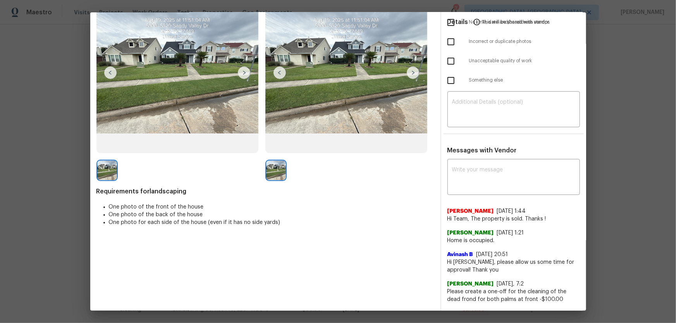
scroll to position [70, 0]
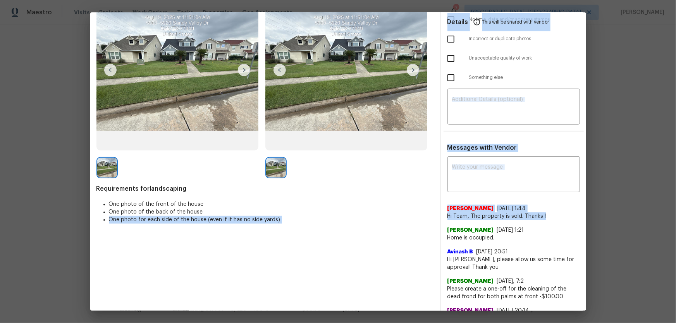
drag, startPoint x: 541, startPoint y: 216, endPoint x: 431, endPoint y: 209, distance: 109.8
click at [431, 209] on div "Before After Requirements for landscaping One photo of the front of the house O…" at bounding box center [338, 180] width 496 height 416
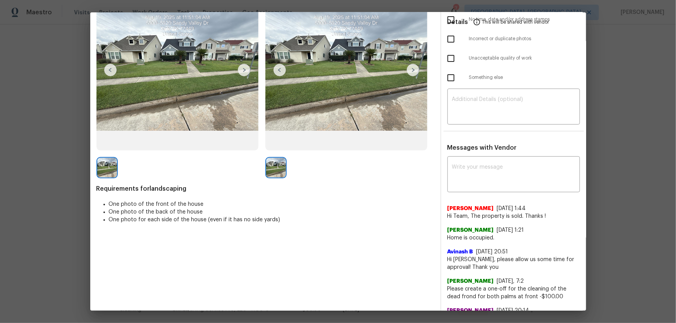
click at [484, 221] on div "[PERSON_NAME] [DATE] 1:21 Home is occupied." at bounding box center [513, 231] width 132 height 22
drag, startPoint x: 518, startPoint y: 216, endPoint x: 468, endPoint y: 217, distance: 50.0
click at [468, 217] on span "Hi Team, The property is sold. Thanks !" at bounding box center [513, 217] width 132 height 8
copy span "The property is sold."
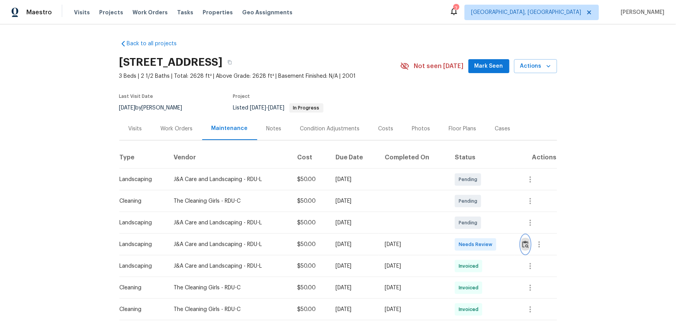
click at [524, 239] on button "button" at bounding box center [525, 244] width 9 height 19
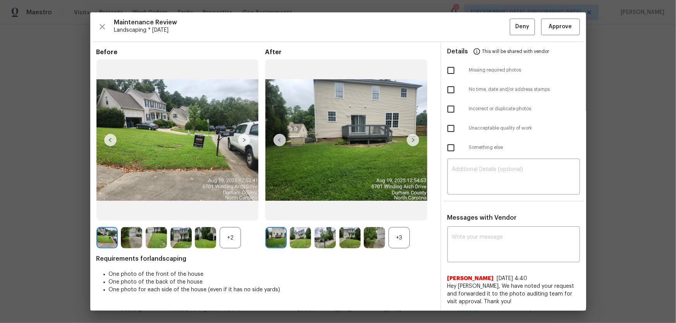
scroll to position [29, 0]
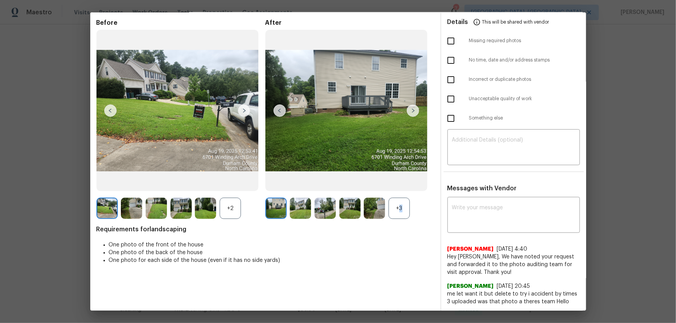
drag, startPoint x: 395, startPoint y: 205, endPoint x: 355, endPoint y: 211, distance: 40.7
click at [396, 205] on div "+3" at bounding box center [398, 208] width 21 height 21
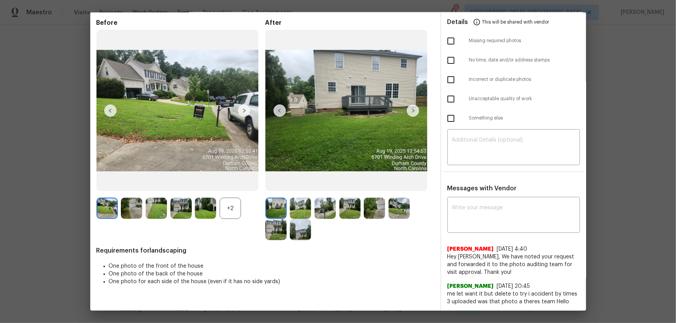
click at [221, 214] on div "+2" at bounding box center [230, 208] width 21 height 21
click at [294, 216] on img at bounding box center [300, 208] width 21 height 21
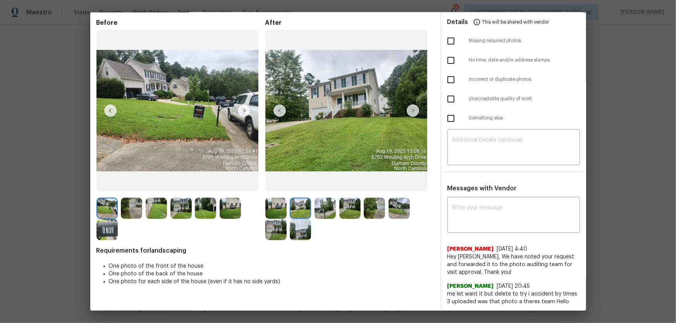
click at [322, 213] on img at bounding box center [324, 208] width 21 height 21
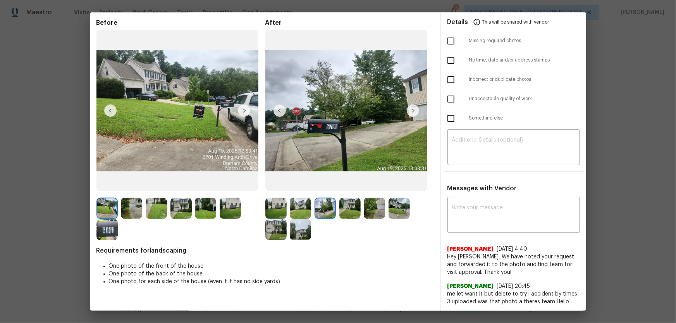
click at [352, 213] on img at bounding box center [349, 208] width 21 height 21
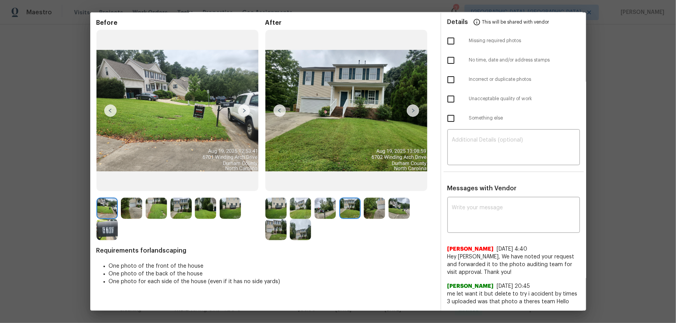
click at [372, 212] on img at bounding box center [374, 208] width 21 height 21
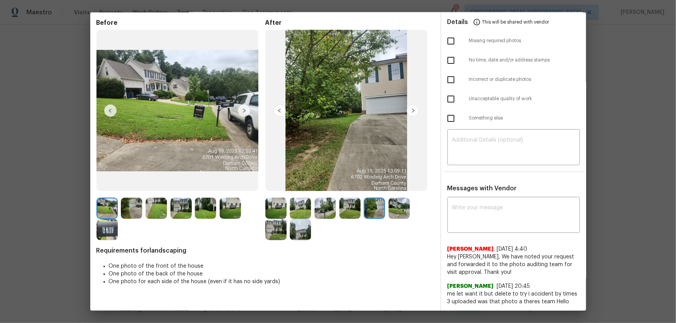
click at [400, 211] on img at bounding box center [398, 208] width 21 height 21
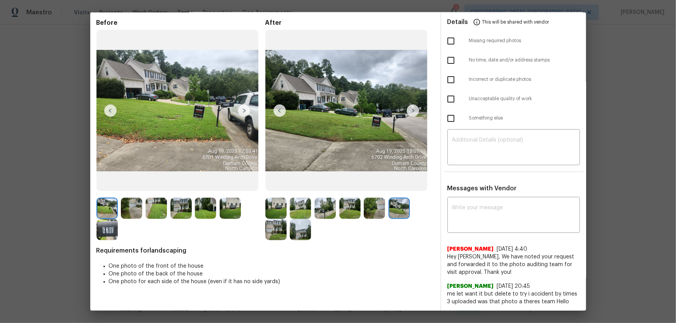
click at [285, 227] on div at bounding box center [277, 229] width 25 height 21
click at [281, 227] on img at bounding box center [275, 229] width 21 height 21
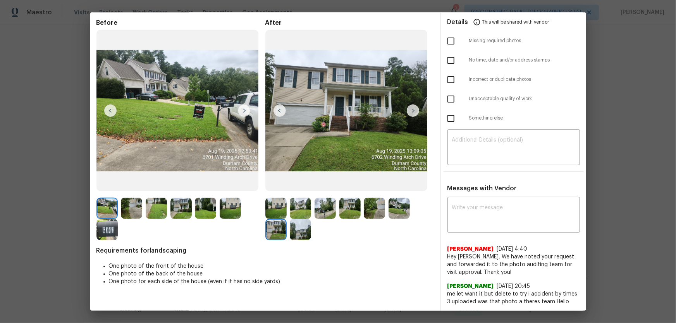
click at [290, 229] on img at bounding box center [300, 229] width 21 height 21
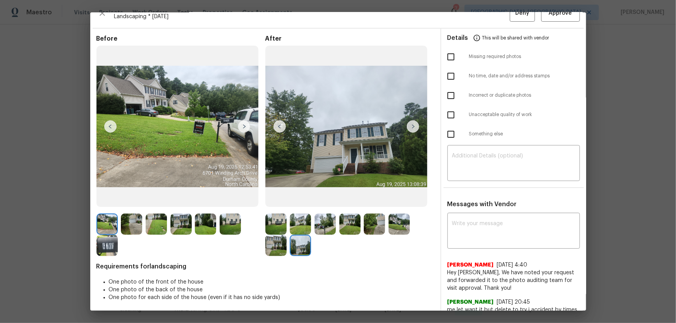
scroll to position [0, 0]
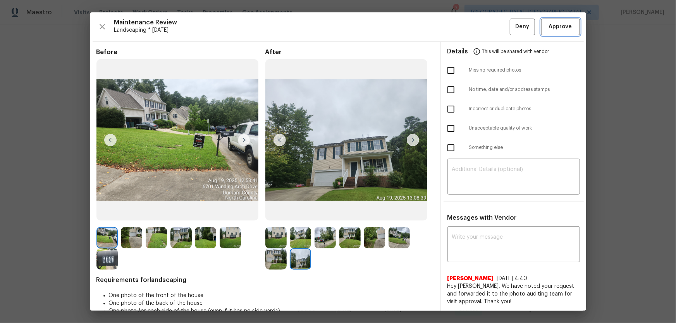
click at [560, 26] on span "Approve" at bounding box center [560, 27] width 23 height 10
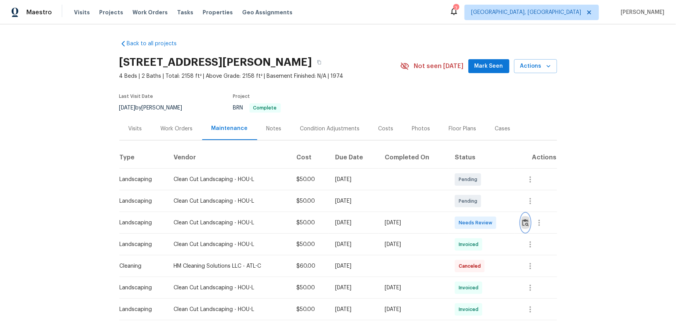
click at [524, 219] on img "button" at bounding box center [525, 222] width 7 height 7
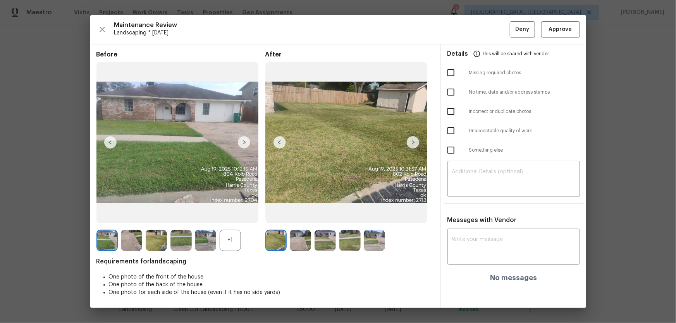
click at [231, 238] on div "+1" at bounding box center [230, 240] width 21 height 21
click at [306, 238] on img at bounding box center [300, 240] width 21 height 21
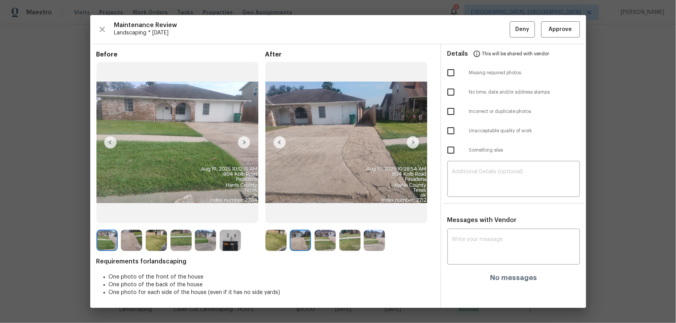
click at [321, 245] on img at bounding box center [324, 240] width 21 height 21
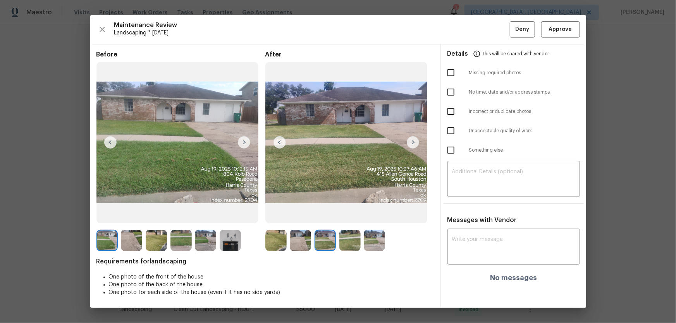
click at [345, 242] on img at bounding box center [349, 240] width 21 height 21
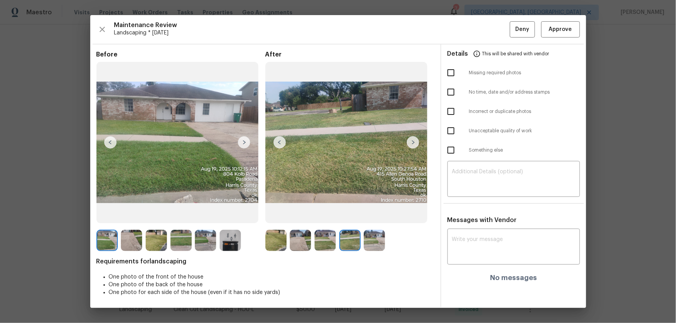
click at [385, 238] on div at bounding box center [376, 240] width 25 height 21
click at [379, 238] on img at bounding box center [374, 240] width 21 height 21
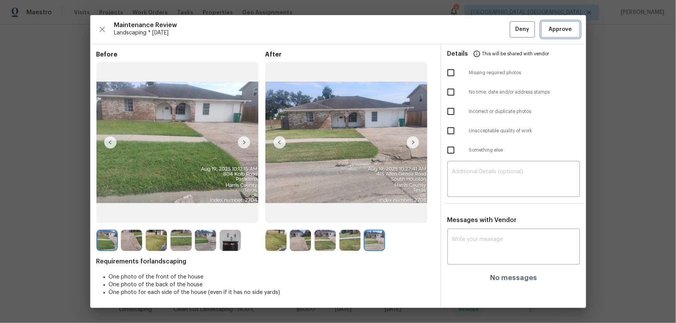
click at [552, 32] on span "Approve" at bounding box center [560, 30] width 23 height 10
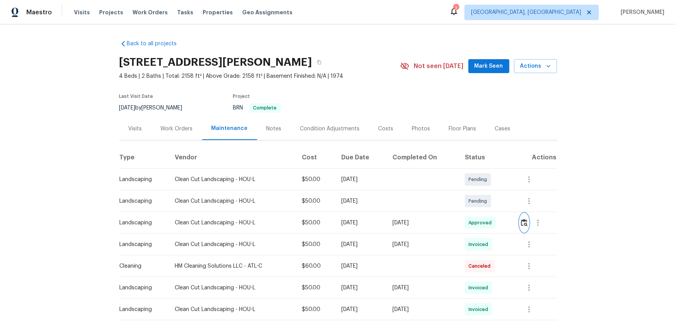
click at [526, 227] on button "button" at bounding box center [524, 223] width 9 height 19
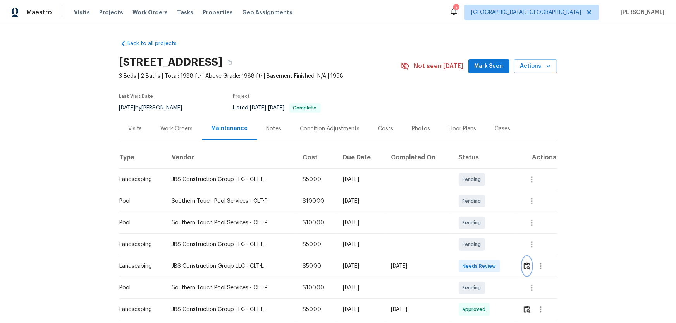
click at [527, 270] on img "button" at bounding box center [527, 266] width 7 height 7
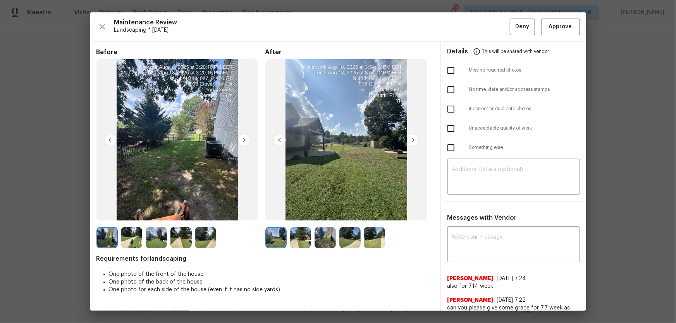
click at [299, 240] on img at bounding box center [300, 237] width 21 height 21
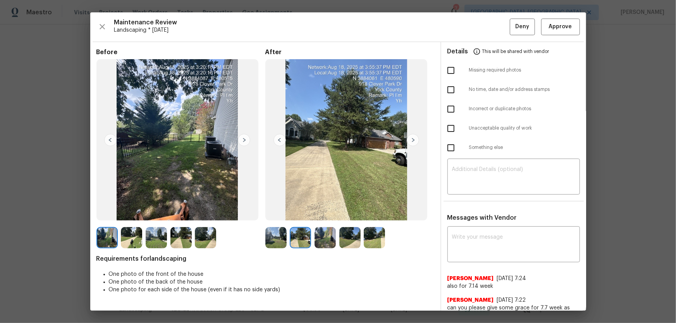
click at [318, 239] on img at bounding box center [324, 237] width 21 height 21
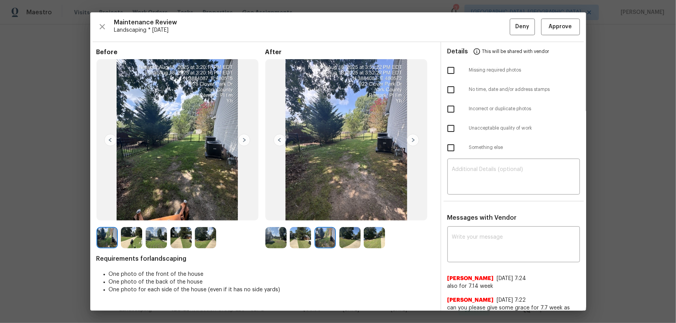
click at [352, 240] on img at bounding box center [349, 237] width 21 height 21
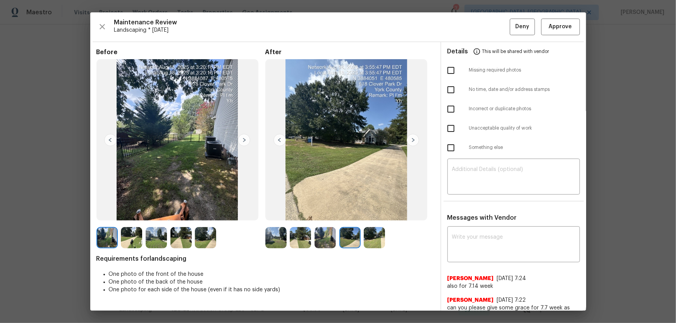
click at [378, 245] on img at bounding box center [374, 237] width 21 height 21
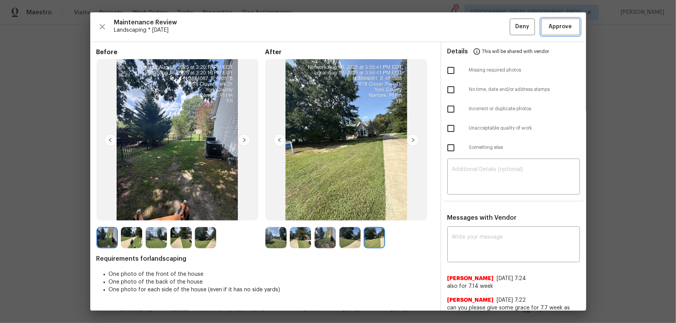
click at [552, 25] on span "Approve" at bounding box center [560, 27] width 23 height 10
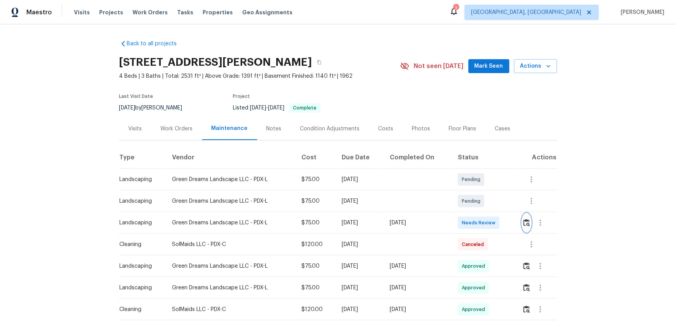
click at [481, 213] on button "button" at bounding box center [526, 223] width 9 height 19
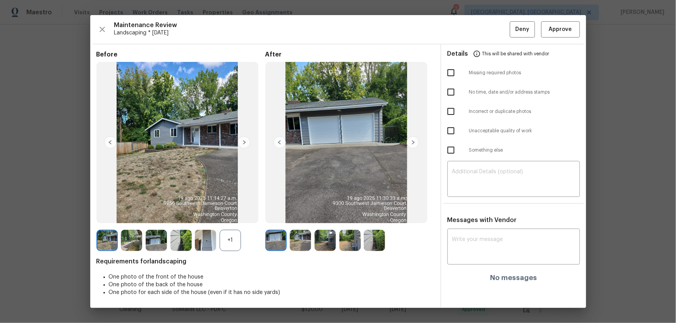
click at [230, 213] on div "+1" at bounding box center [230, 240] width 21 height 21
click at [304, 213] on img at bounding box center [300, 240] width 21 height 21
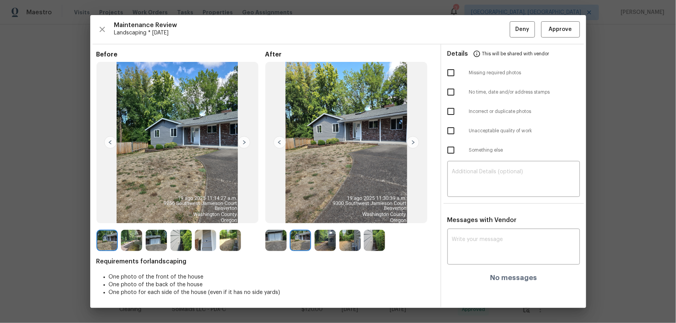
click at [321, 213] on img at bounding box center [324, 240] width 21 height 21
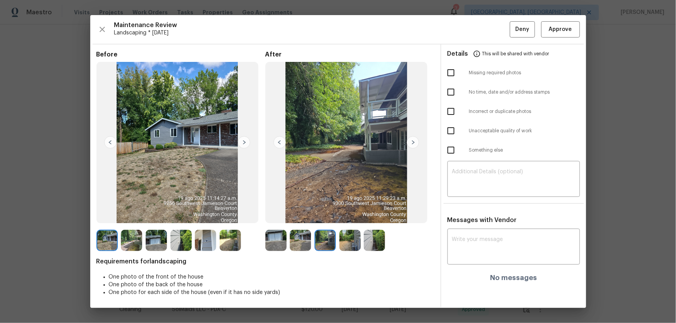
click at [353, 213] on img at bounding box center [349, 240] width 21 height 21
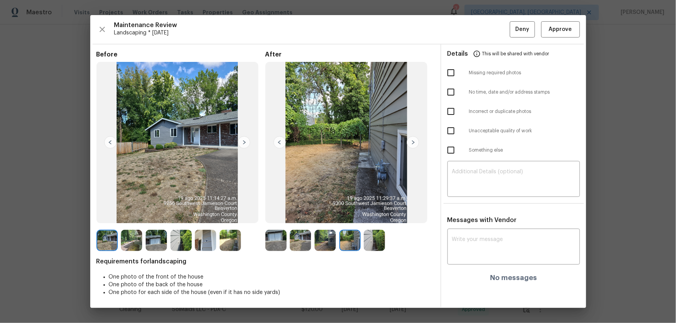
click at [370, 213] on img at bounding box center [374, 240] width 21 height 21
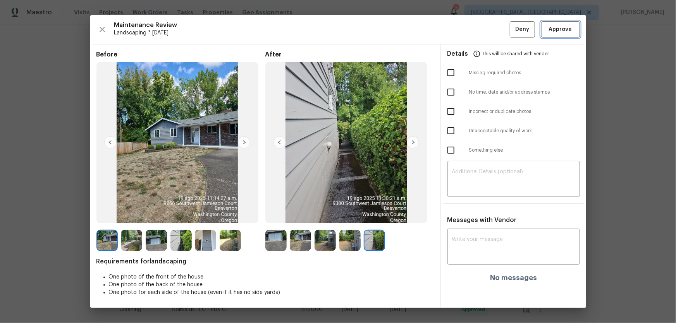
click at [481, 34] on button "Approve" at bounding box center [560, 29] width 39 height 17
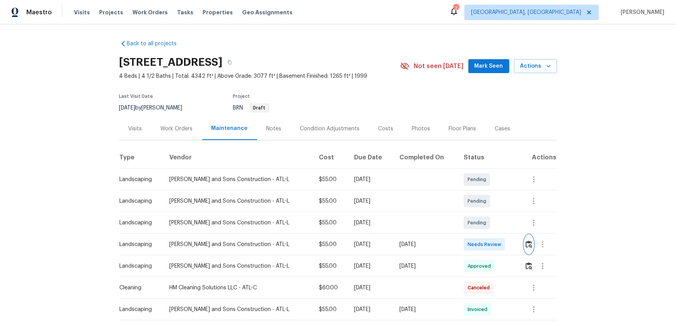
click at [526, 248] on img "button" at bounding box center [529, 244] width 7 height 7
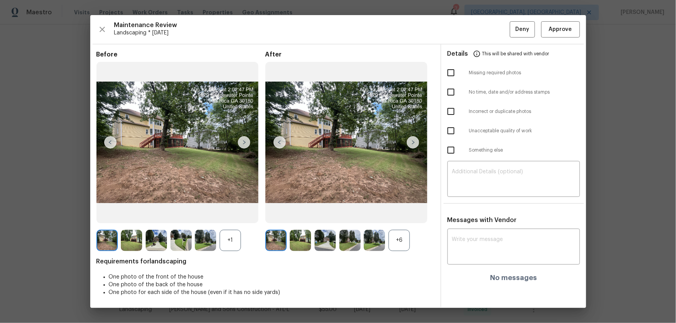
click at [402, 239] on div "+6" at bounding box center [398, 240] width 21 height 21
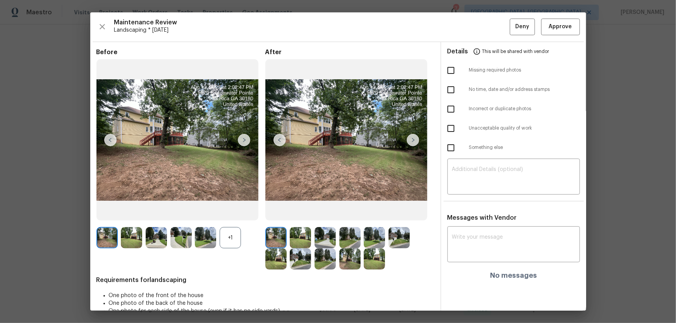
click at [230, 244] on div "+1" at bounding box center [230, 237] width 21 height 21
click at [291, 244] on img at bounding box center [300, 237] width 21 height 21
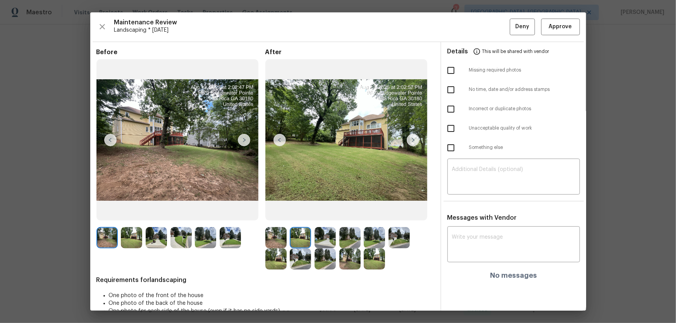
click at [319, 243] on img at bounding box center [324, 237] width 21 height 21
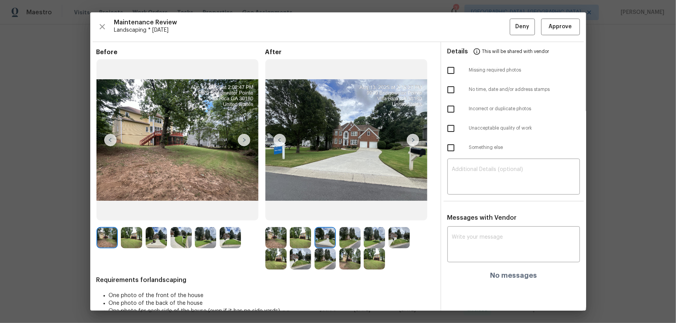
click at [341, 240] on img at bounding box center [349, 237] width 21 height 21
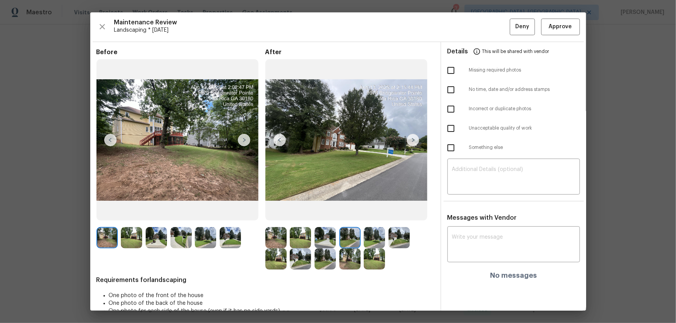
click at [366, 240] on img at bounding box center [374, 237] width 21 height 21
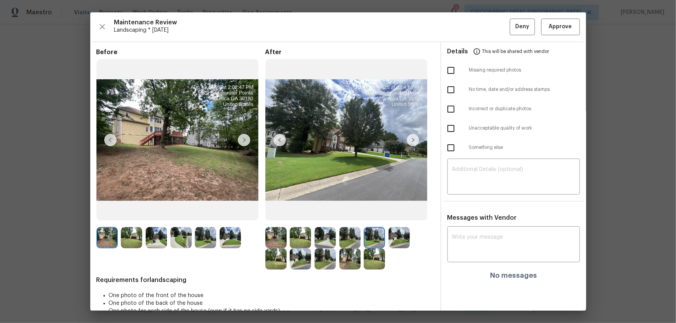
click at [392, 239] on img at bounding box center [398, 237] width 21 height 21
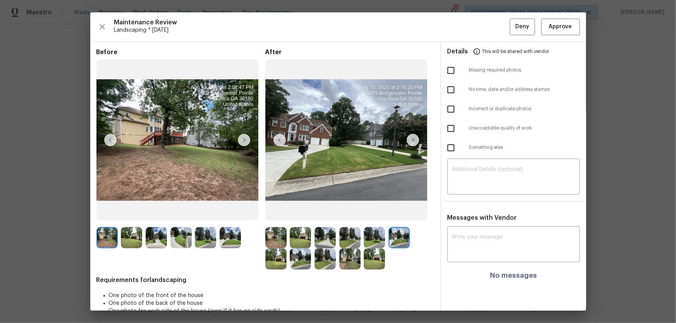
drag, startPoint x: 280, startPoint y: 256, endPoint x: 301, endPoint y: 257, distance: 21.3
click at [280, 257] on img at bounding box center [275, 259] width 21 height 21
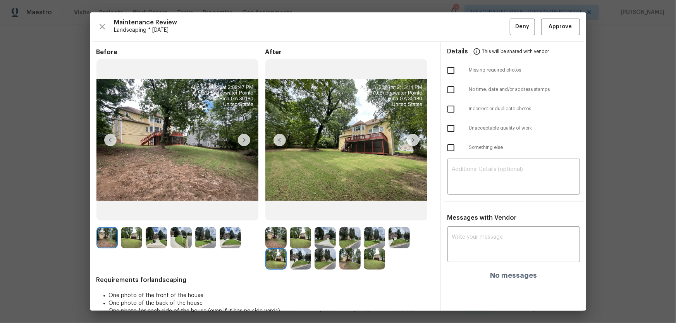
click at [304, 258] on img at bounding box center [300, 259] width 21 height 21
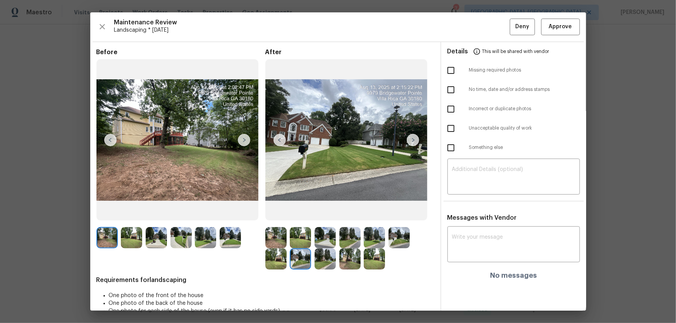
click at [330, 259] on img at bounding box center [324, 259] width 21 height 21
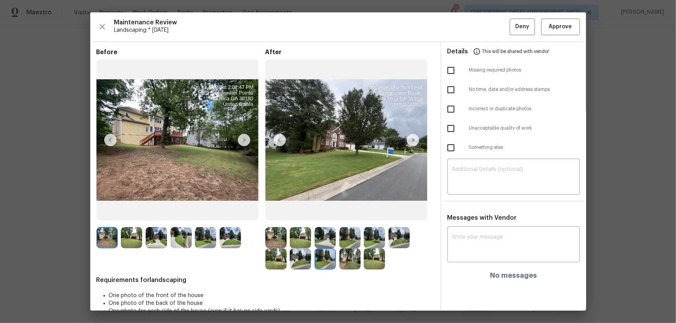
click at [356, 264] on img at bounding box center [349, 259] width 21 height 21
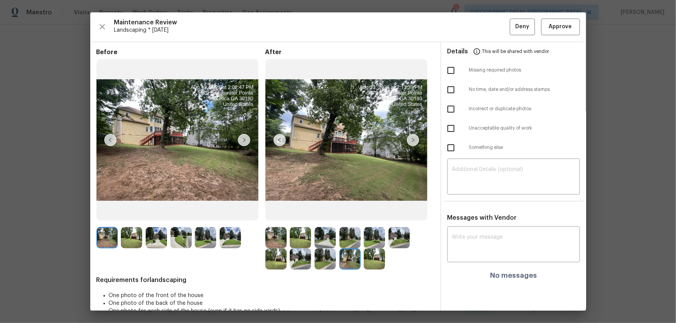
click at [369, 264] on img at bounding box center [374, 259] width 21 height 21
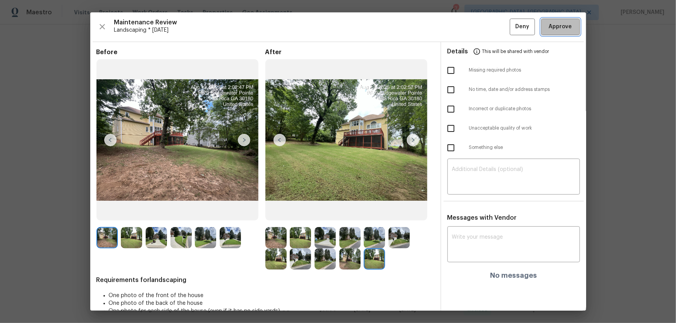
drag, startPoint x: 559, startPoint y: 19, endPoint x: 561, endPoint y: 25, distance: 7.0
click at [560, 19] on button "Approve" at bounding box center [560, 27] width 39 height 17
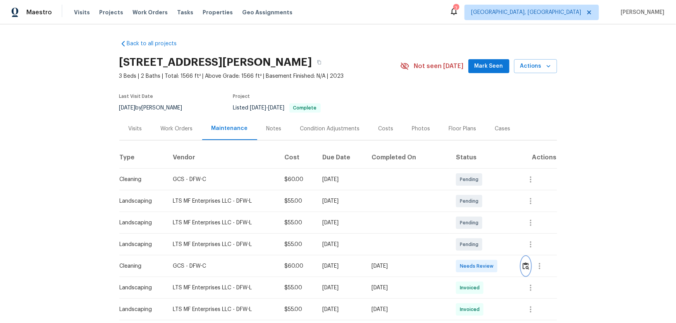
click at [523, 264] on img "button" at bounding box center [525, 266] width 7 height 7
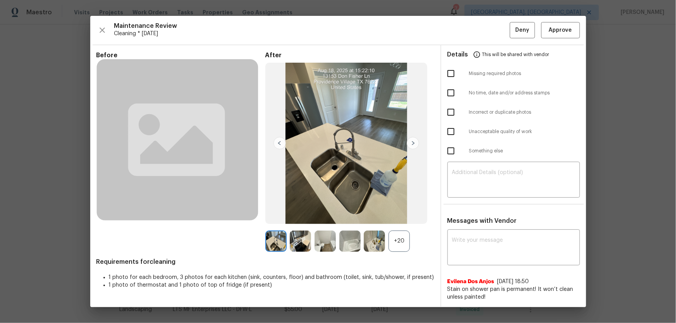
click at [395, 246] on div "+20" at bounding box center [398, 241] width 21 height 21
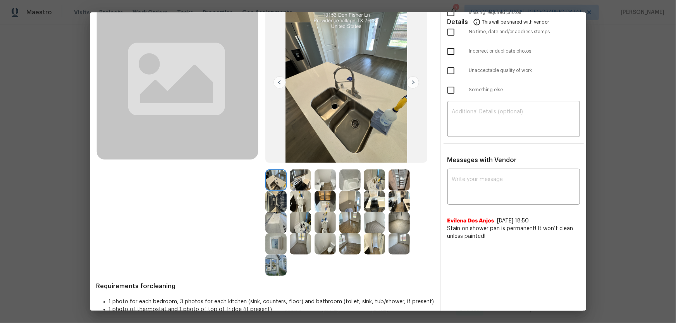
scroll to position [72, 0]
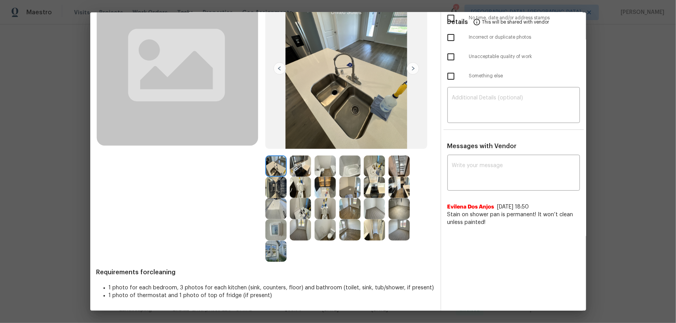
click at [318, 215] on img at bounding box center [324, 208] width 21 height 21
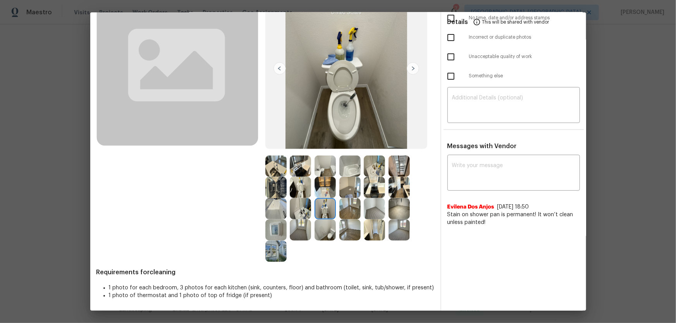
click at [294, 185] on img at bounding box center [300, 187] width 21 height 21
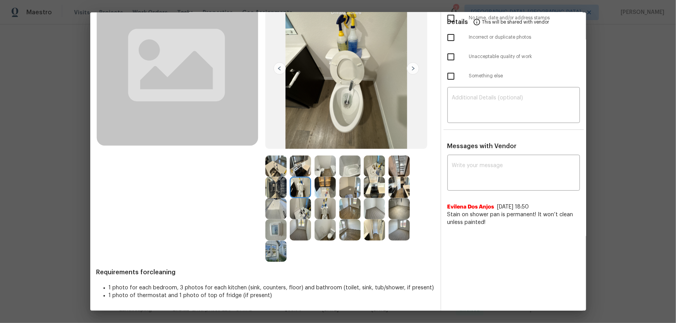
click at [371, 167] on img at bounding box center [374, 166] width 21 height 21
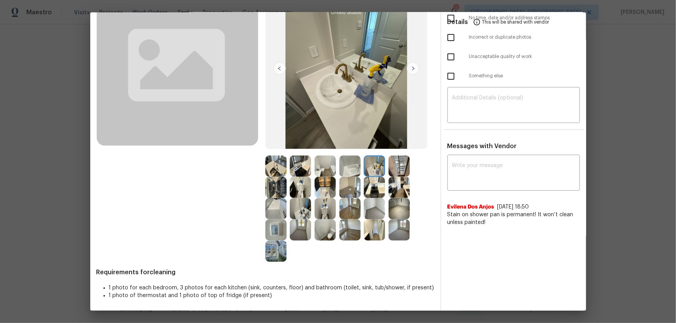
click at [305, 213] on img at bounding box center [300, 208] width 21 height 21
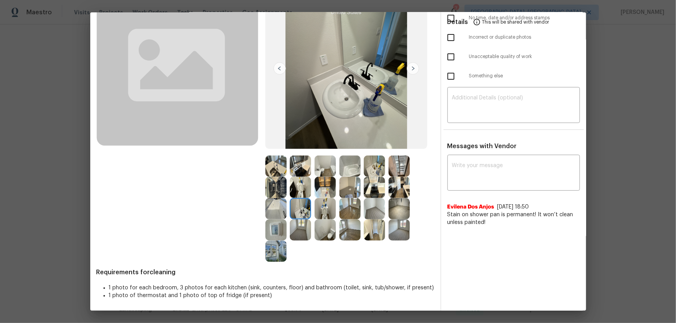
drag, startPoint x: 280, startPoint y: 208, endPoint x: 297, endPoint y: 194, distance: 21.4
click at [280, 206] on img at bounding box center [275, 208] width 21 height 21
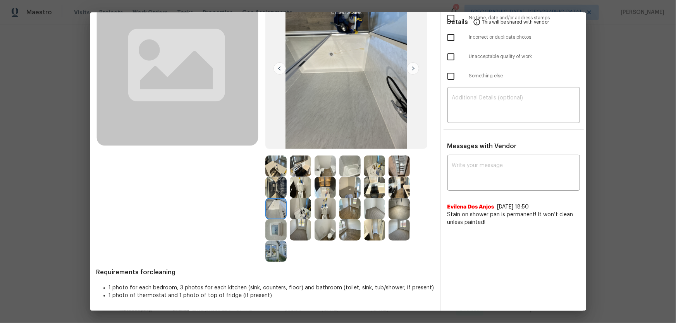
click at [348, 167] on img at bounding box center [349, 166] width 21 height 21
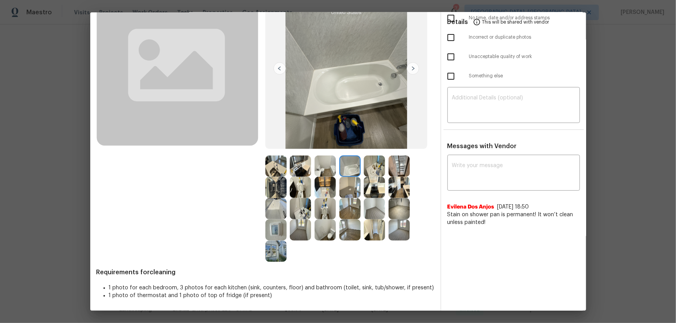
click at [373, 186] on img at bounding box center [374, 187] width 21 height 21
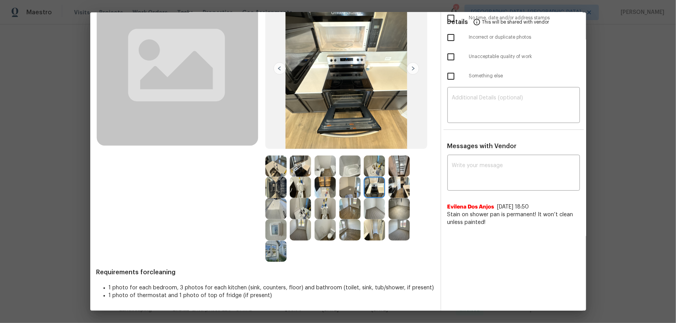
click at [393, 190] on img at bounding box center [398, 187] width 21 height 21
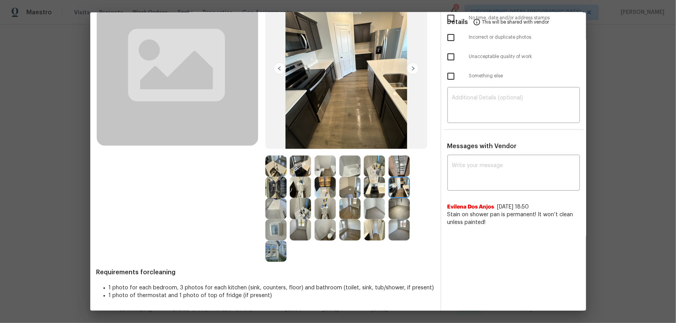
click at [301, 173] on img at bounding box center [300, 166] width 21 height 21
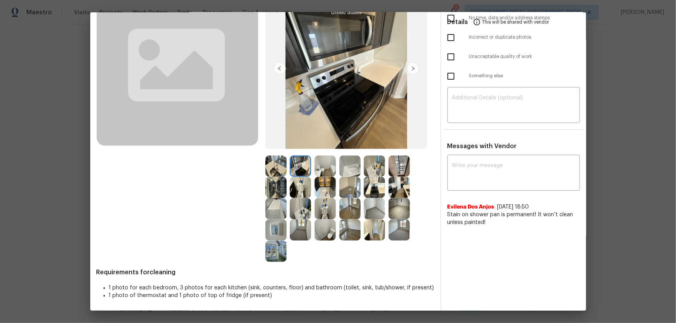
click at [280, 170] on img at bounding box center [275, 166] width 21 height 21
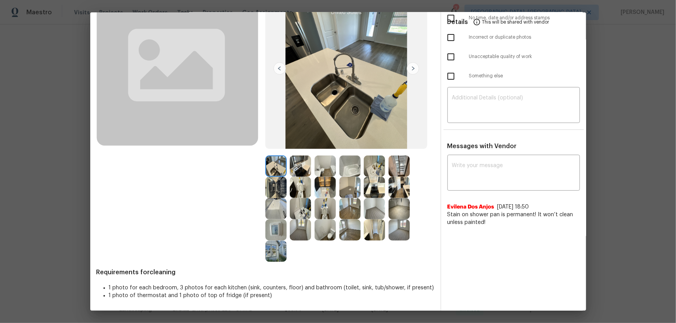
click at [277, 183] on img at bounding box center [275, 187] width 21 height 21
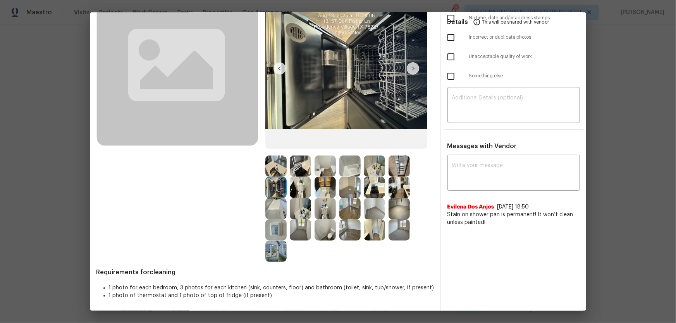
click at [291, 187] on img at bounding box center [300, 187] width 21 height 21
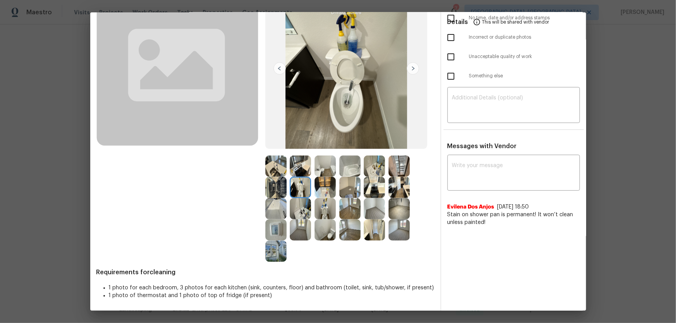
click at [326, 174] on img at bounding box center [324, 166] width 21 height 21
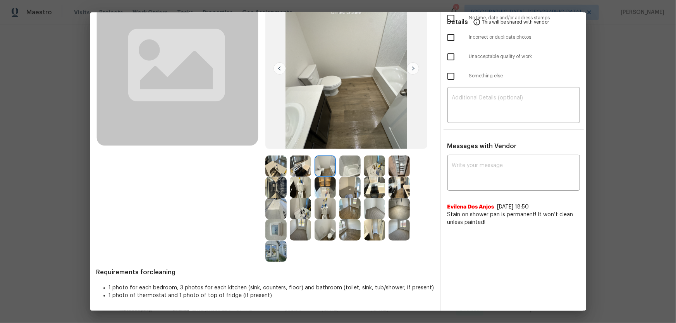
click at [354, 174] on img at bounding box center [349, 166] width 21 height 21
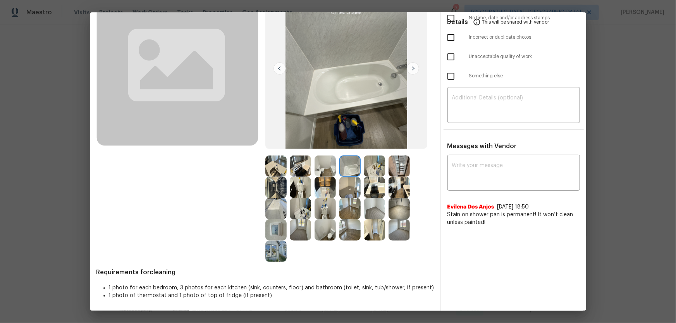
click at [349, 189] on img at bounding box center [349, 187] width 21 height 21
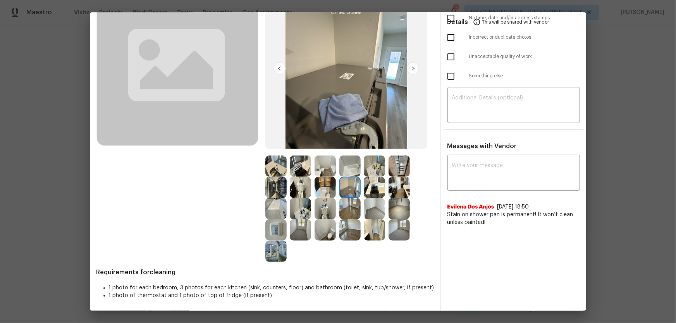
click at [376, 211] on img at bounding box center [374, 208] width 21 height 21
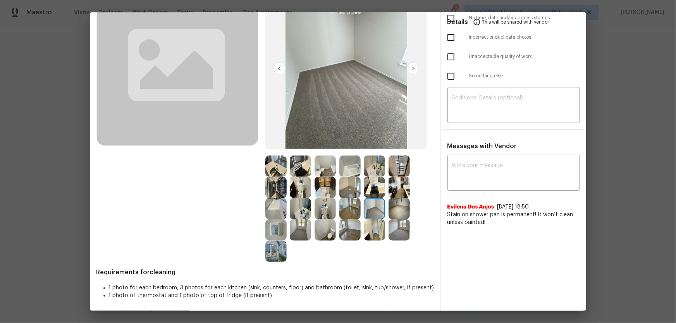
click at [399, 230] on img at bounding box center [398, 230] width 21 height 21
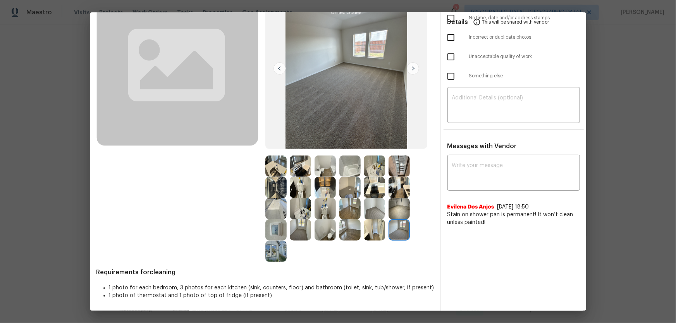
click at [346, 211] on img at bounding box center [349, 208] width 21 height 21
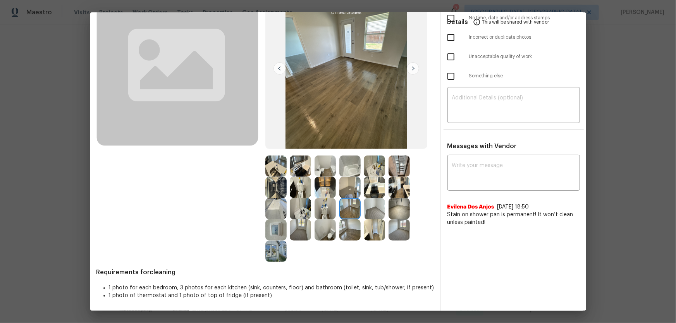
click at [300, 229] on img at bounding box center [300, 230] width 21 height 21
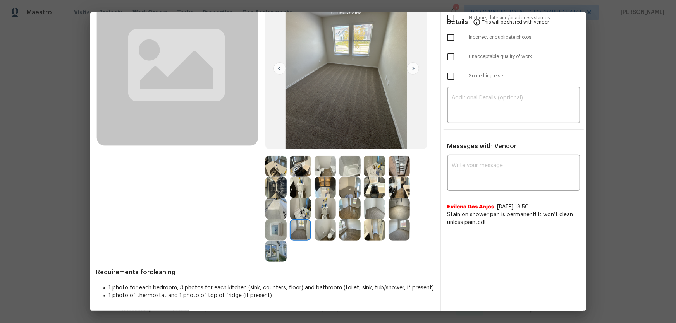
click at [270, 232] on img at bounding box center [275, 230] width 21 height 21
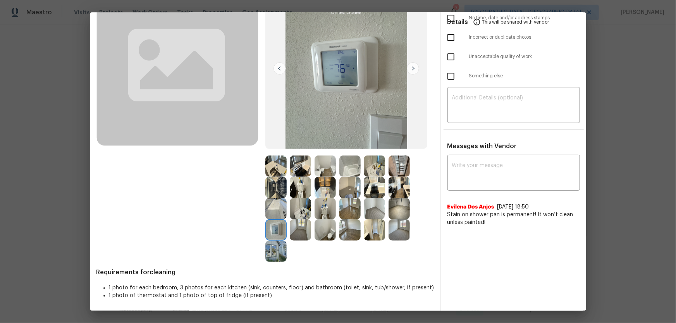
click at [273, 246] on img at bounding box center [275, 251] width 21 height 21
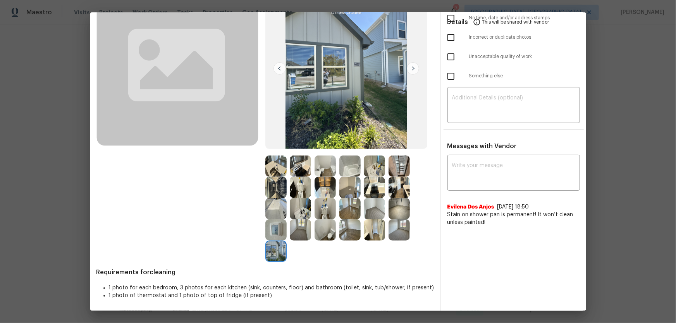
click at [323, 186] on img at bounding box center [324, 187] width 21 height 21
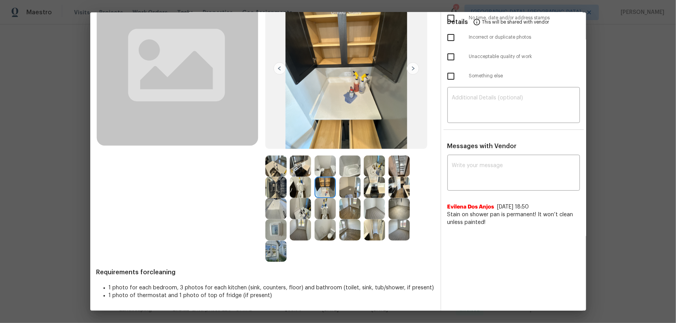
click at [326, 166] on img at bounding box center [324, 166] width 21 height 21
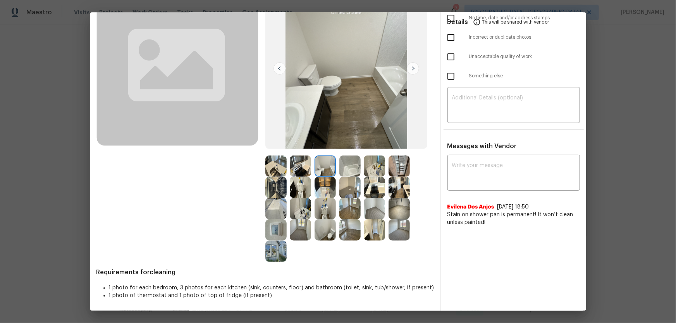
click at [290, 167] on img at bounding box center [300, 166] width 21 height 21
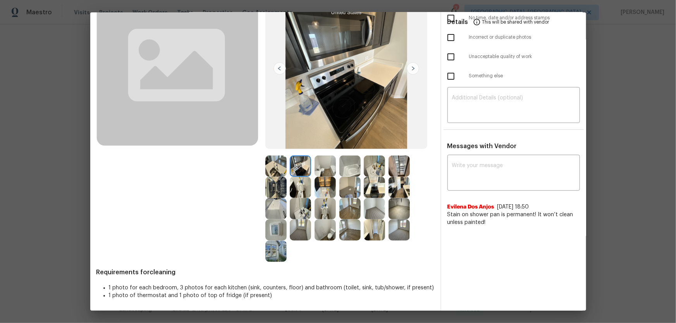
click at [275, 168] on img at bounding box center [275, 166] width 21 height 21
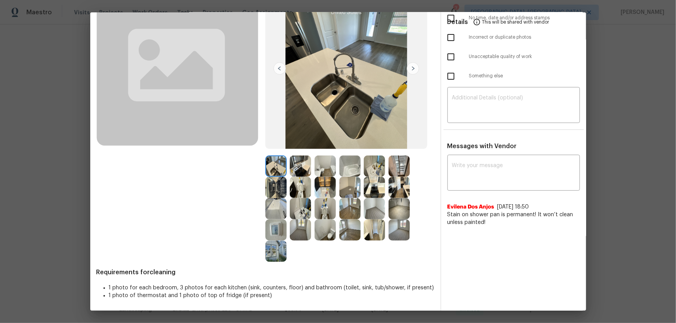
scroll to position [0, 0]
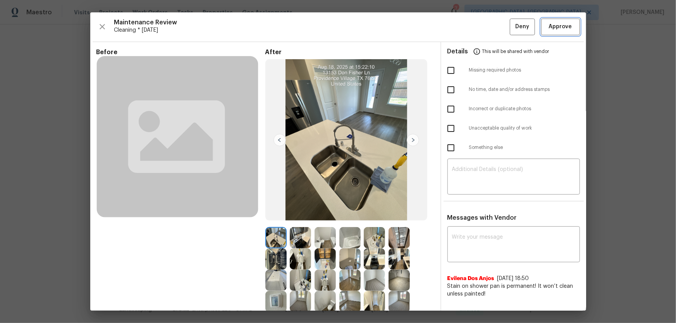
click at [549, 26] on span "Approve" at bounding box center [560, 27] width 23 height 10
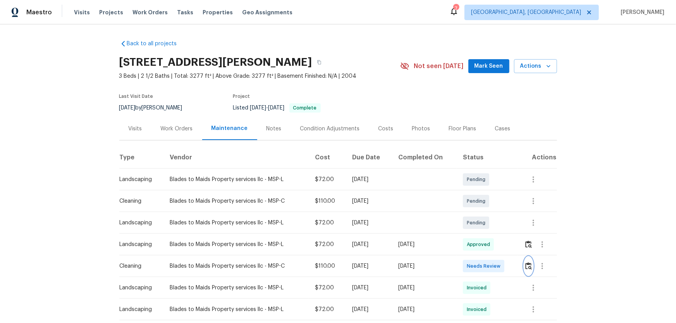
click at [525, 266] on img "button" at bounding box center [528, 266] width 7 height 7
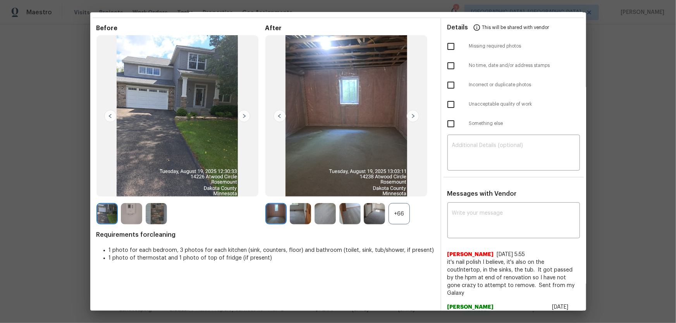
scroll to position [35, 0]
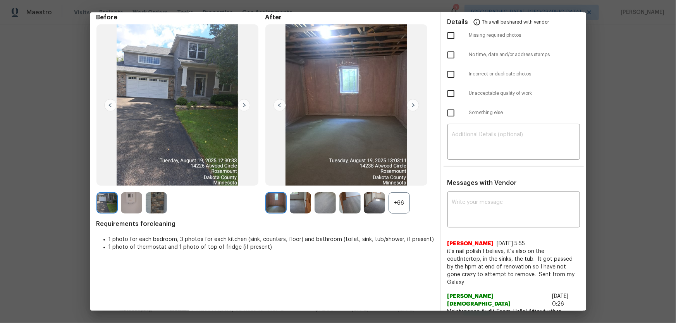
click at [399, 203] on div "+66" at bounding box center [398, 202] width 21 height 21
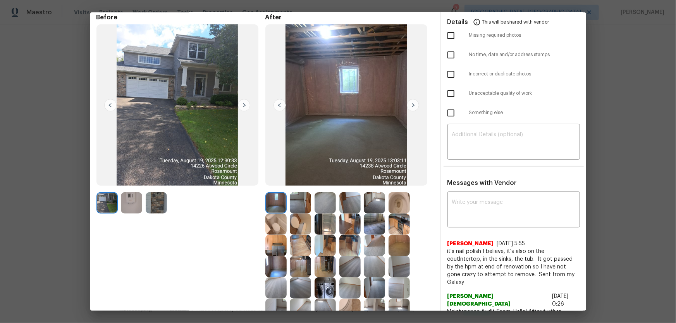
click at [138, 199] on img at bounding box center [131, 202] width 21 height 21
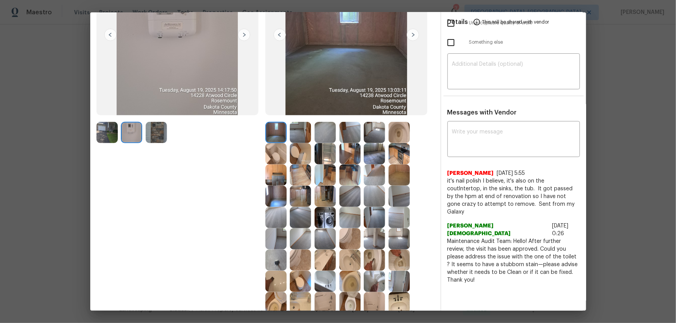
scroll to position [141, 0]
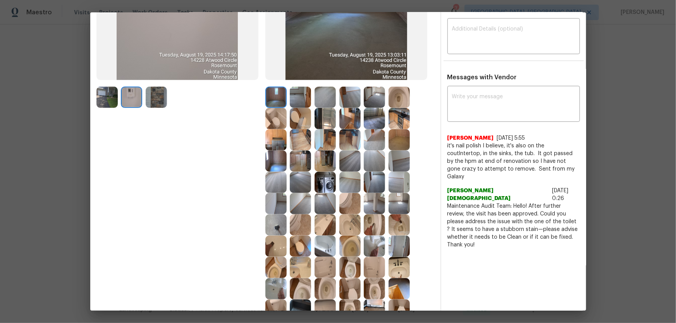
click at [351, 263] on img at bounding box center [349, 267] width 21 height 21
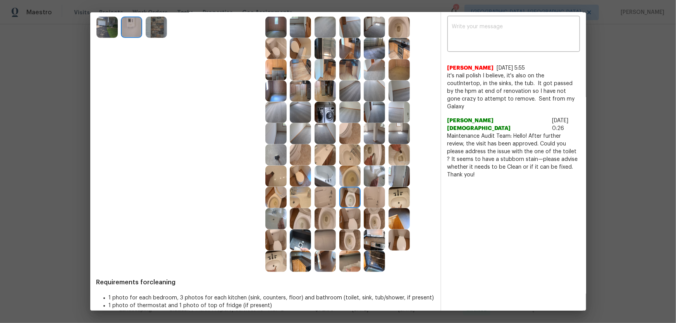
scroll to position [211, 0]
click at [371, 218] on img at bounding box center [374, 218] width 21 height 21
click at [320, 215] on img at bounding box center [324, 218] width 21 height 21
click at [271, 263] on img at bounding box center [275, 261] width 21 height 21
click at [292, 200] on img at bounding box center [300, 197] width 21 height 21
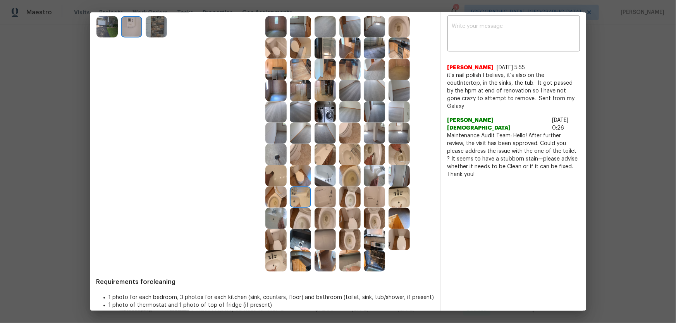
click at [319, 148] on img at bounding box center [324, 154] width 21 height 21
click at [342, 150] on img at bounding box center [349, 154] width 21 height 21
click at [370, 198] on img at bounding box center [374, 197] width 21 height 21
click at [325, 198] on img at bounding box center [324, 197] width 21 height 21
click at [272, 176] on img at bounding box center [275, 175] width 21 height 21
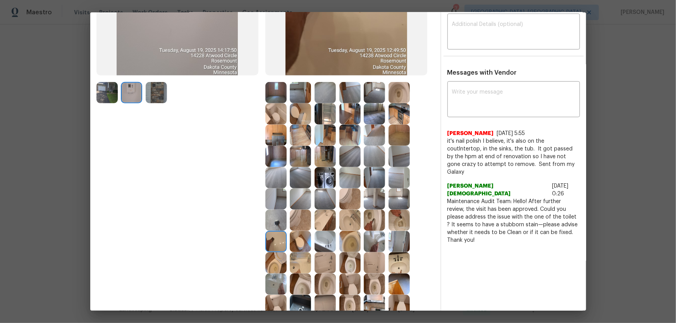
scroll to position [141, 0]
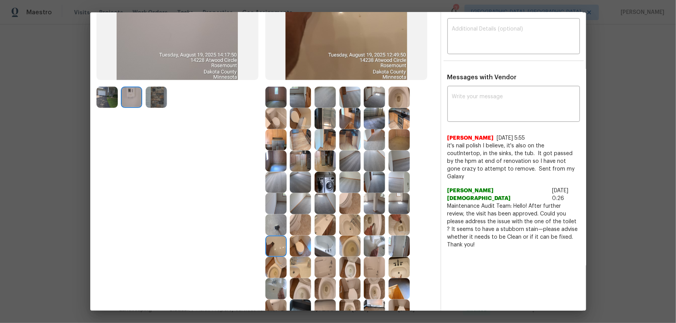
click at [396, 99] on img at bounding box center [398, 97] width 21 height 21
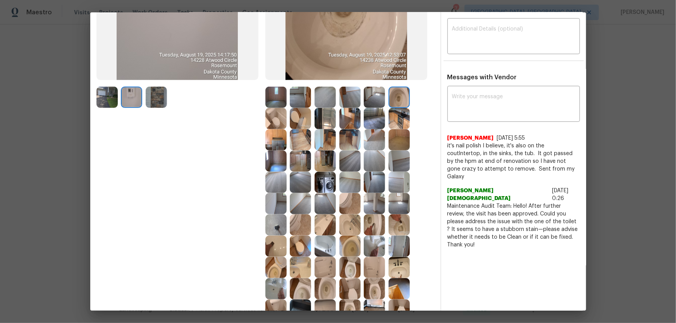
click at [399, 118] on img at bounding box center [398, 118] width 21 height 21
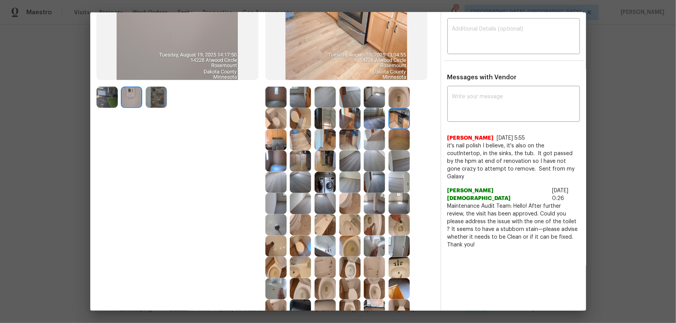
click at [296, 184] on img at bounding box center [300, 182] width 21 height 21
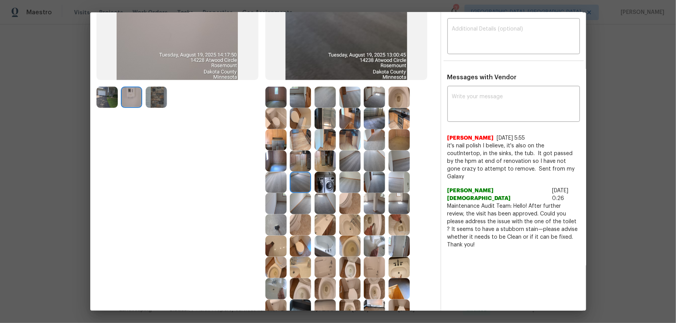
click at [277, 182] on img at bounding box center [275, 182] width 21 height 21
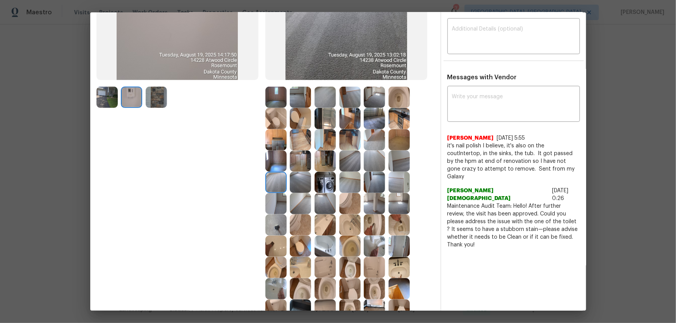
click at [324, 202] on img at bounding box center [324, 203] width 21 height 21
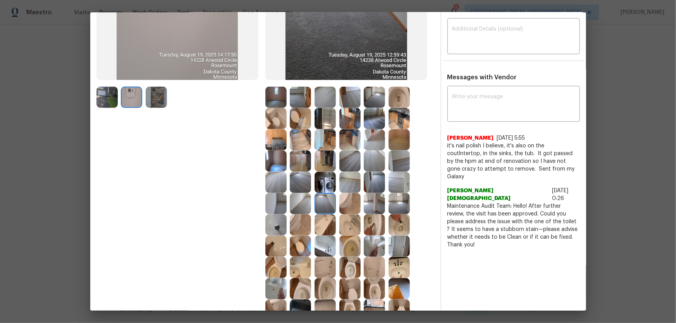
click at [326, 181] on img at bounding box center [324, 182] width 21 height 21
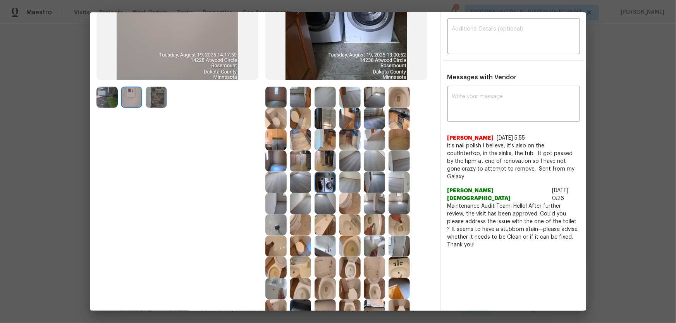
click at [326, 165] on img at bounding box center [324, 161] width 21 height 21
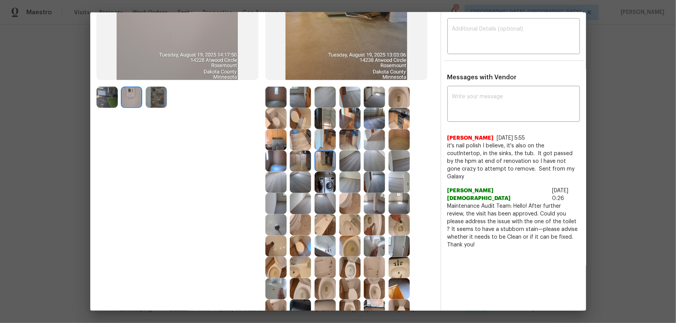
click at [356, 162] on img at bounding box center [349, 161] width 21 height 21
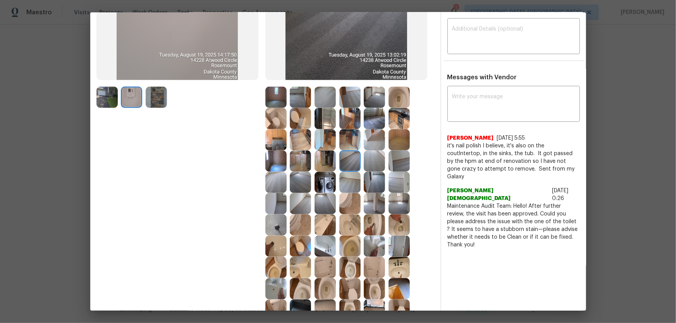
click at [375, 179] on img at bounding box center [374, 182] width 21 height 21
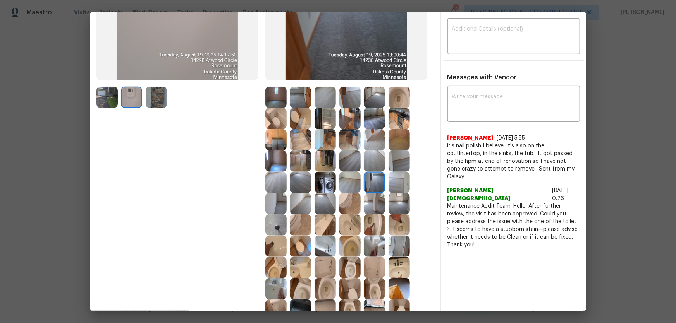
click at [373, 161] on img at bounding box center [374, 161] width 21 height 21
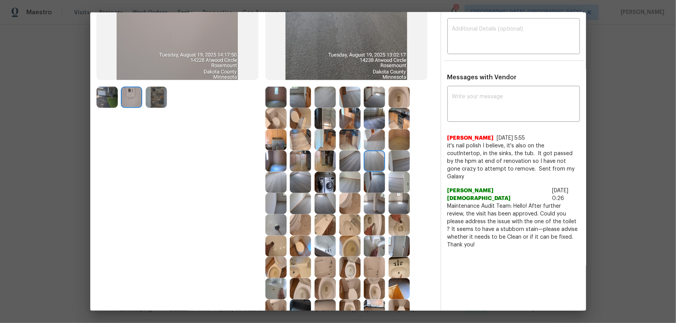
click at [397, 160] on img at bounding box center [398, 161] width 21 height 21
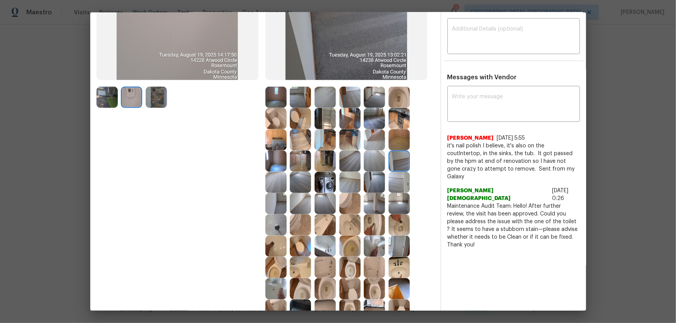
click at [402, 115] on img at bounding box center [398, 118] width 21 height 21
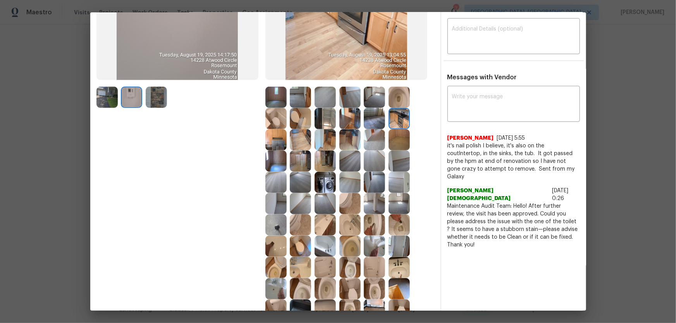
click at [376, 120] on img at bounding box center [374, 118] width 21 height 21
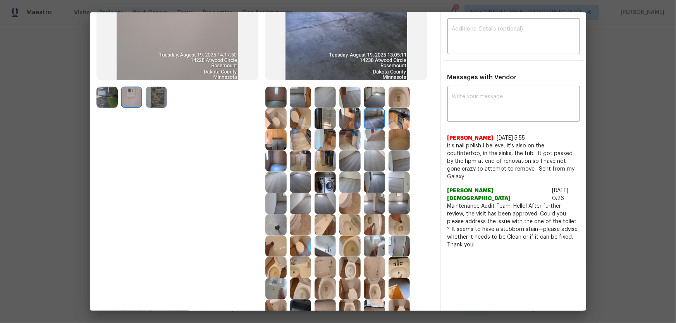
click at [351, 121] on img at bounding box center [349, 118] width 21 height 21
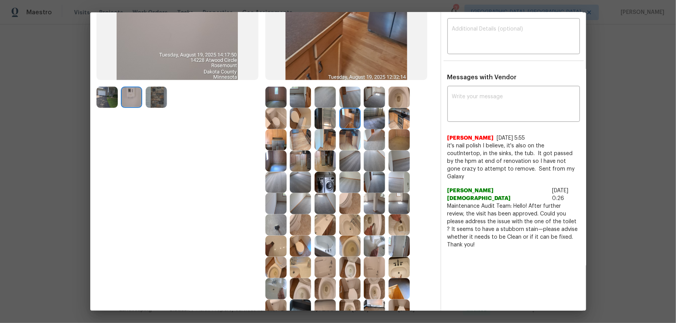
click at [327, 122] on img at bounding box center [324, 118] width 21 height 21
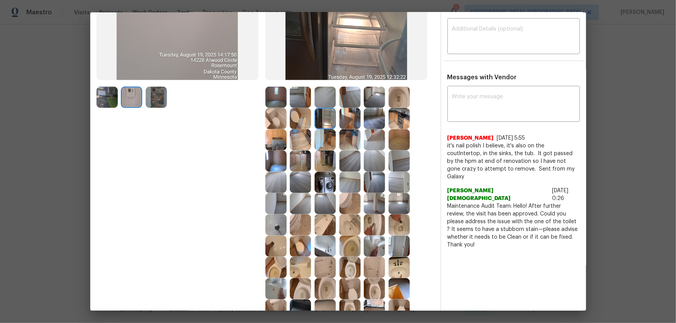
click at [302, 116] on img at bounding box center [300, 118] width 21 height 21
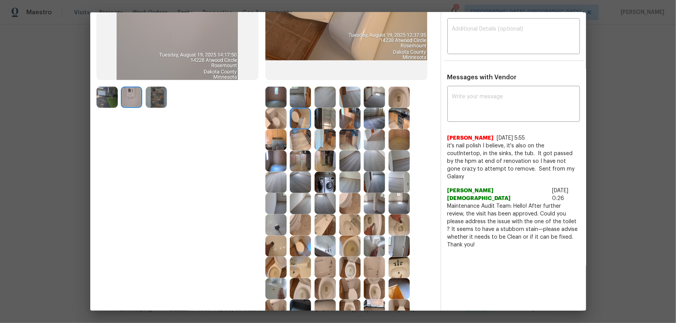
click at [274, 143] on img at bounding box center [275, 139] width 21 height 21
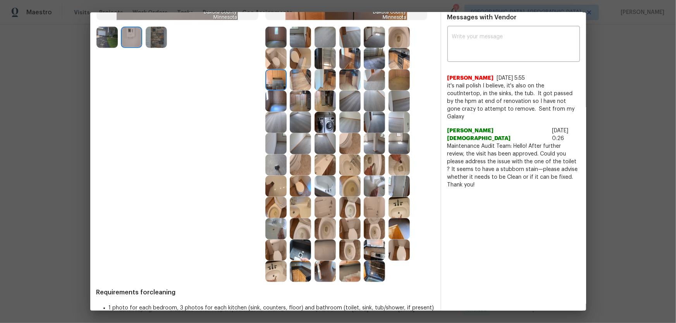
scroll to position [211, 0]
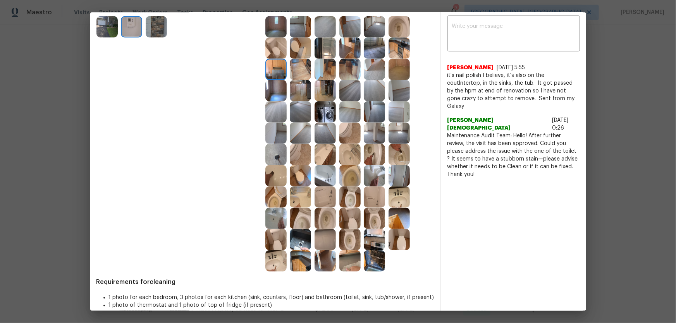
click at [306, 201] on img at bounding box center [300, 197] width 21 height 21
click at [300, 234] on img at bounding box center [300, 239] width 21 height 21
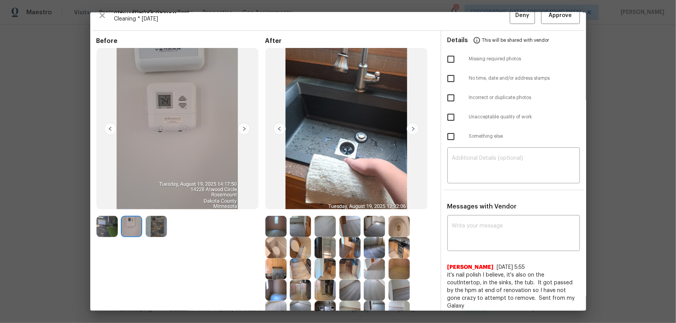
scroll to position [0, 0]
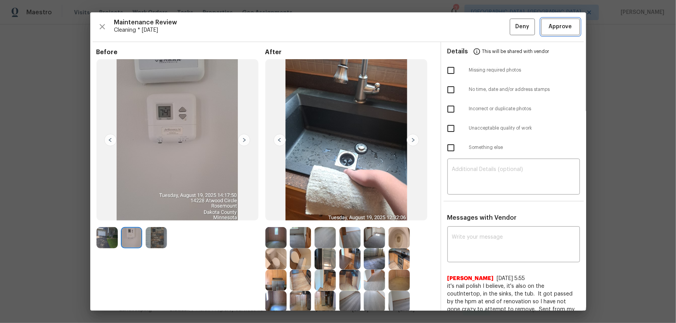
click at [547, 23] on span "Approve" at bounding box center [560, 27] width 26 height 10
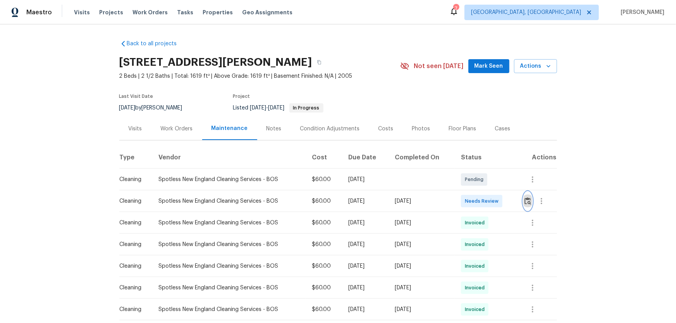
click at [481, 203] on button "button" at bounding box center [527, 201] width 9 height 19
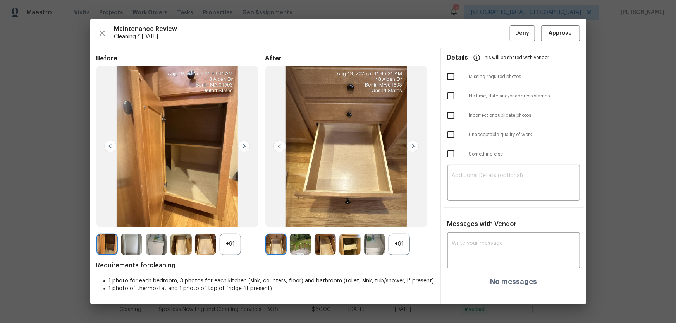
click at [403, 213] on div "+91" at bounding box center [398, 244] width 21 height 21
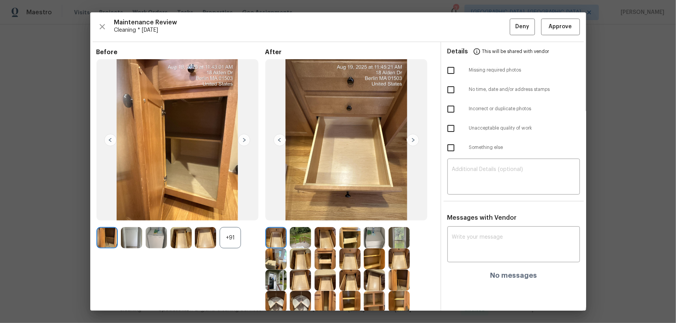
click at [222, 213] on div "+91" at bounding box center [230, 237] width 21 height 21
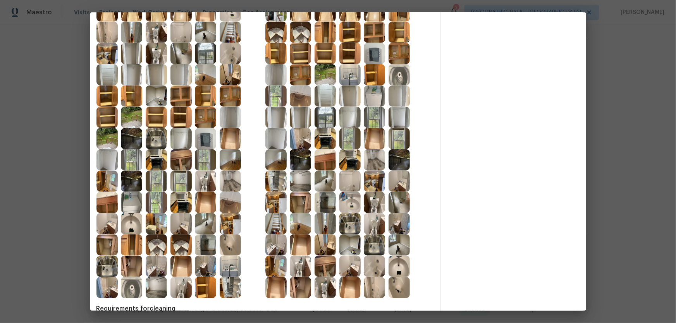
scroll to position [282, 0]
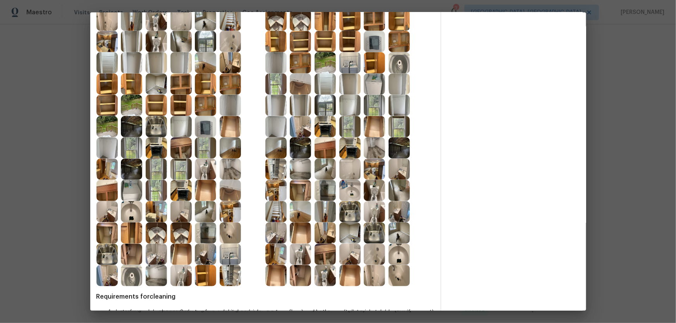
click at [376, 204] on img at bounding box center [374, 211] width 21 height 21
click at [371, 191] on img at bounding box center [374, 190] width 21 height 21
click at [374, 213] on img at bounding box center [374, 211] width 21 height 21
click at [376, 188] on img at bounding box center [374, 190] width 21 height 21
click at [327, 213] on img at bounding box center [324, 275] width 21 height 21
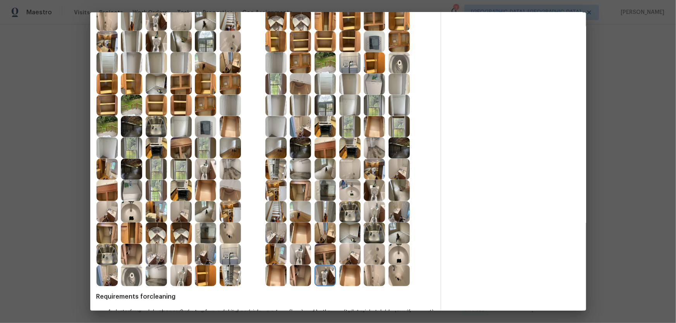
click at [352, 187] on img at bounding box center [349, 190] width 21 height 21
click at [396, 213] on img at bounding box center [398, 254] width 21 height 21
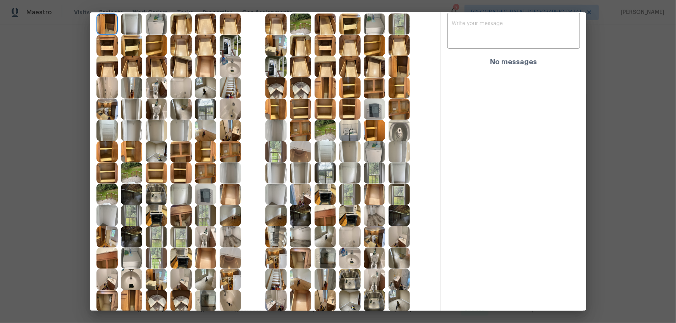
scroll to position [211, 0]
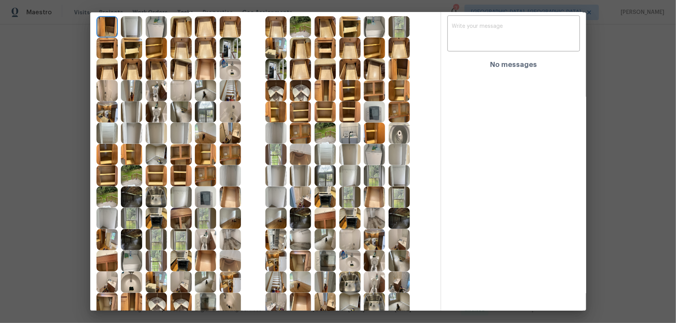
click at [227, 75] on img at bounding box center [230, 69] width 21 height 21
click at [230, 115] on img at bounding box center [230, 111] width 21 height 21
click at [184, 92] on img at bounding box center [180, 90] width 21 height 21
click at [128, 108] on img at bounding box center [131, 111] width 21 height 21
click at [132, 91] on img at bounding box center [131, 90] width 21 height 21
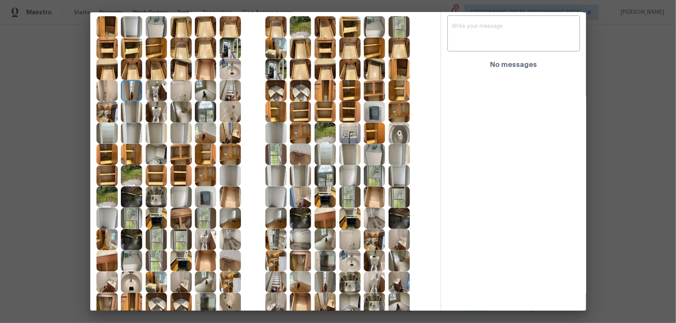
click at [113, 92] on img at bounding box center [106, 90] width 21 height 21
click at [138, 69] on img at bounding box center [131, 69] width 21 height 21
click at [231, 73] on img at bounding box center [230, 69] width 21 height 21
click at [228, 86] on img at bounding box center [230, 90] width 21 height 21
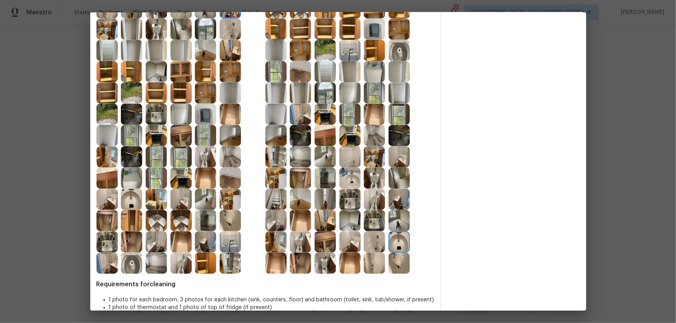
scroll to position [306, 0]
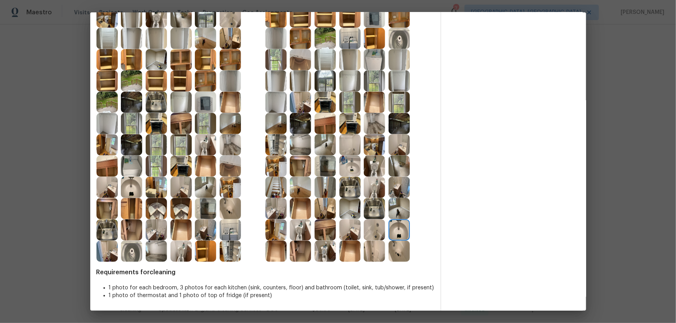
click at [182, 204] on img at bounding box center [180, 208] width 21 height 21
click at [180, 213] on img at bounding box center [180, 230] width 21 height 21
click at [156, 213] on img at bounding box center [156, 251] width 21 height 21
click at [179, 213] on img at bounding box center [180, 251] width 21 height 21
click at [195, 213] on img at bounding box center [205, 251] width 21 height 21
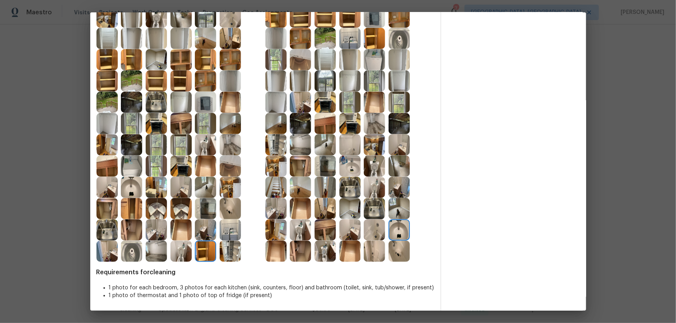
click at [234, 213] on img at bounding box center [230, 251] width 21 height 21
click at [203, 189] on img at bounding box center [205, 187] width 21 height 21
click at [300, 191] on img at bounding box center [300, 187] width 21 height 21
click at [297, 205] on img at bounding box center [300, 208] width 21 height 21
click at [352, 186] on img at bounding box center [349, 187] width 21 height 21
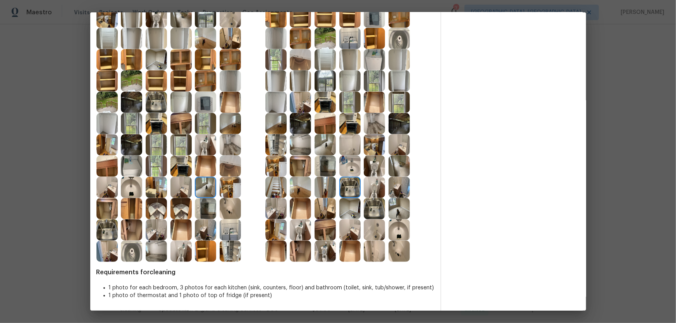
click at [369, 203] on img at bounding box center [374, 208] width 21 height 21
click at [370, 188] on img at bounding box center [374, 187] width 21 height 21
click at [345, 170] on img at bounding box center [349, 166] width 21 height 21
click at [321, 166] on img at bounding box center [324, 166] width 21 height 21
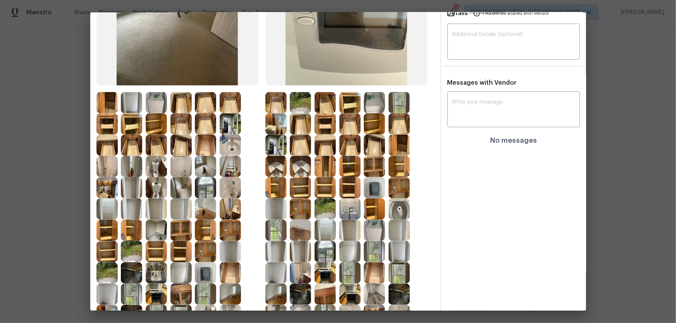
scroll to position [130, 0]
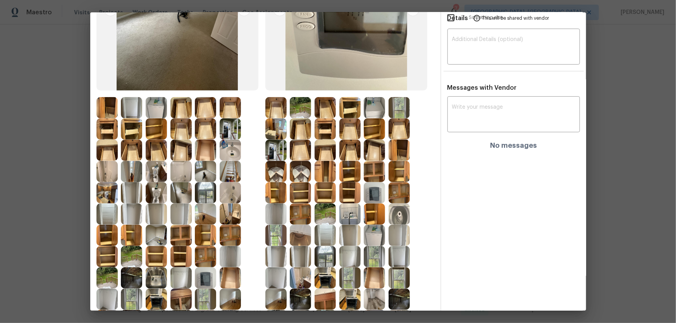
click at [328, 106] on img at bounding box center [324, 107] width 21 height 21
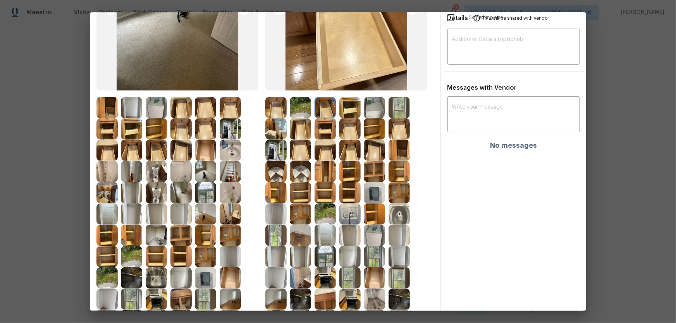
click at [344, 106] on img at bounding box center [349, 107] width 21 height 21
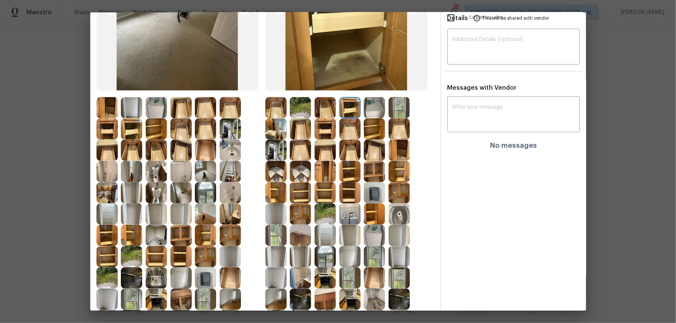
click at [374, 106] on img at bounding box center [374, 107] width 21 height 21
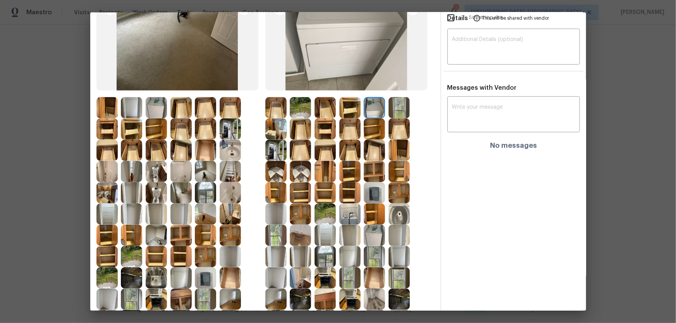
click at [368, 119] on img at bounding box center [374, 129] width 21 height 21
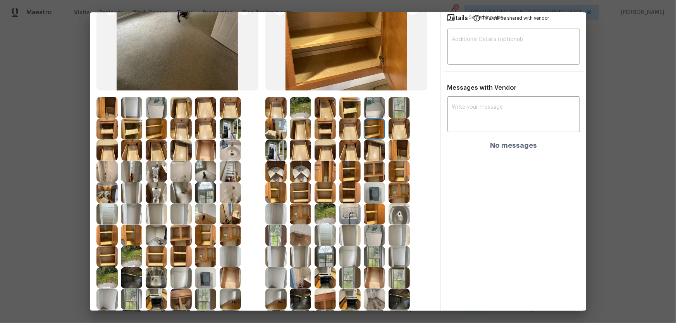
click at [349, 128] on img at bounding box center [349, 129] width 21 height 21
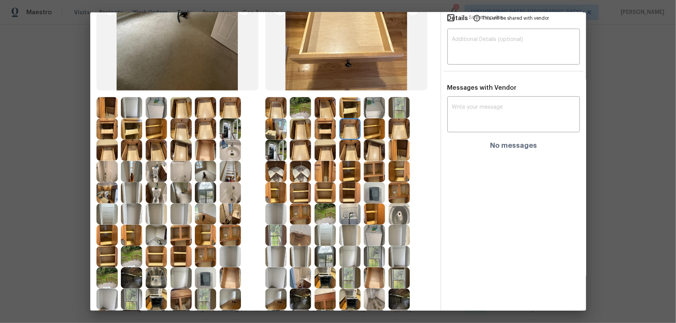
click at [270, 199] on img at bounding box center [275, 192] width 21 height 21
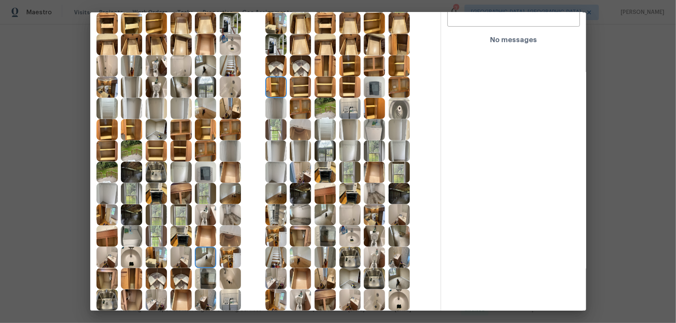
click at [209, 174] on img at bounding box center [205, 172] width 21 height 21
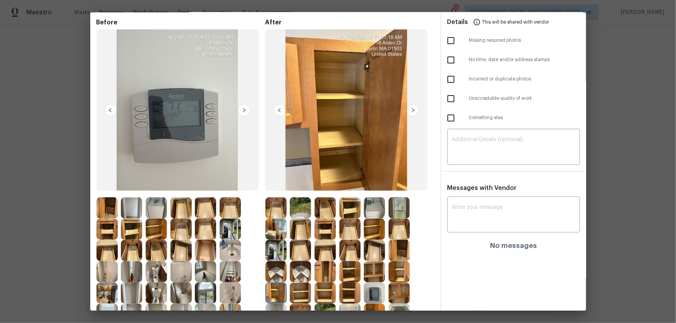
scroll to position [0, 0]
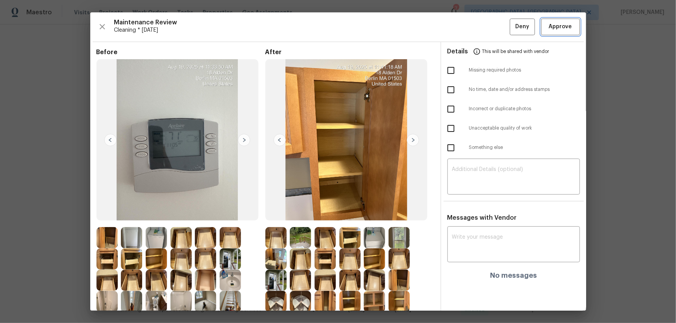
click at [481, 29] on span "Approve" at bounding box center [560, 27] width 23 height 10
